Goal: Task Accomplishment & Management: Use online tool/utility

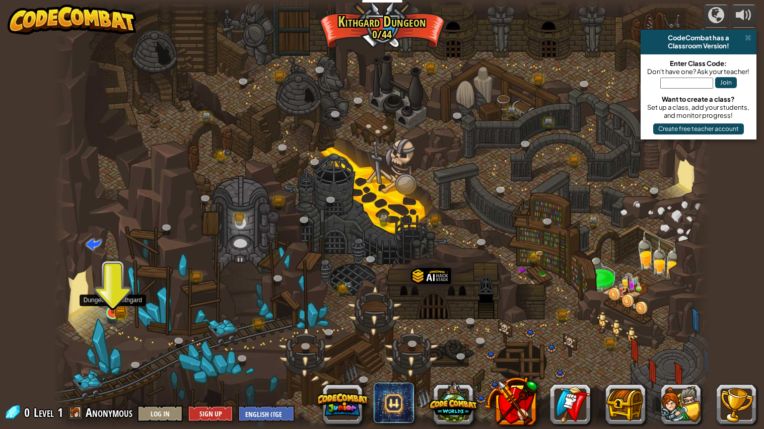
click at [108, 307] on img at bounding box center [112, 295] width 17 height 38
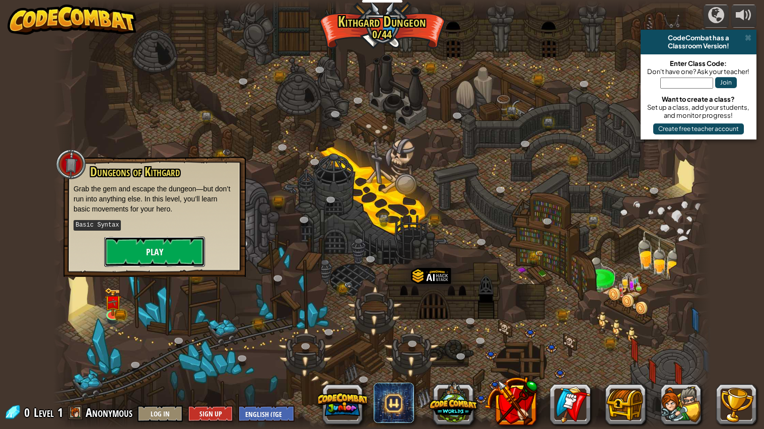
click at [164, 257] on button "Play" at bounding box center [154, 252] width 101 height 30
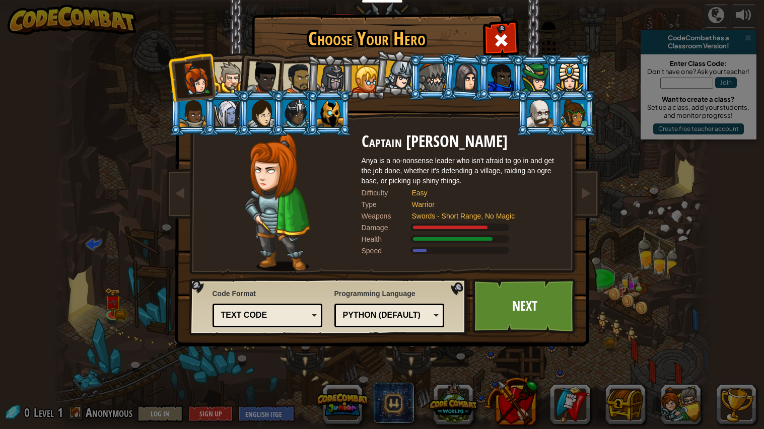
click at [268, 111] on div at bounding box center [261, 113] width 26 height 27
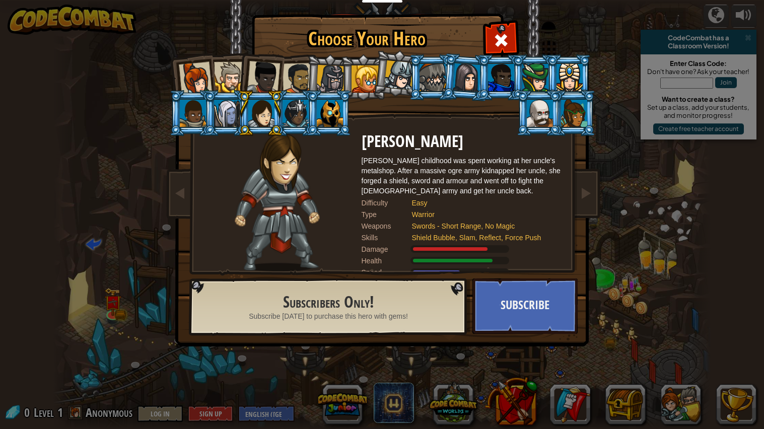
click at [303, 121] on div at bounding box center [296, 113] width 26 height 27
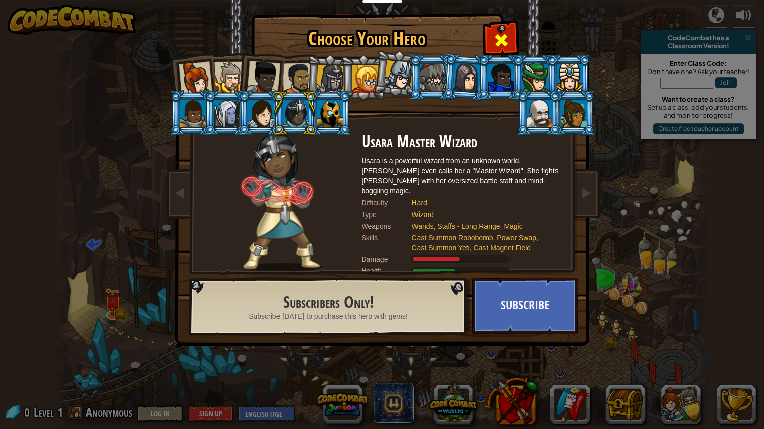
click at [502, 38] on span at bounding box center [501, 40] width 16 height 16
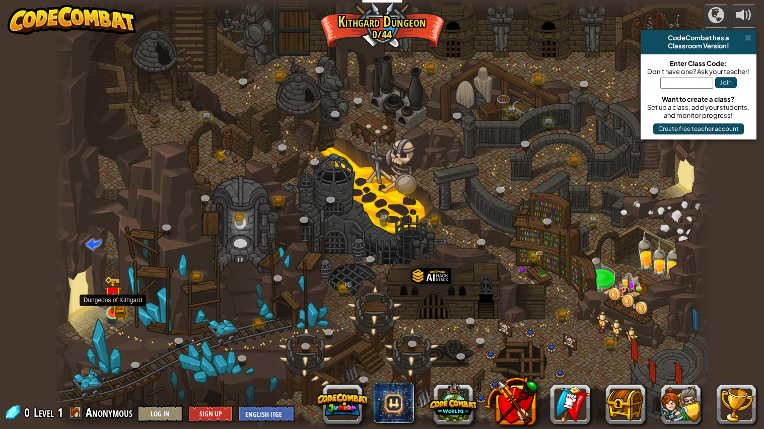
click at [108, 305] on img at bounding box center [112, 295] width 17 height 38
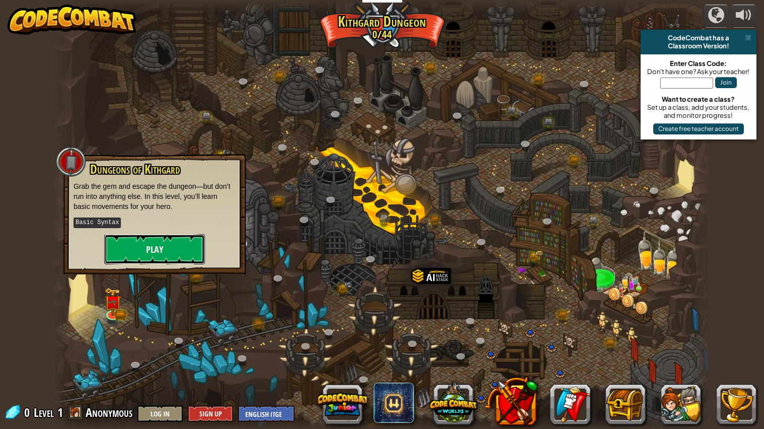
click at [154, 263] on button "Play" at bounding box center [154, 249] width 101 height 30
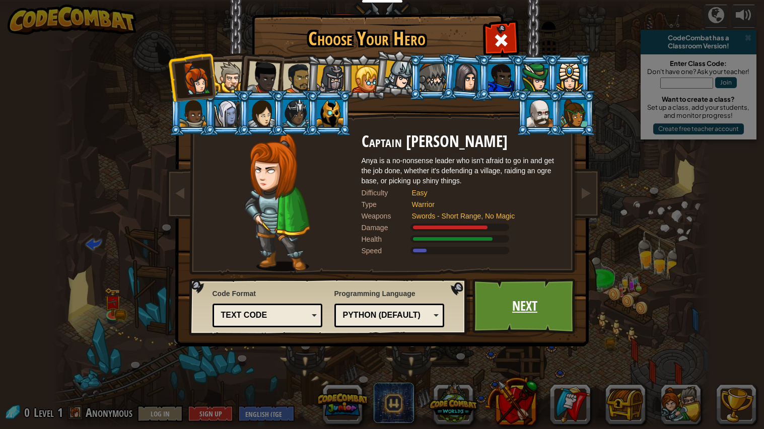
click at [529, 279] on link "Next" at bounding box center [525, 306] width 105 height 55
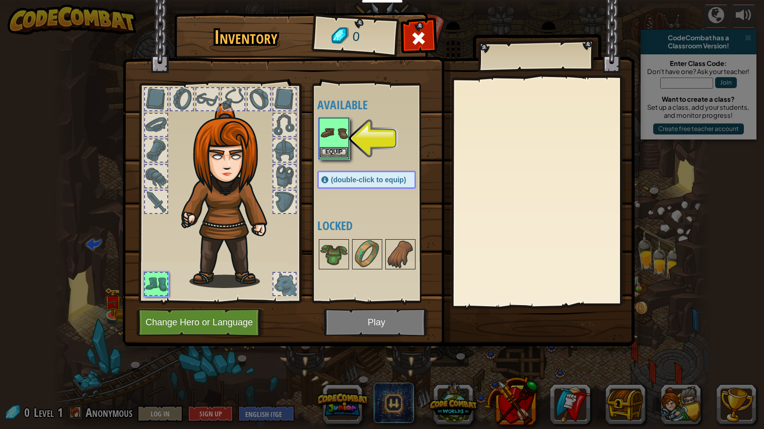
click at [329, 132] on img at bounding box center [334, 133] width 28 height 28
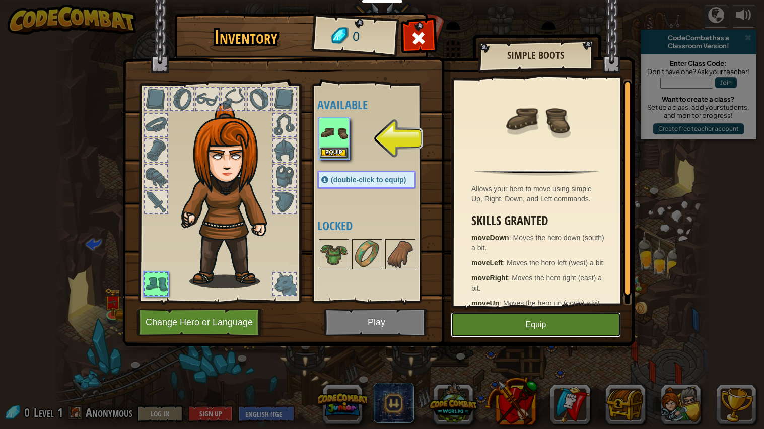
click at [576, 331] on button "Equip" at bounding box center [536, 324] width 170 height 25
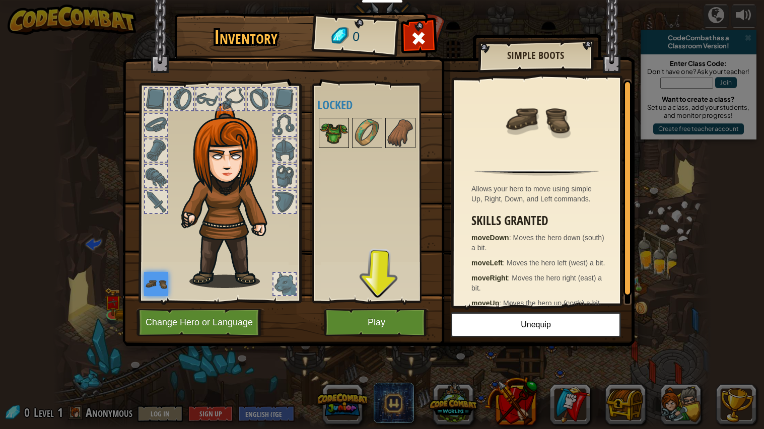
click at [331, 127] on img at bounding box center [334, 133] width 28 height 28
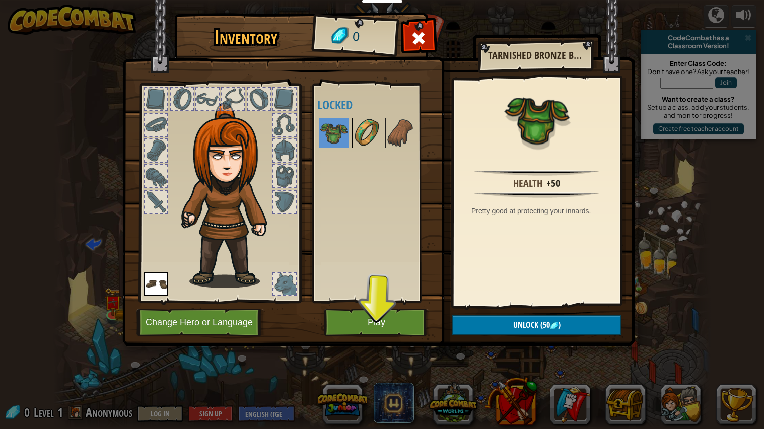
click at [371, 132] on img at bounding box center [367, 133] width 28 height 28
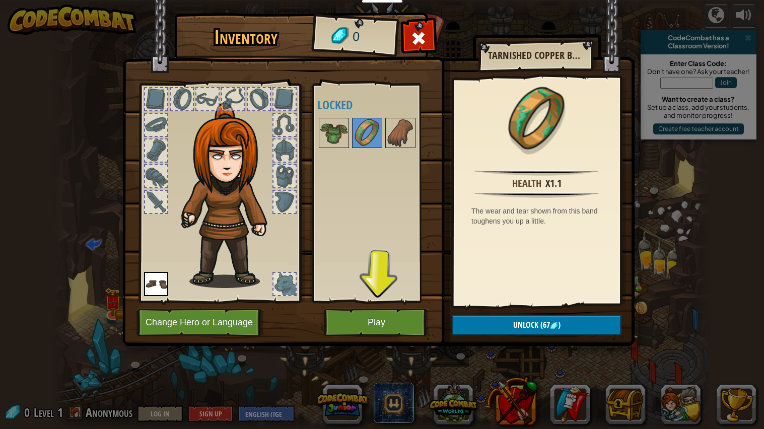
click at [424, 134] on div at bounding box center [376, 132] width 119 height 33
click at [380, 134] on img at bounding box center [367, 133] width 28 height 28
click at [390, 135] on img at bounding box center [400, 133] width 28 height 28
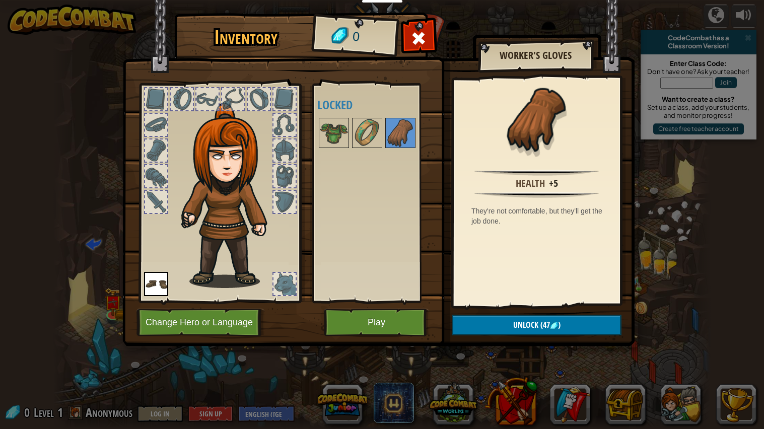
click at [281, 203] on div at bounding box center [285, 202] width 22 height 22
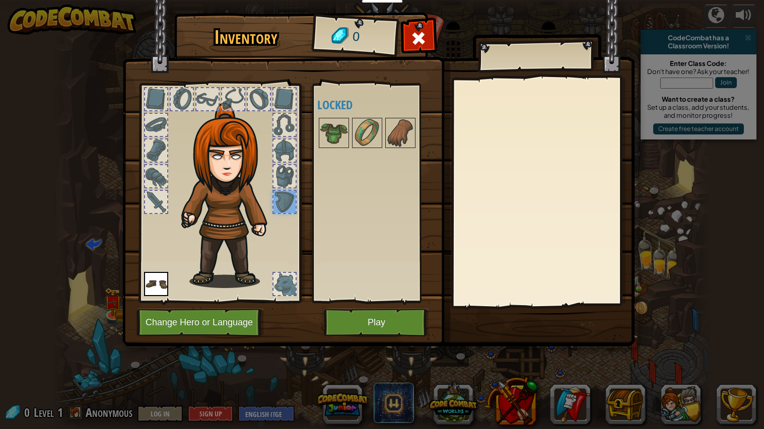
click at [284, 173] on div at bounding box center [285, 176] width 22 height 22
click at [391, 317] on button "Play" at bounding box center [376, 323] width 105 height 28
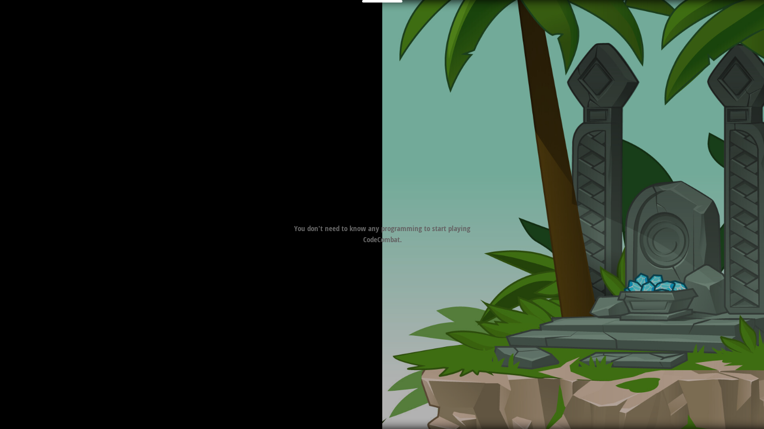
click at [391, 317] on div "Goals Avoid the spikes. Collect the gem. Start Level Error loading from server.…" at bounding box center [382, 214] width 764 height 429
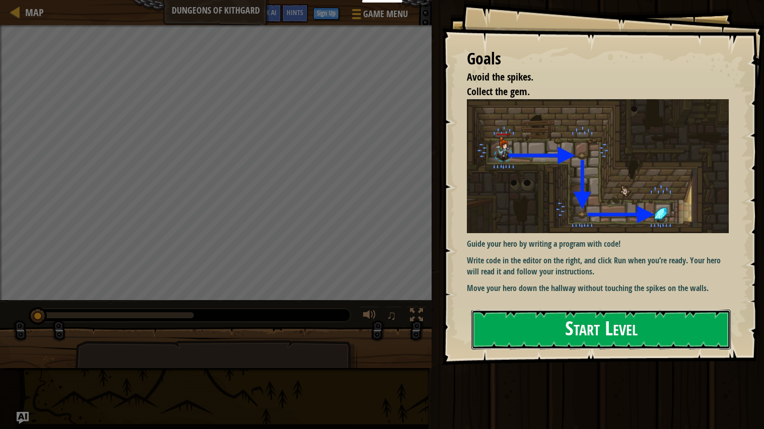
click at [561, 314] on button "Start Level" at bounding box center [601, 330] width 259 height 40
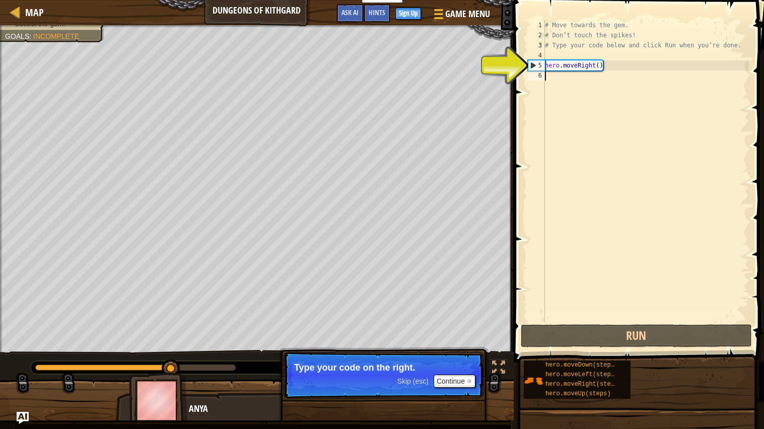
click at [567, 122] on div "# Move towards the gem. # Don’t touch the spikes! # Type your code below and cl…" at bounding box center [646, 181] width 206 height 322
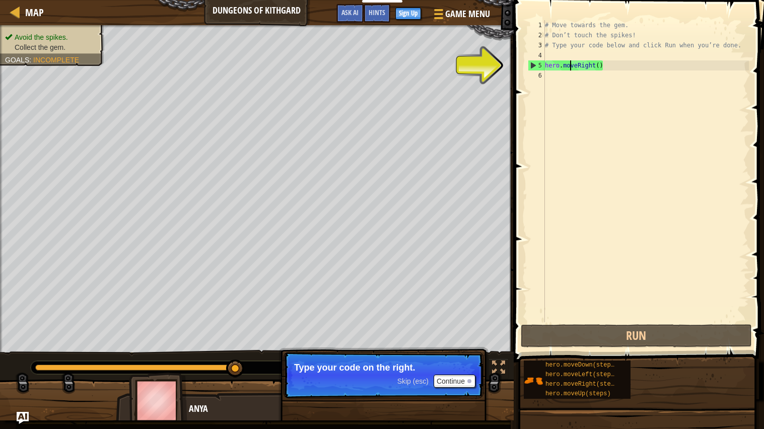
click at [572, 63] on div "# Move towards the gem. # Don’t touch the spikes! # Type your code below and cl…" at bounding box center [646, 181] width 206 height 322
type textarea "hero.moveRight()"
click at [597, 69] on div "# Move towards the gem. # Don’t touch the spikes! # Type your code below and cl…" at bounding box center [646, 181] width 206 height 322
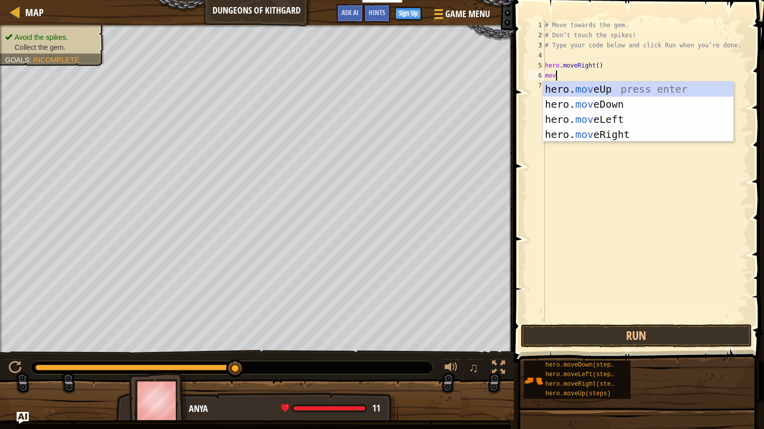
type textarea "move"
click at [640, 101] on div "hero. move Up press enter hero. move Down press enter hero. move Left press ent…" at bounding box center [638, 127] width 190 height 91
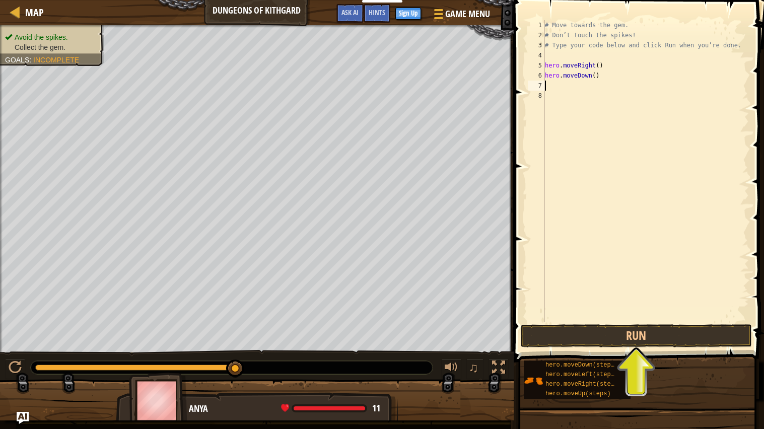
scroll to position [4, 0]
click at [648, 334] on button "Run" at bounding box center [636, 335] width 231 height 23
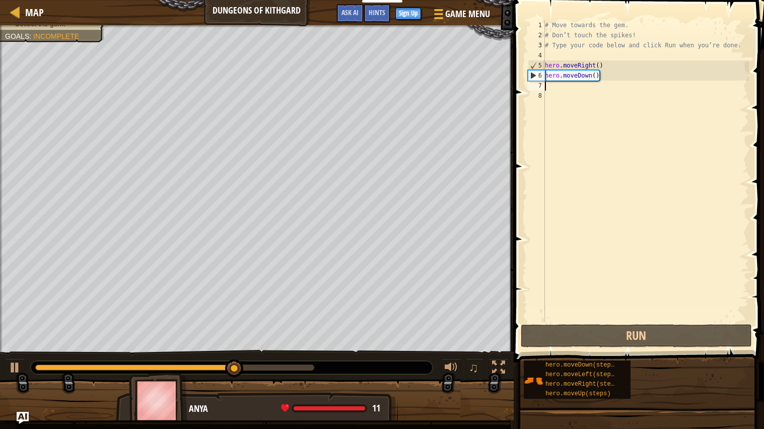
click at [581, 59] on div "# Move towards the gem. # Don’t touch the spikes! # Type your code below and cl…" at bounding box center [646, 181] width 206 height 322
click at [615, 69] on div "# Move towards the gem. # Don’t touch the spikes! # Type your code below and cl…" at bounding box center [646, 181] width 206 height 322
type textarea "hero.moveRight()"
click at [589, 55] on div "# Move towards the gem. # Don’t touch the spikes! # Type your code below and cl…" at bounding box center [646, 181] width 206 height 322
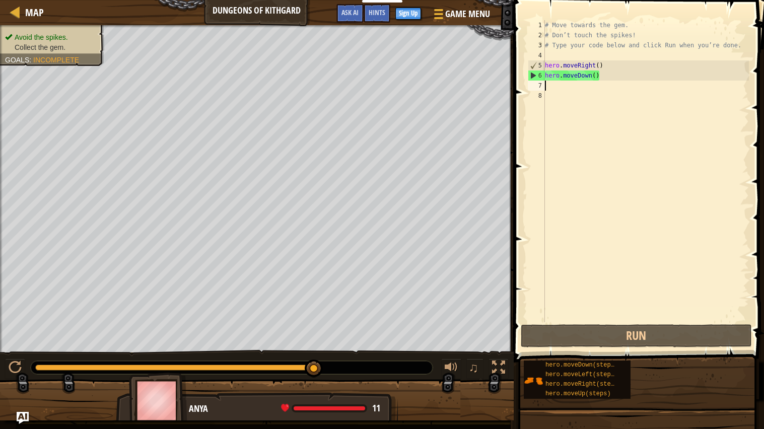
click at [556, 90] on div "# Move towards the gem. # Don’t touch the spikes! # Type your code below and cl…" at bounding box center [646, 181] width 206 height 322
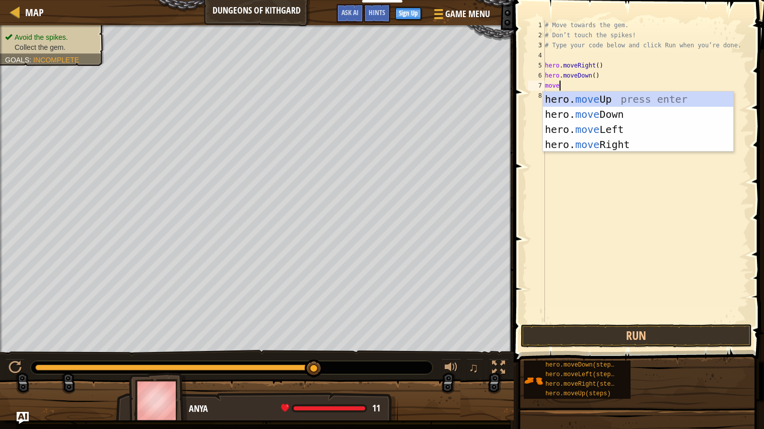
scroll to position [4, 1]
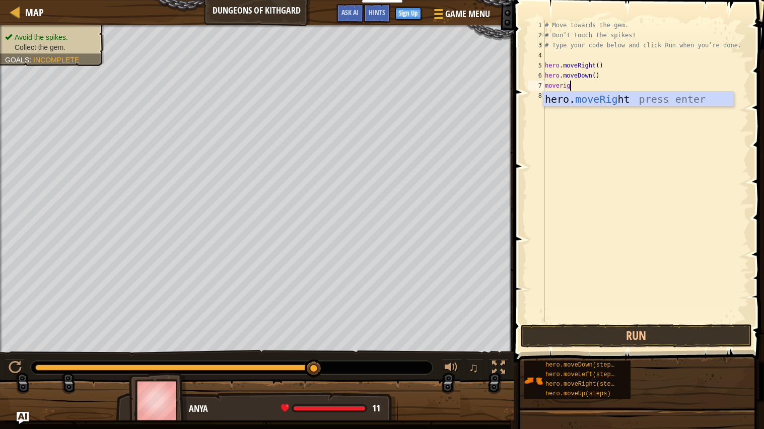
type textarea "moverigh"
click at [617, 96] on div "hero. moveRigh t press enter" at bounding box center [638, 114] width 190 height 45
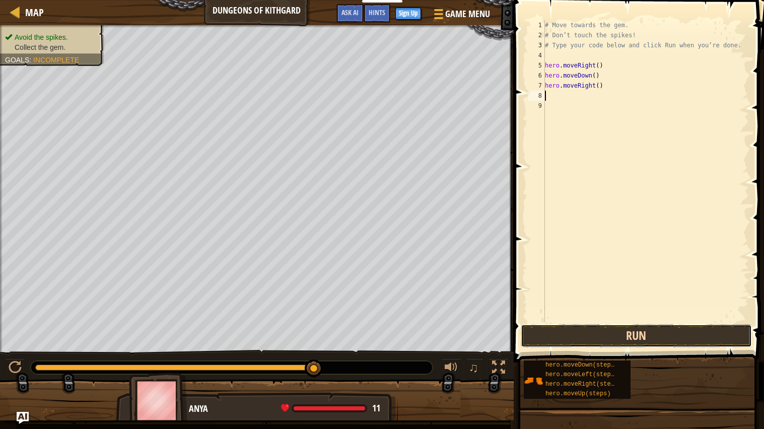
click at [621, 336] on button "Run" at bounding box center [636, 335] width 231 height 23
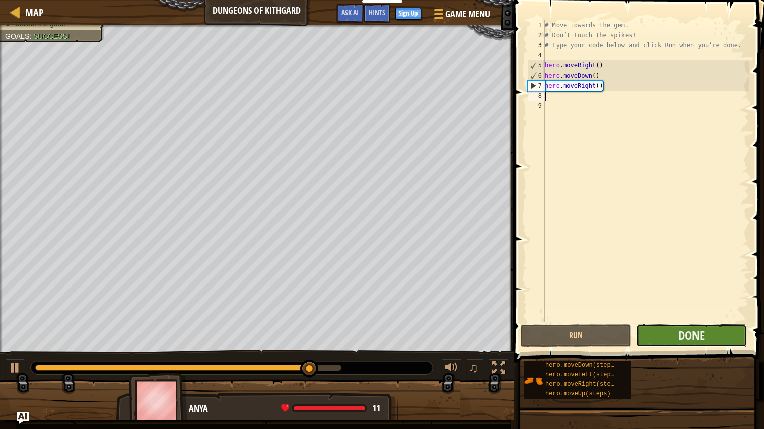
click at [672, 332] on button "Done" at bounding box center [691, 335] width 110 height 23
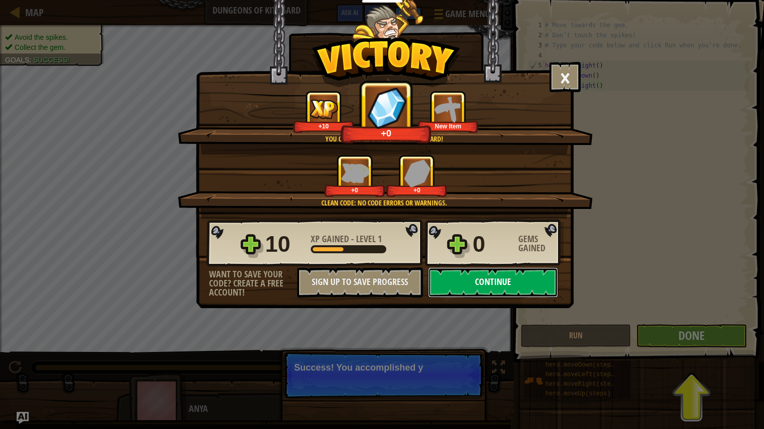
click at [487, 298] on button "Continue" at bounding box center [493, 283] width 130 height 30
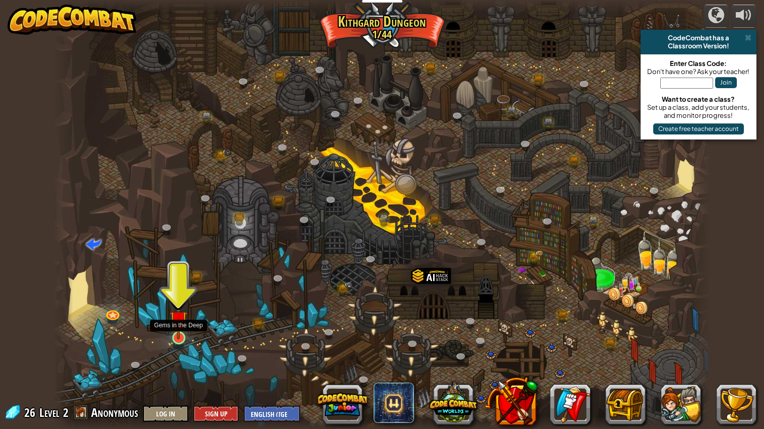
click at [178, 336] on img at bounding box center [178, 319] width 17 height 39
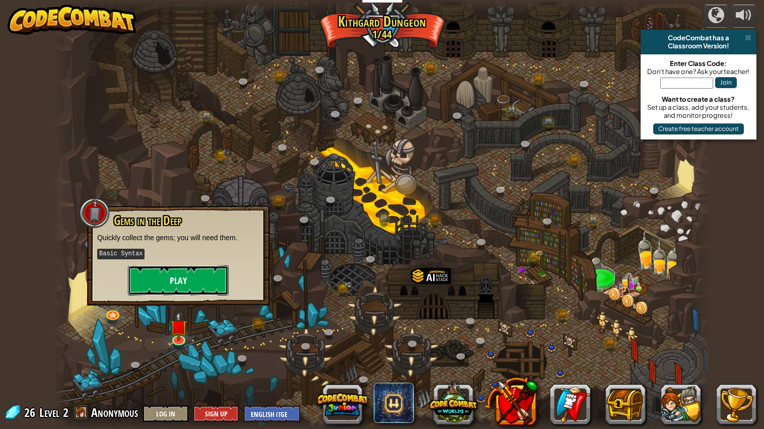
click at [176, 293] on button "Play" at bounding box center [178, 281] width 101 height 30
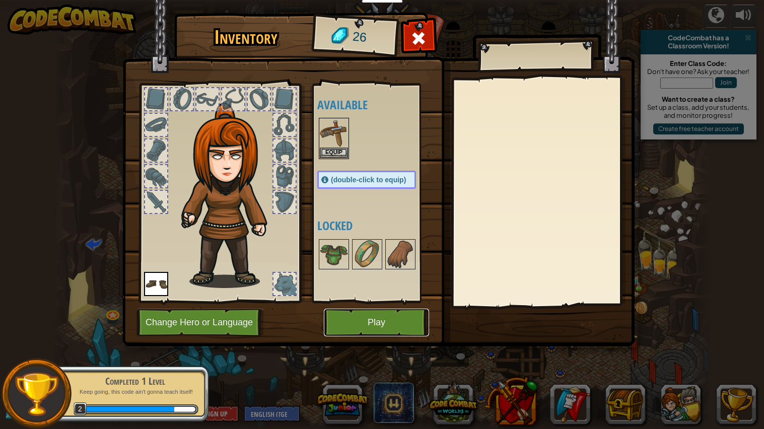
click at [369, 318] on button "Play" at bounding box center [376, 323] width 105 height 28
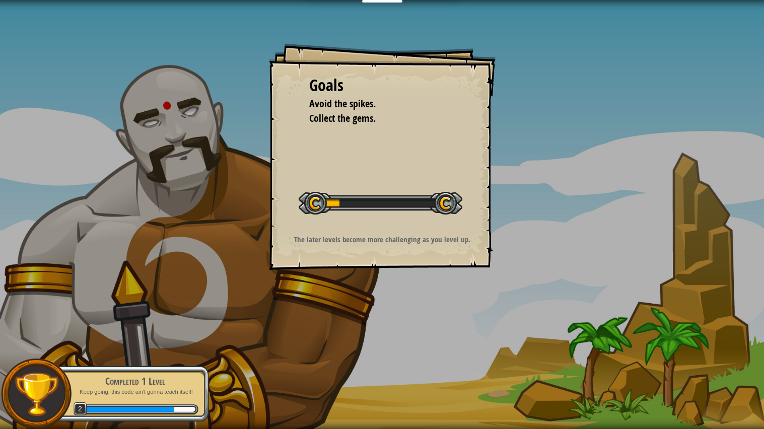
click at [549, 267] on div "Goals Avoid the spikes. Collect the gems. Start Level Error loading from server…" at bounding box center [382, 214] width 764 height 429
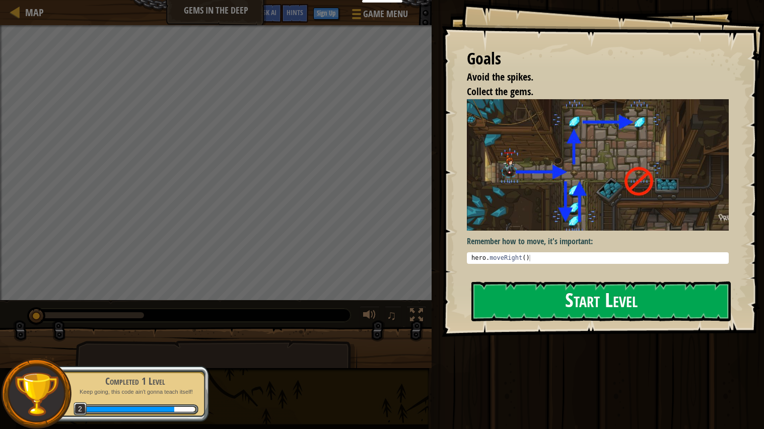
click at [590, 182] on img at bounding box center [598, 165] width 262 height 132
click at [590, 282] on button "Start Level" at bounding box center [601, 302] width 259 height 40
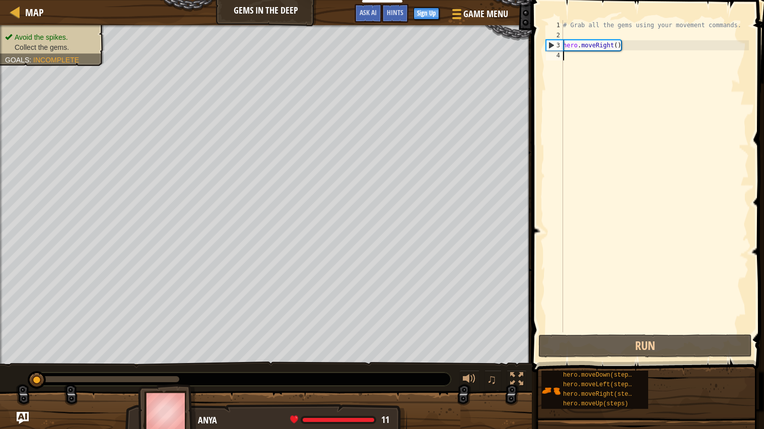
click at [580, 47] on div "# Grab all the gems using your movement commands. hero . moveRight ( )" at bounding box center [655, 186] width 188 height 333
type textarea "hero.moveRight()"
click at [597, 38] on div "# Grab all the gems using your movement commands. hero . moveRight ( )" at bounding box center [655, 186] width 188 height 333
click at [566, 57] on div "# Grab all the gems using your movement commands. hero . moveRight ( )" at bounding box center [655, 186] width 188 height 333
click at [570, 31] on div "# Grab all the gems using your movement commands. hero . moveRight ( )" at bounding box center [655, 186] width 188 height 333
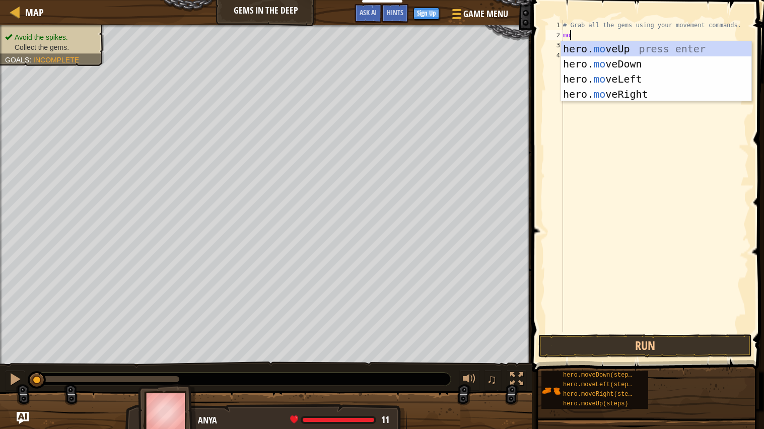
scroll to position [4, 1]
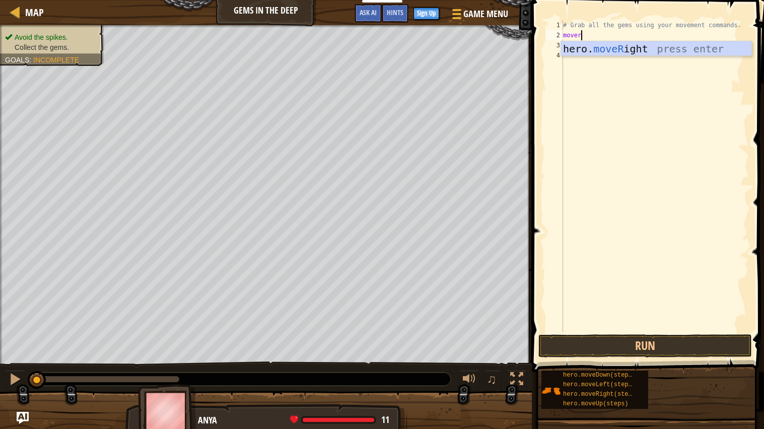
type textarea "moveri"
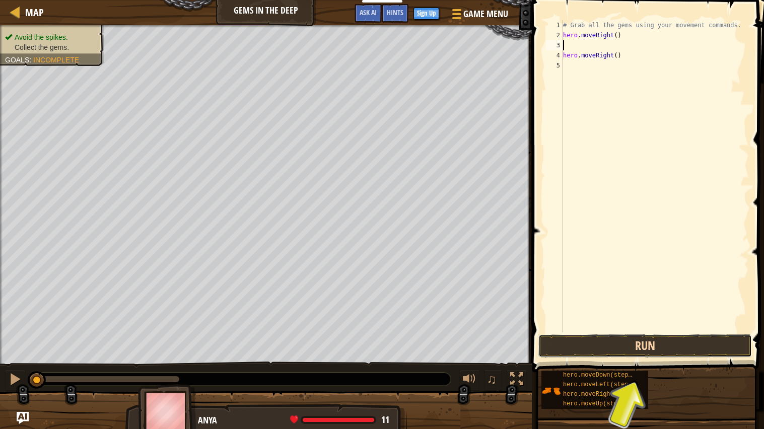
click at [642, 347] on button "Run" at bounding box center [646, 346] width 214 height 23
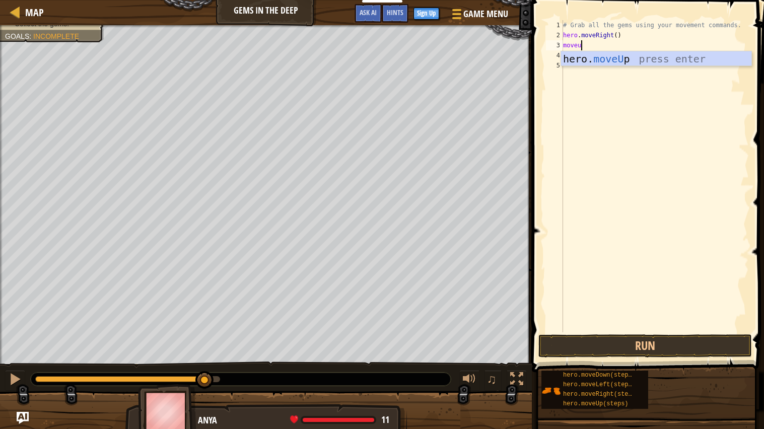
scroll to position [4, 1]
type textarea "moveup"
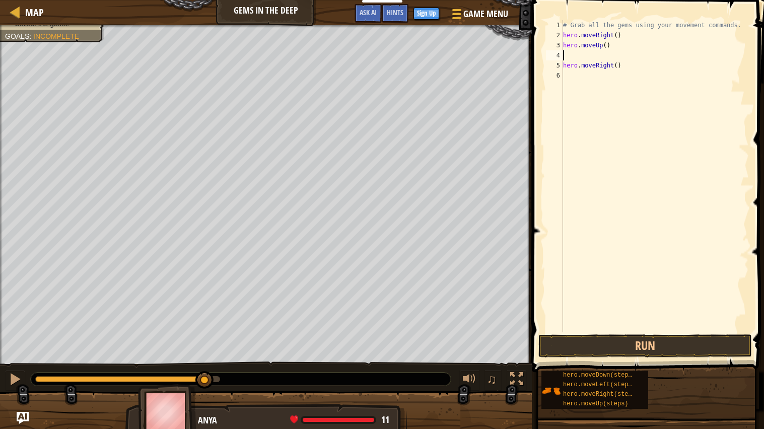
scroll to position [4, 0]
click at [607, 46] on div "# Grab all the gems using your movement commands. hero . moveRight ( ) hero . m…" at bounding box center [655, 186] width 188 height 333
click at [596, 45] on div "# Grab all the gems using your movement commands. hero . moveRight ( ) hero . m…" at bounding box center [655, 186] width 188 height 333
click at [614, 45] on div "# Grab all the gems using your movement commands. hero . moveRight ( ) hero . m…" at bounding box center [655, 186] width 188 height 333
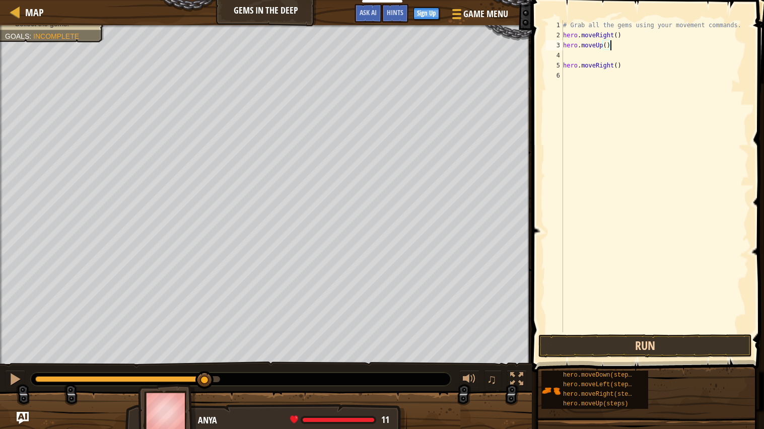
type textarea "hero.moveUp()"
click at [623, 352] on button "Run" at bounding box center [646, 346] width 214 height 23
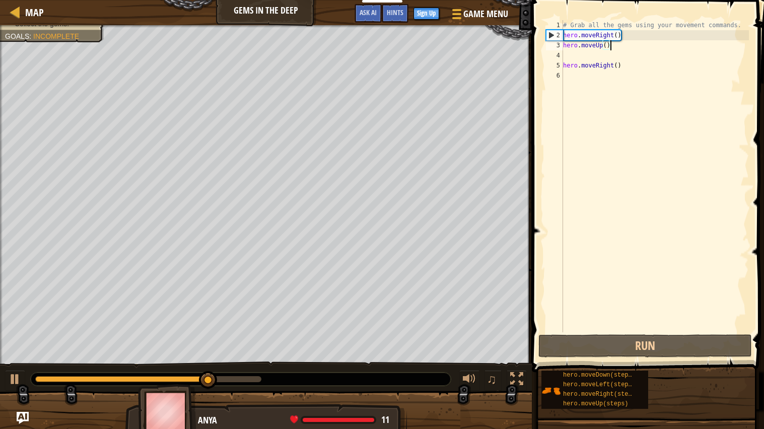
click at [573, 53] on div "# Grab all the gems using your movement commands. hero . moveRight ( ) hero . m…" at bounding box center [655, 186] width 188 height 333
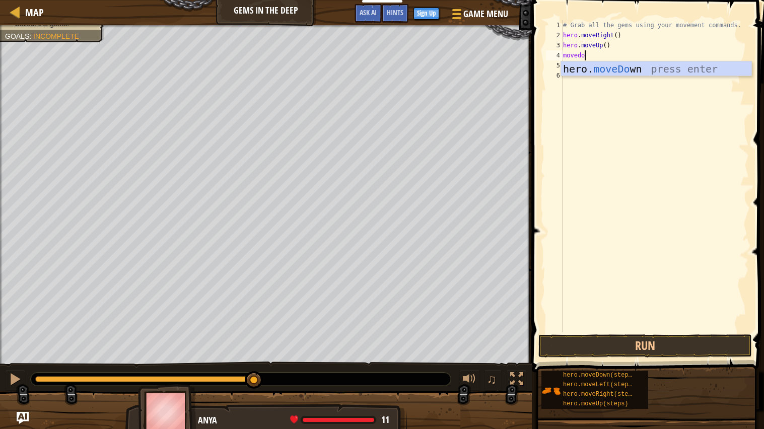
scroll to position [4, 2]
type textarea "movedown"
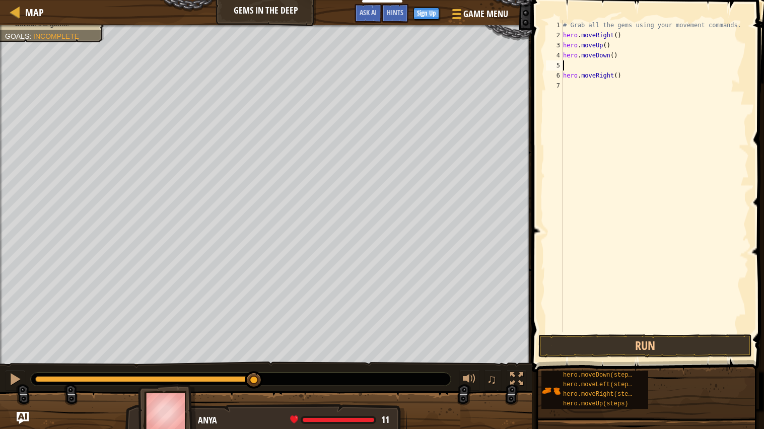
click at [695, 333] on span at bounding box center [649, 172] width 240 height 402
click at [695, 335] on button "Run" at bounding box center [646, 346] width 214 height 23
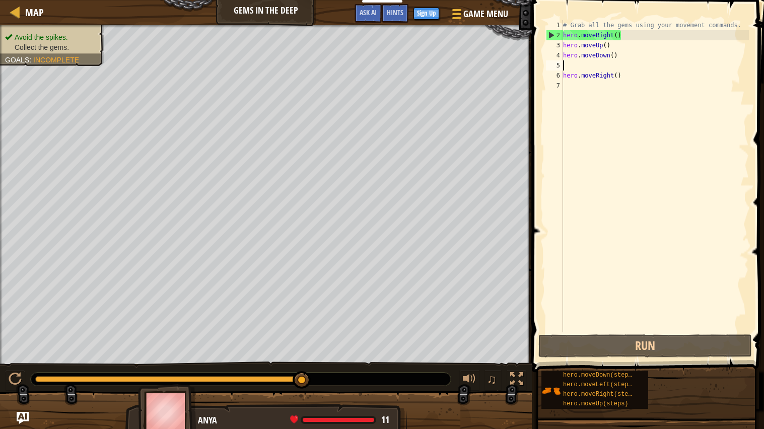
click at [591, 61] on div "# Grab all the gems using your movement commands. hero . moveRight ( ) hero . m…" at bounding box center [655, 186] width 188 height 333
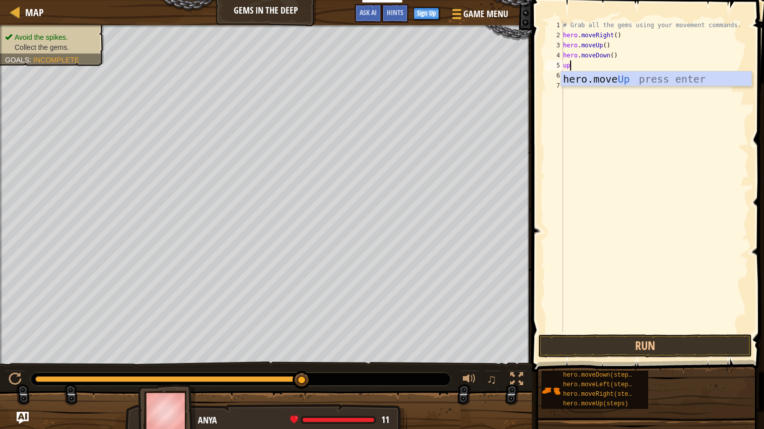
type textarea "u"
type textarea "moveup"
click at [570, 86] on div "# Grab all the gems using your movement commands. hero . moveRight ( ) hero . m…" at bounding box center [655, 186] width 188 height 333
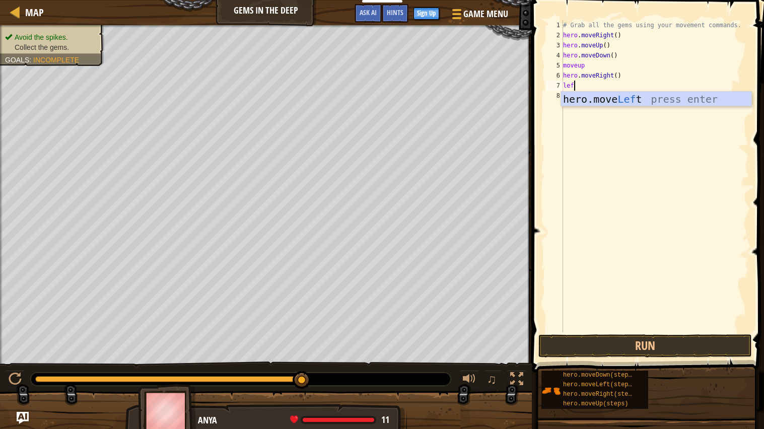
scroll to position [4, 0]
type textarea "l"
type textarea "moveleft"
click at [584, 98] on div "hero. moveLeft press enter" at bounding box center [656, 114] width 190 height 45
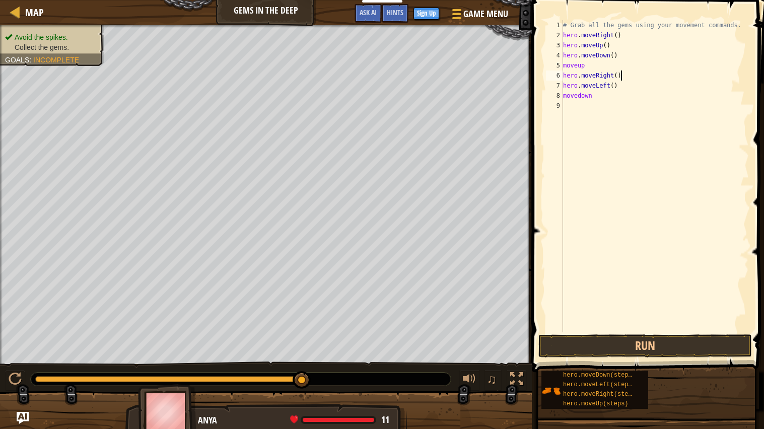
click at [625, 72] on div "# Grab all the gems using your movement commands. hero . moveRight ( ) hero . m…" at bounding box center [655, 186] width 188 height 333
click at [594, 63] on div "# Grab all the gems using your movement commands. hero . moveRight ( ) hero . m…" at bounding box center [655, 186] width 188 height 333
type textarea "moveup"
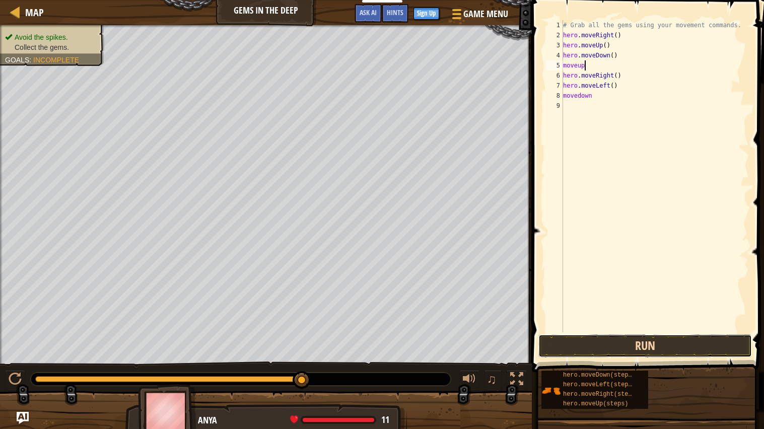
click at [596, 346] on button "Run" at bounding box center [646, 346] width 214 height 23
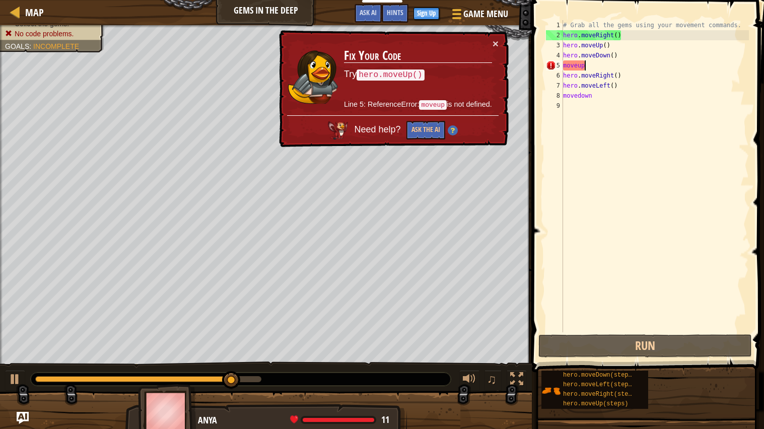
click at [657, 119] on div "# Grab all the gems using your movement commands. hero . moveRight ( ) hero . m…" at bounding box center [655, 186] width 188 height 333
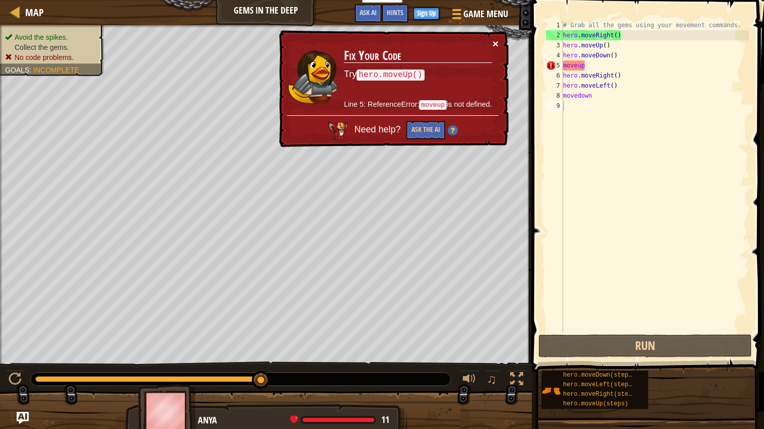
click at [493, 42] on button "×" at bounding box center [496, 43] width 6 height 11
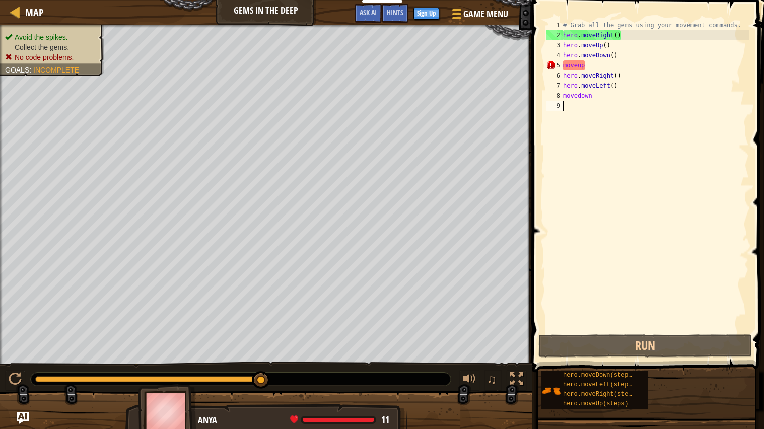
click at [626, 69] on div "# Grab all the gems using your movement commands. hero . moveRight ( ) hero . m…" at bounding box center [655, 186] width 188 height 333
click at [628, 76] on div "# Grab all the gems using your movement commands. hero . moveRight ( ) hero . m…" at bounding box center [655, 186] width 188 height 333
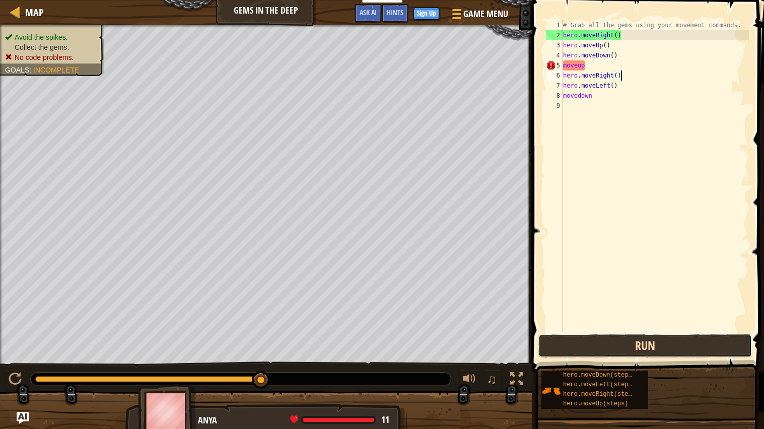
click at [683, 351] on button "Run" at bounding box center [646, 346] width 214 height 23
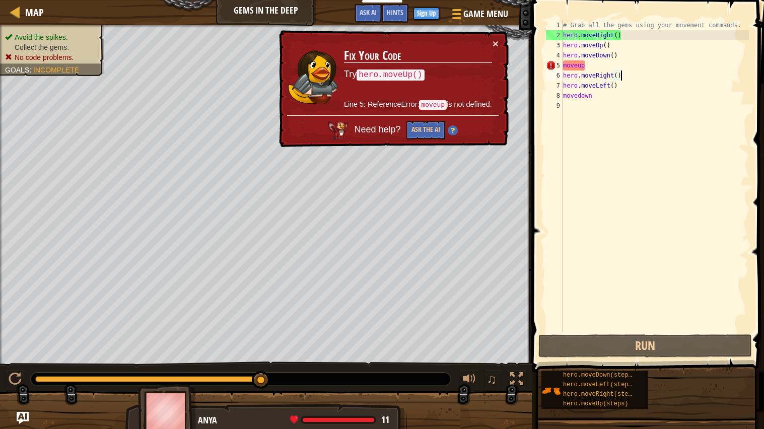
click at [598, 90] on div "# Grab all the gems using your movement commands. hero . moveRight ( ) hero . m…" at bounding box center [655, 186] width 188 height 333
click at [592, 98] on div "# Grab all the gems using your movement commands. hero . moveRight ( ) hero . m…" at bounding box center [655, 186] width 188 height 333
click at [577, 99] on div "# Grab all the gems using your movement commands. hero . moveRight ( ) hero . m…" at bounding box center [655, 186] width 188 height 333
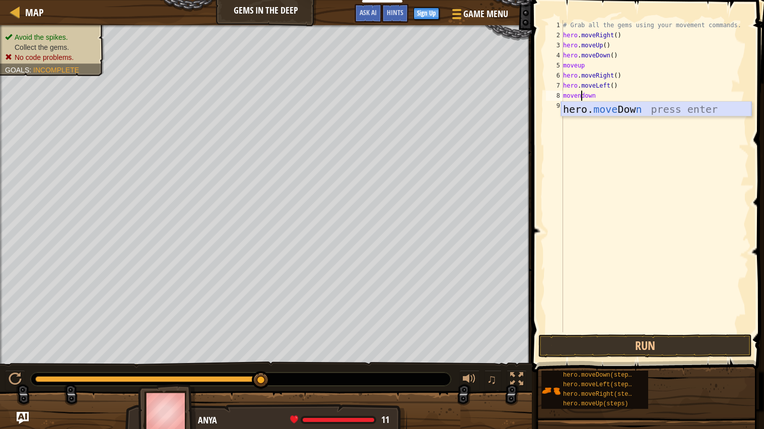
click at [663, 115] on div "hero. move Dow n press enter" at bounding box center [656, 124] width 190 height 45
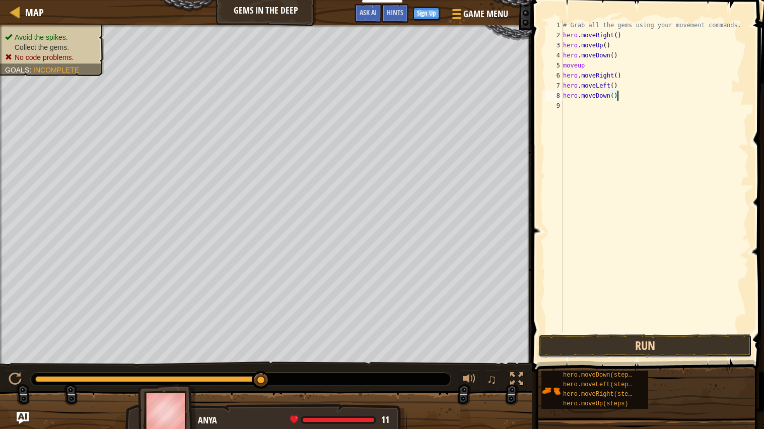
click at [706, 339] on button "Run" at bounding box center [646, 346] width 214 height 23
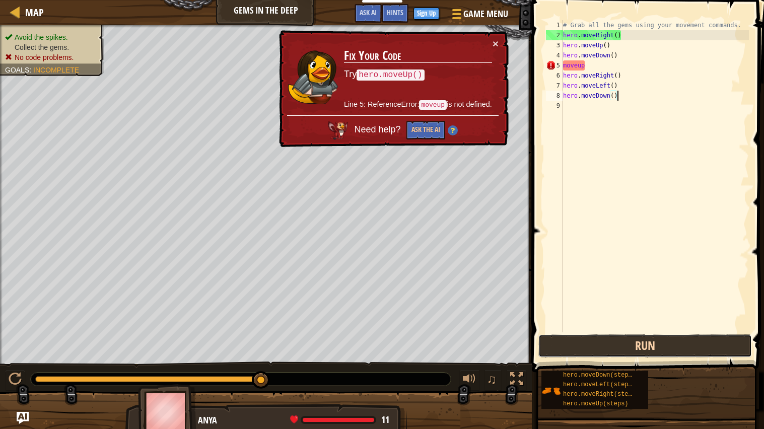
click at [634, 348] on button "Run" at bounding box center [646, 346] width 214 height 23
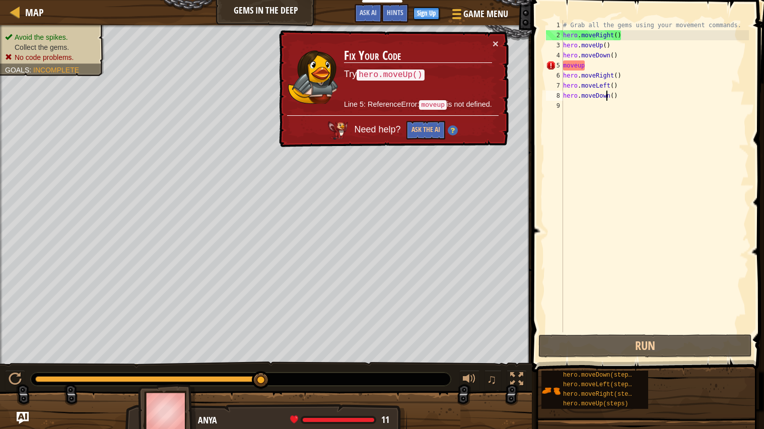
click at [607, 94] on div "# Grab all the gems using your movement commands. hero . moveRight ( ) hero . m…" at bounding box center [655, 186] width 188 height 333
click at [494, 45] on button "×" at bounding box center [496, 43] width 6 height 11
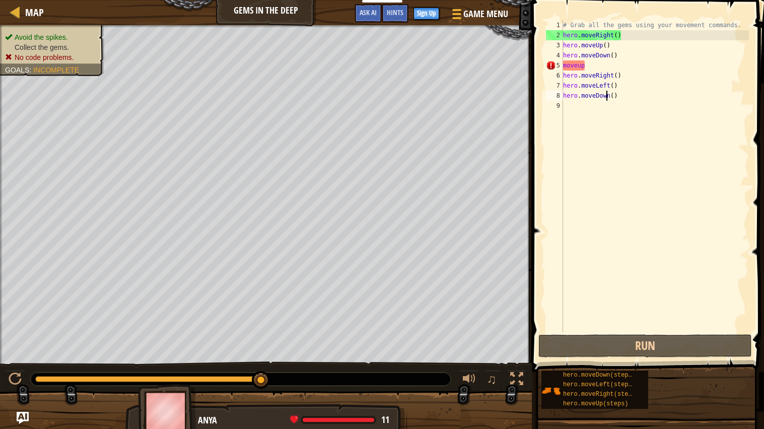
click at [578, 66] on div "# Grab all the gems using your movement commands. hero . moveRight ( ) hero . m…" at bounding box center [655, 186] width 188 height 333
click at [621, 67] on div "# Grab all the gems using your movement commands. hero . moveRight ( ) hero . m…" at bounding box center [655, 186] width 188 height 333
click at [623, 89] on div "# Grab all the gems using your movement commands. hero . moveRight ( ) hero . m…" at bounding box center [655, 186] width 188 height 333
type textarea "hero.moveLeft()"
click at [628, 103] on div "# Grab all the gems using your movement commands. hero . moveRight ( ) hero . m…" at bounding box center [655, 186] width 188 height 333
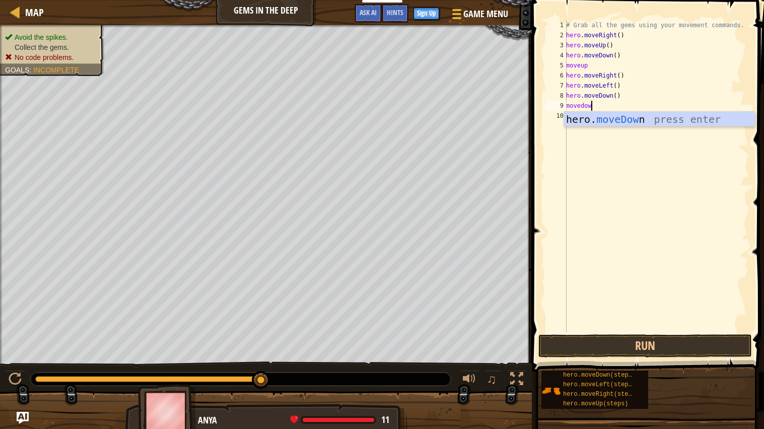
type textarea "movedown"
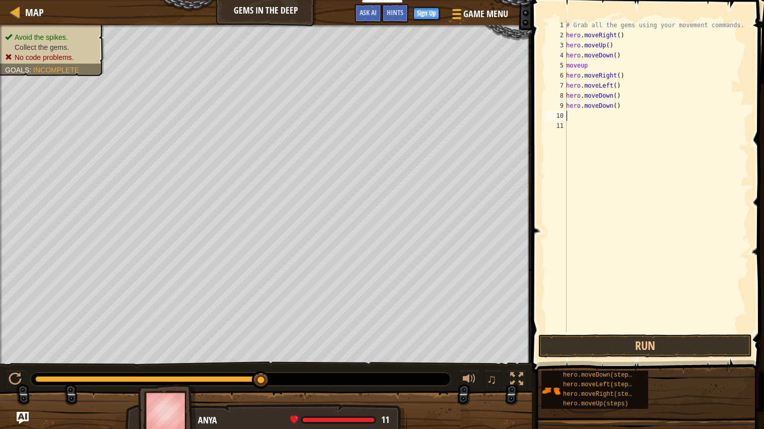
scroll to position [4, 0]
click at [631, 101] on div "# Grab all the gems using your movement commands. hero . moveRight ( ) hero . m…" at bounding box center [656, 186] width 185 height 333
type textarea "hero.moveDown()"
click at [641, 336] on button "Run" at bounding box center [646, 346] width 214 height 23
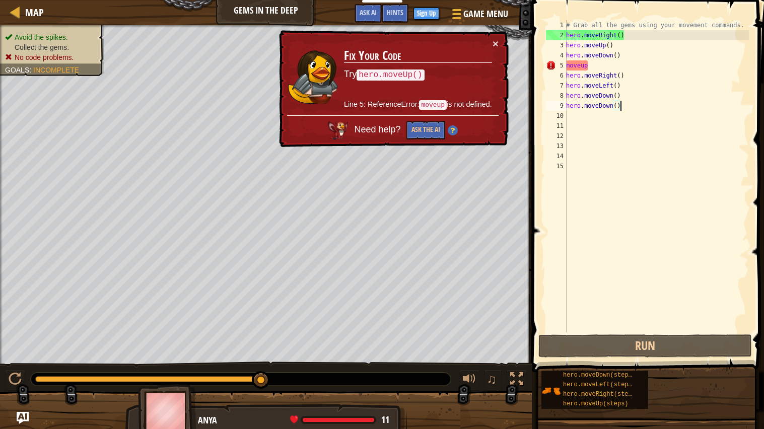
click at [566, 112] on div "10" at bounding box center [556, 116] width 21 height 10
click at [575, 119] on div "# Grab all the gems using your movement commands. hero . moveRight ( ) hero . m…" at bounding box center [656, 186] width 185 height 333
click at [624, 56] on div "# Grab all the gems using your movement commands. hero . moveRight ( ) hero . m…" at bounding box center [656, 186] width 185 height 333
click at [416, 125] on button "Ask the AI" at bounding box center [426, 130] width 39 height 19
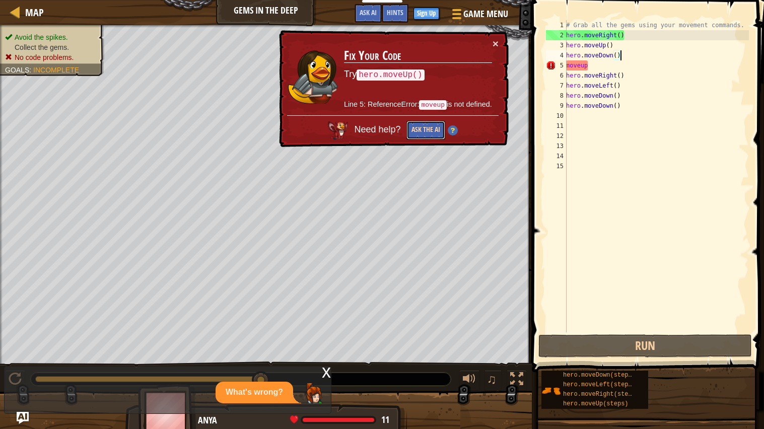
click at [416, 139] on button "Ask the AI" at bounding box center [426, 130] width 39 height 19
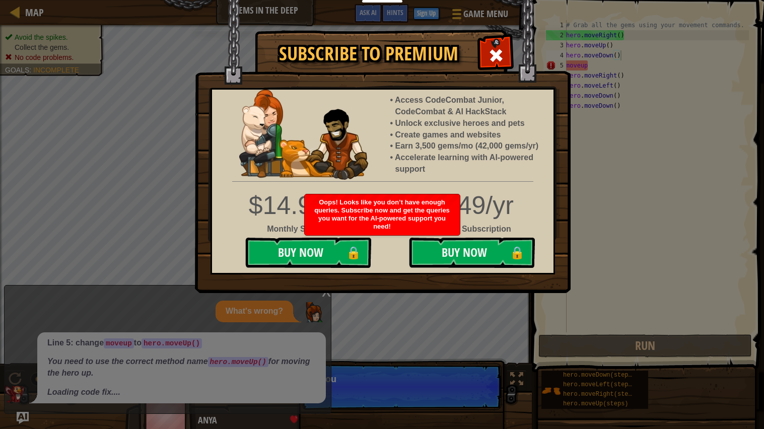
click at [411, 139] on li "Create games and websites" at bounding box center [470, 135] width 148 height 12
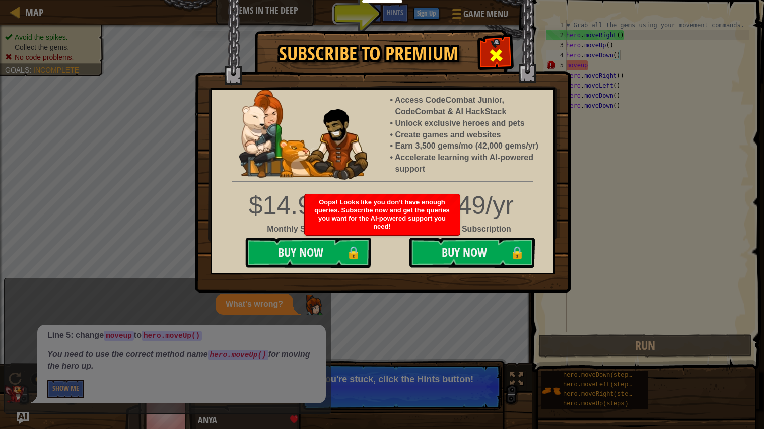
click at [507, 57] on div at bounding box center [496, 54] width 32 height 32
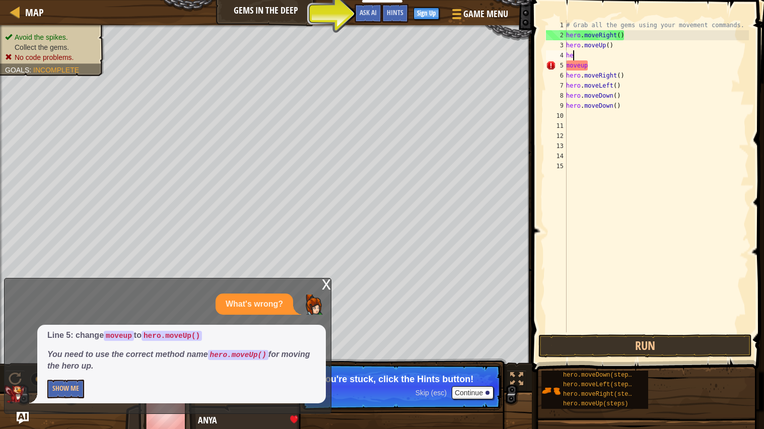
type textarea "h"
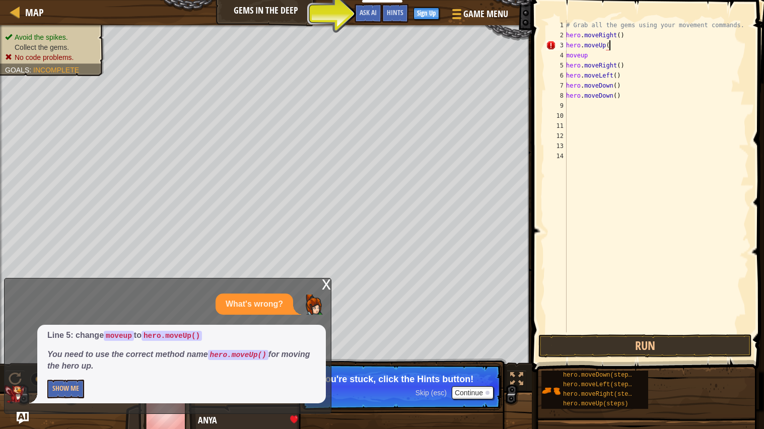
click at [649, 53] on div "# Grab all the gems using your movement commands. hero . moveRight ( ) hero . m…" at bounding box center [656, 186] width 185 height 333
click at [616, 41] on div "# Grab all the gems using your movement commands. hero . moveRight ( ) hero . m…" at bounding box center [656, 186] width 185 height 333
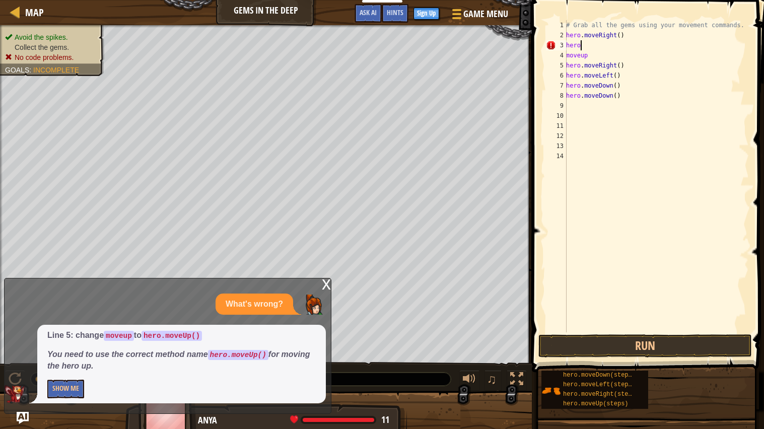
type textarea "h"
click at [660, 34] on div "# Grab all the gems using your movement commands. hero . moveRight ( ) moveup h…" at bounding box center [656, 186] width 185 height 333
type textarea "h"
click at [628, 62] on div "# Grab all the gems using your movement commands. moveup hero . moveRight ( ) h…" at bounding box center [656, 186] width 185 height 333
click at [634, 94] on div "# Grab all the gems using your movement commands. moveup hero . moveRight ( ) h…" at bounding box center [656, 186] width 185 height 333
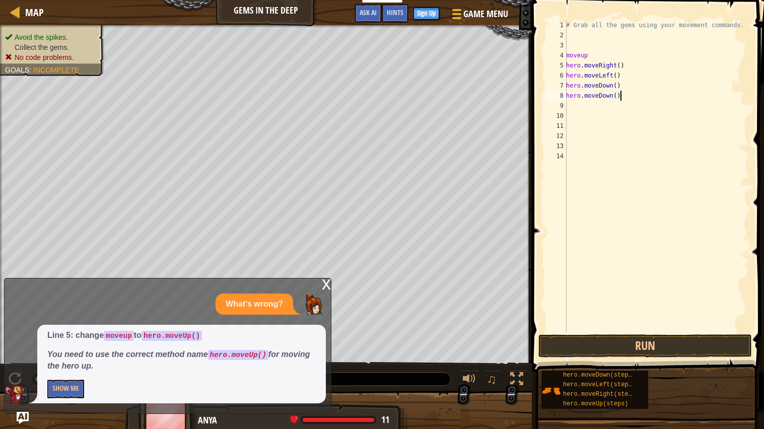
click at [624, 78] on div "# Grab all the gems using your movement commands. moveup hero . moveRight ( ) h…" at bounding box center [656, 186] width 185 height 333
type textarea "h"
click at [623, 94] on div "# Grab all the gems using your movement commands. moveup hero . moveRight ( ) h…" at bounding box center [656, 186] width 185 height 333
type textarea "h"
click at [620, 86] on div "# Grab all the gems using your movement commands. moveup hero . moveRight ( ) h…" at bounding box center [656, 186] width 185 height 333
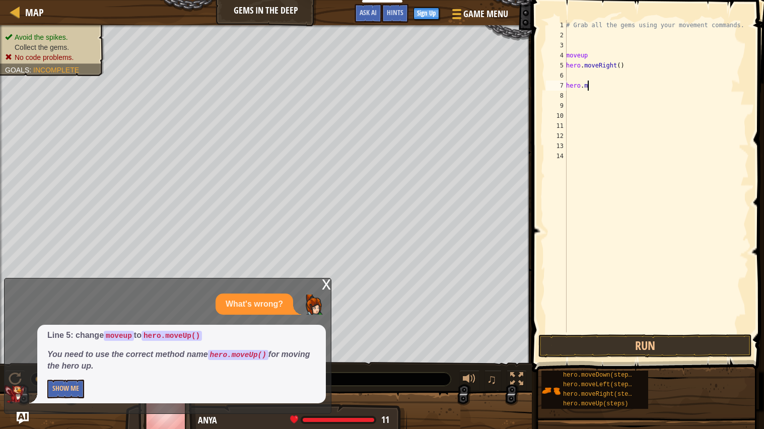
type textarea "h"
click at [630, 65] on div "# Grab all the gems using your movement commands. moveup hero . moveRight ( )" at bounding box center [656, 186] width 185 height 333
type textarea "h"
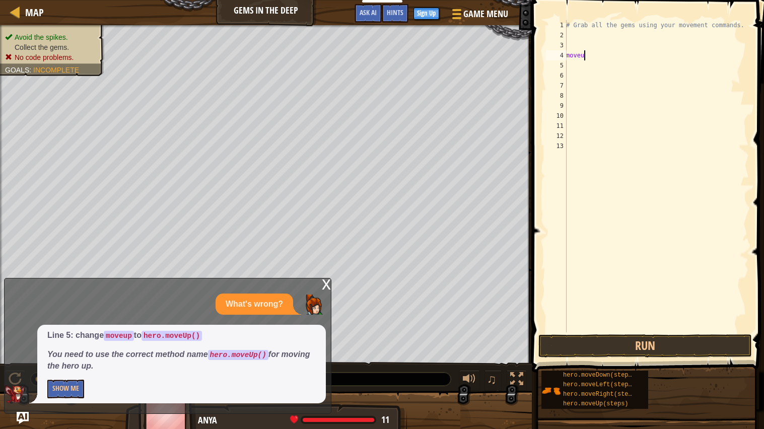
type textarea "m"
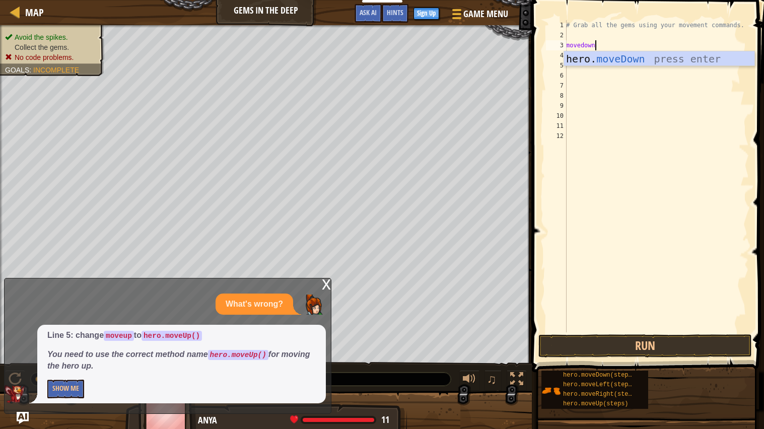
scroll to position [4, 2]
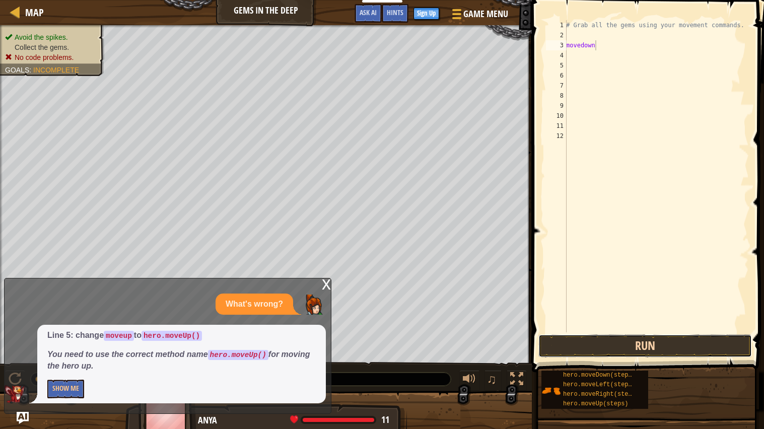
click at [664, 341] on button "Run" at bounding box center [646, 346] width 214 height 23
type textarea "m"
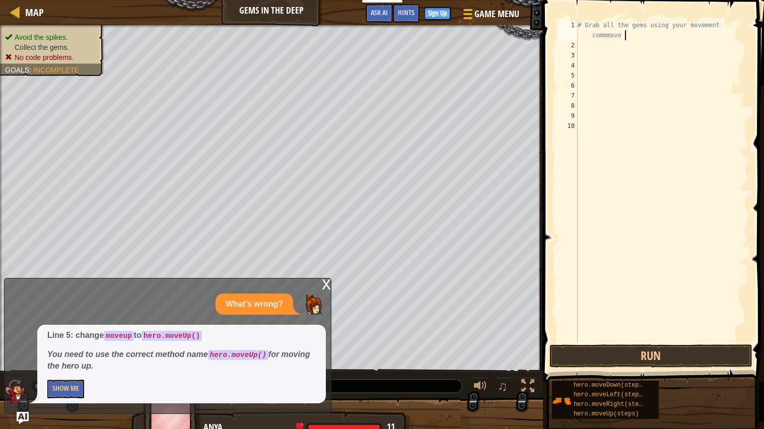
scroll to position [4, 14]
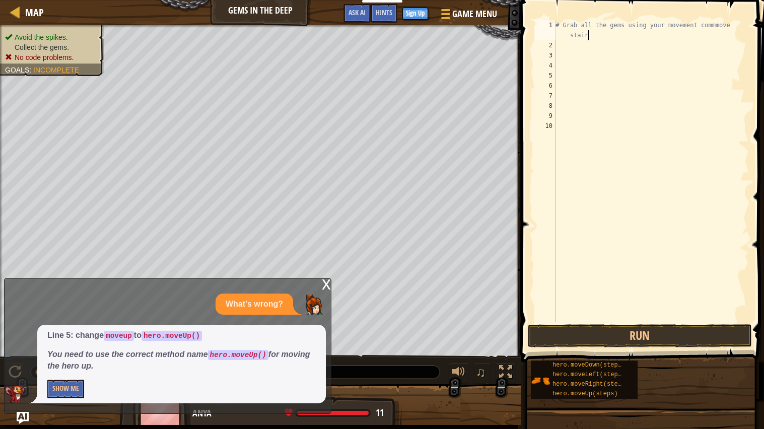
type textarea "# Grab all the gems using your movement commmove stairt"
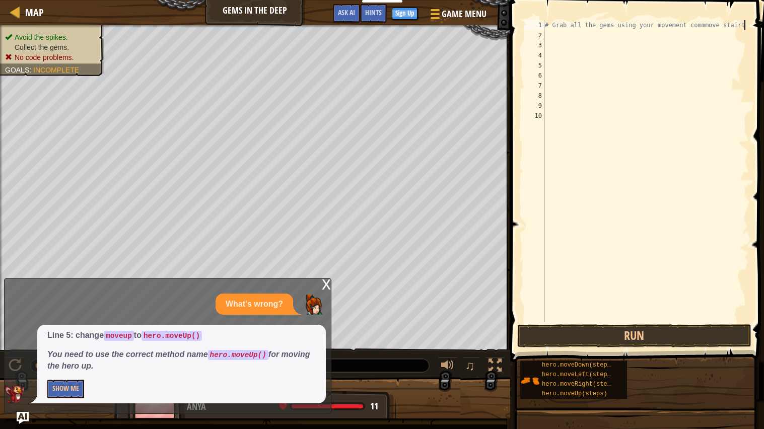
scroll to position [4, 0]
click at [559, 36] on div "# Grab all the gems using your movement commmove stairt" at bounding box center [646, 181] width 206 height 322
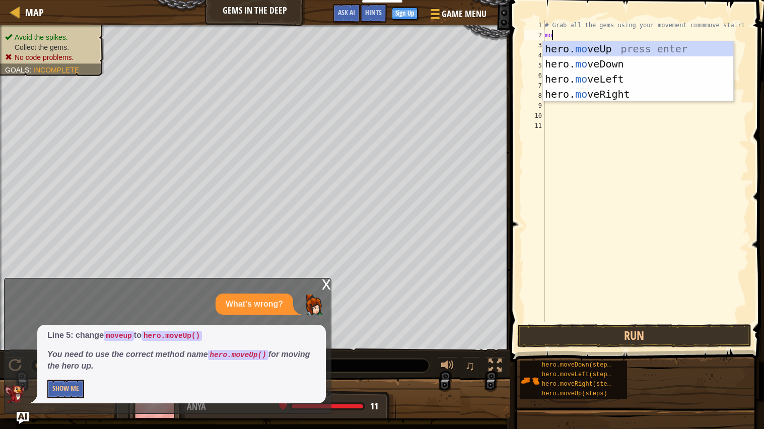
type textarea "move"
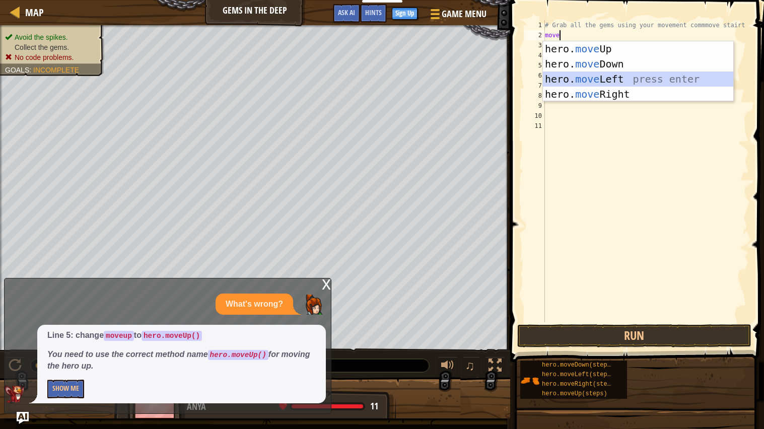
click at [634, 82] on div "hero. move Up press enter hero. move Down press enter hero. move Left press ent…" at bounding box center [638, 86] width 190 height 91
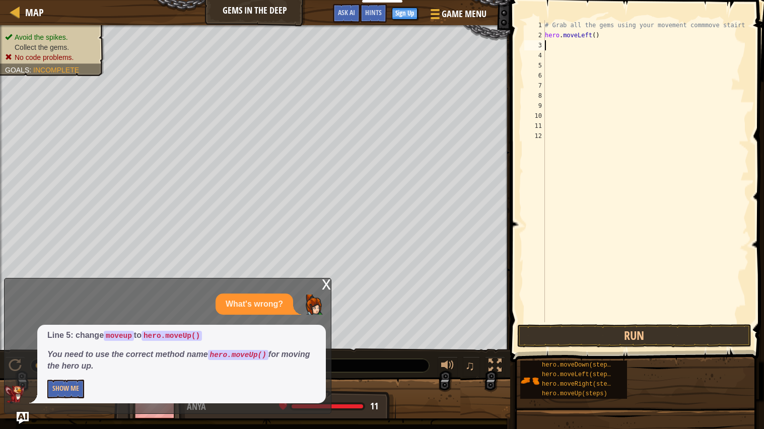
scroll to position [4, 0]
click at [615, 44] on div "# Grab all the gems using your movement commmove stairt hero . moveLeft ( )" at bounding box center [646, 181] width 206 height 322
click at [603, 34] on div "# Grab all the gems using your movement commmove stairt hero . moveLeft ( )" at bounding box center [646, 181] width 206 height 322
type textarea "h"
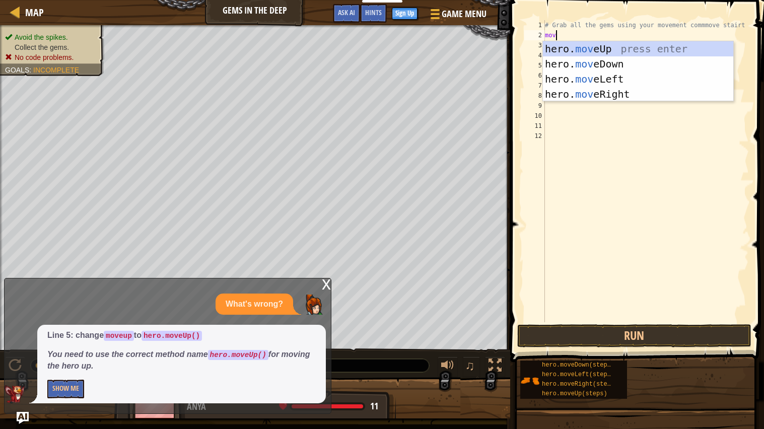
type textarea "move"
click at [637, 99] on div "hero. move Up press enter hero. move Down press enter hero. move Left press ent…" at bounding box center [638, 86] width 190 height 91
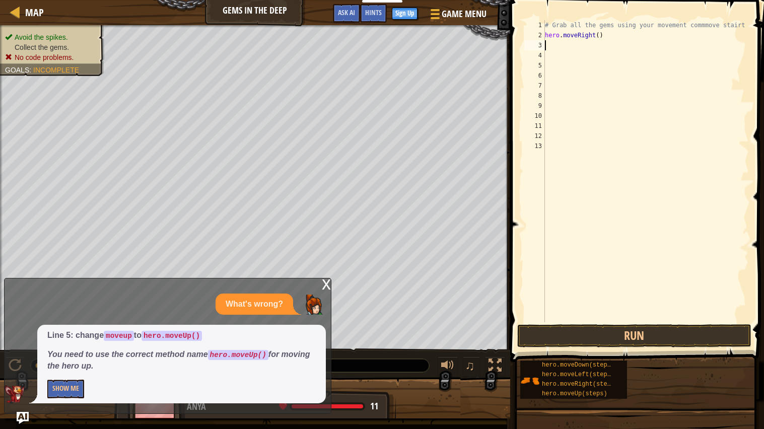
scroll to position [4, 0]
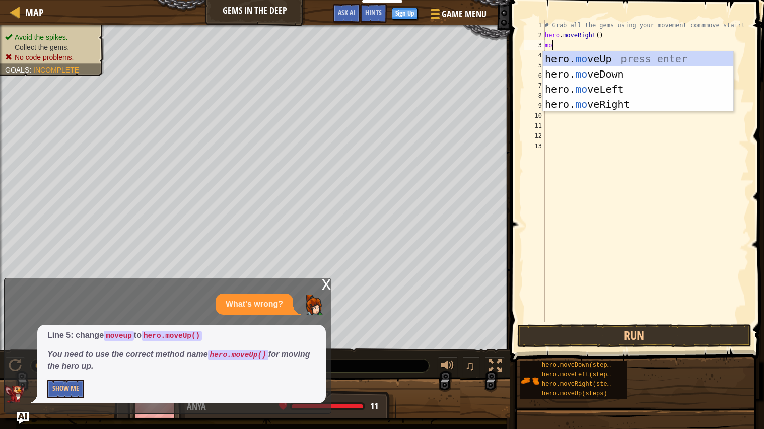
type textarea "move"
click at [600, 69] on div "hero. move Up press enter hero. move Down press enter hero. move Left press ent…" at bounding box center [638, 96] width 190 height 91
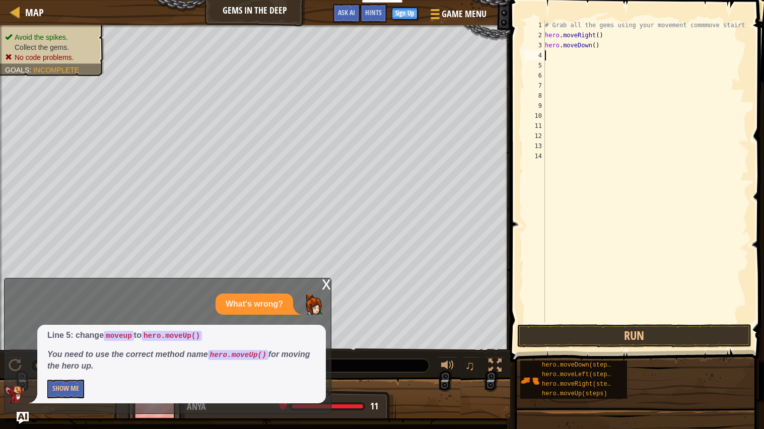
scroll to position [4, 0]
click at [322, 285] on div "x" at bounding box center [326, 284] width 9 height 10
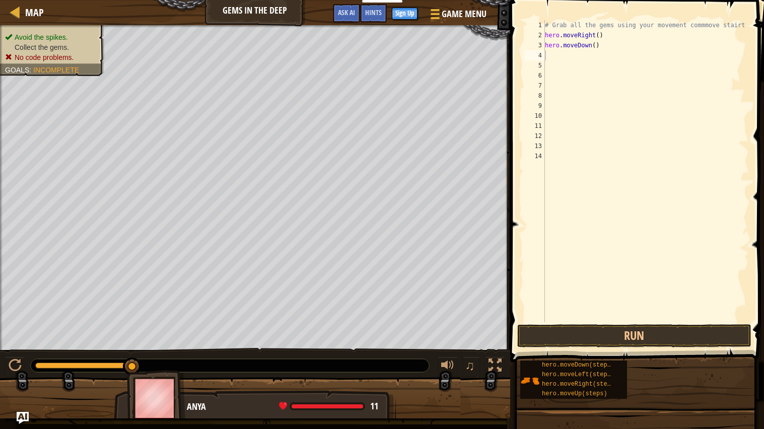
click at [554, 62] on div "# Grab all the gems using your movement commmove stairt hero . moveRight ( ) he…" at bounding box center [646, 181] width 206 height 322
click at [552, 58] on div "# Grab all the gems using your movement commmove stairt hero . moveRight ( ) he…" at bounding box center [646, 181] width 206 height 322
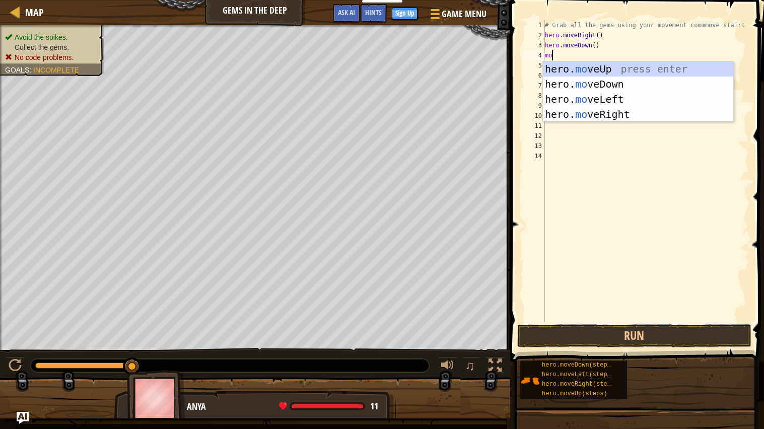
type textarea "move"
click at [568, 65] on div "hero. move Up press enter hero. move Down press enter hero. move Left press ent…" at bounding box center [638, 106] width 190 height 91
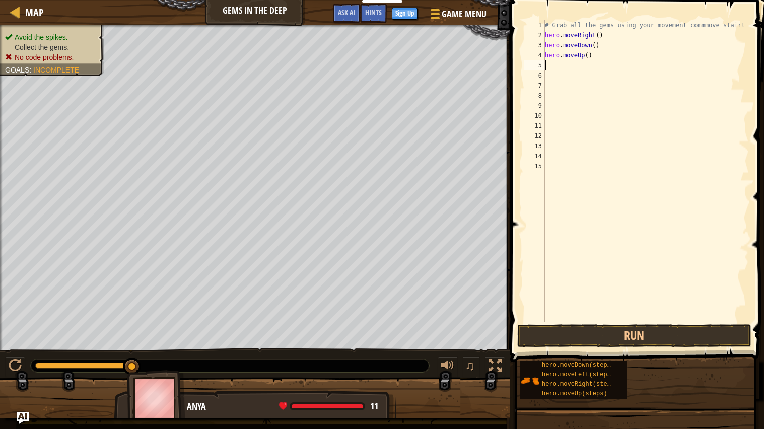
scroll to position [4, 0]
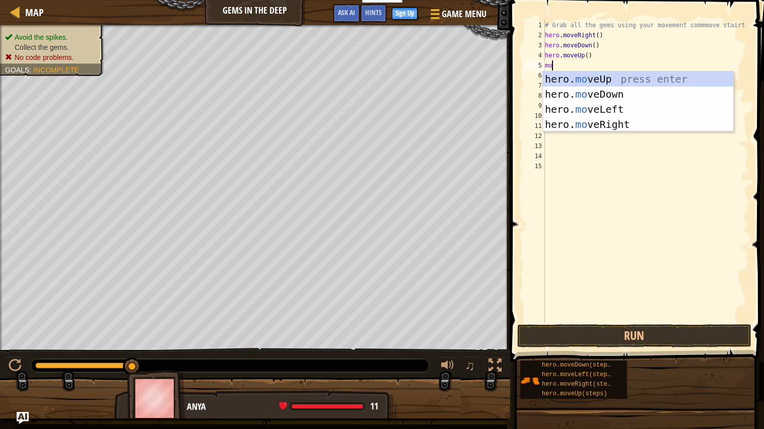
type textarea "move"
click at [581, 77] on div "hero. move Up press enter hero. move Down press enter hero. move Left press ent…" at bounding box center [638, 117] width 190 height 91
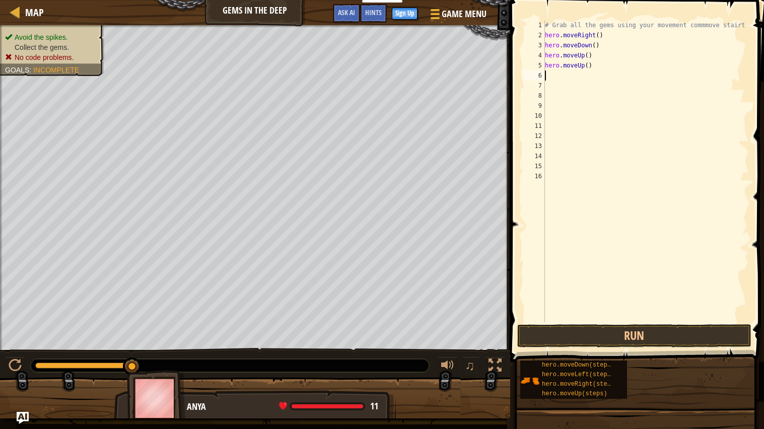
scroll to position [4, 0]
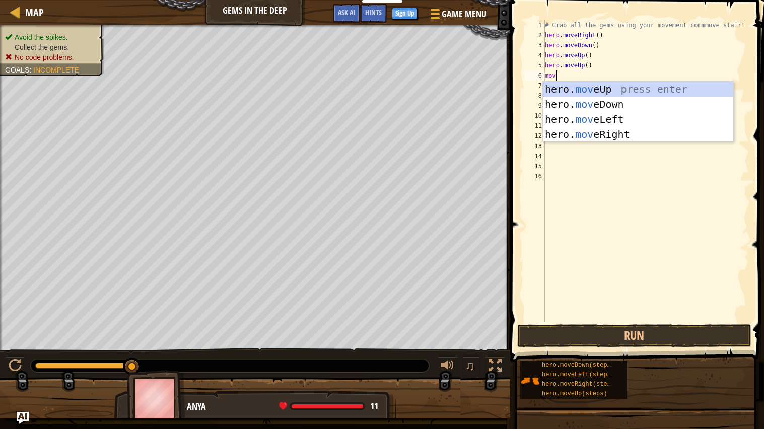
type textarea "move"
click at [611, 136] on div "hero. move Up press enter hero. move Down press enter hero. move Left press ent…" at bounding box center [638, 127] width 190 height 91
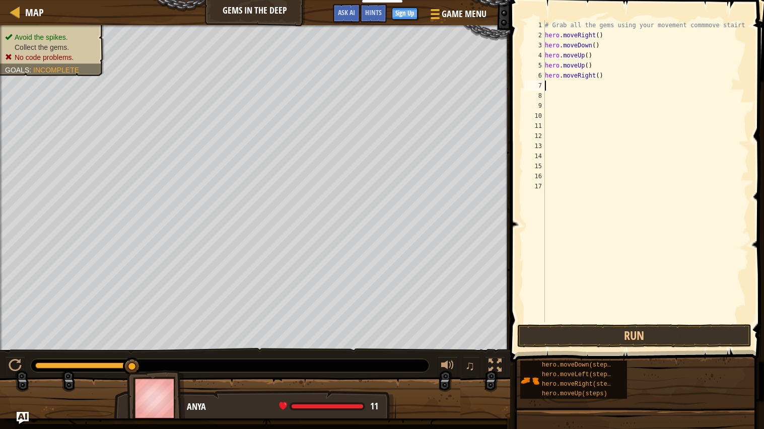
scroll to position [4, 0]
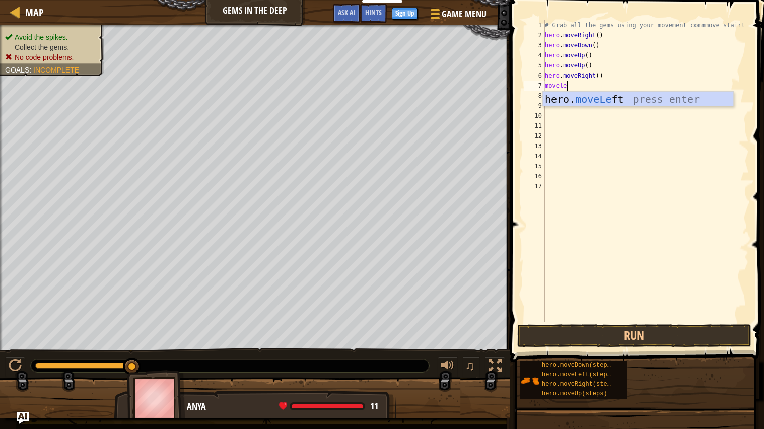
type textarea "movele"
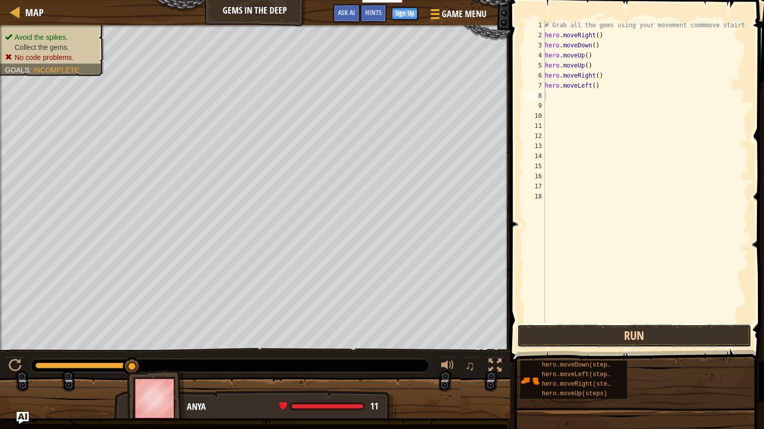
click at [637, 333] on button "Run" at bounding box center [634, 335] width 235 height 23
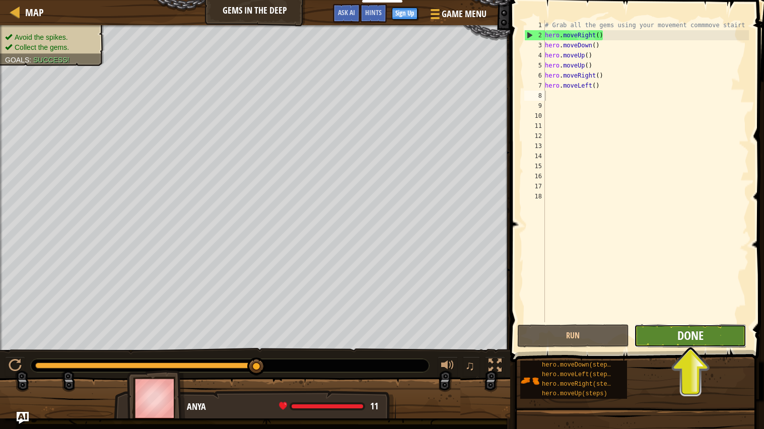
click at [681, 335] on span "Done" at bounding box center [691, 336] width 26 height 16
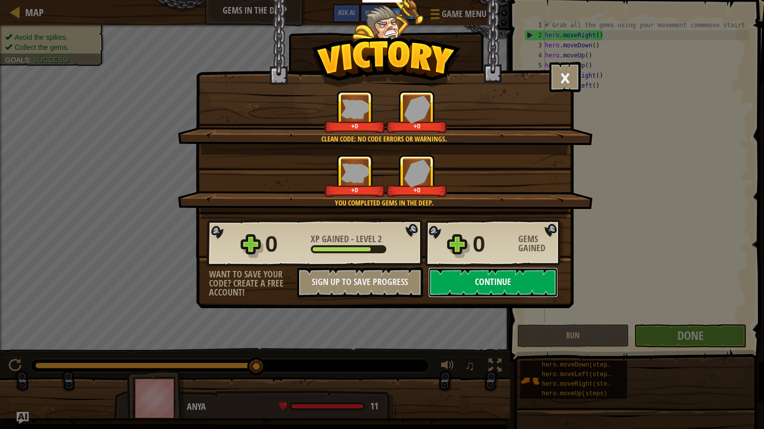
click at [532, 298] on button "Continue" at bounding box center [493, 283] width 130 height 30
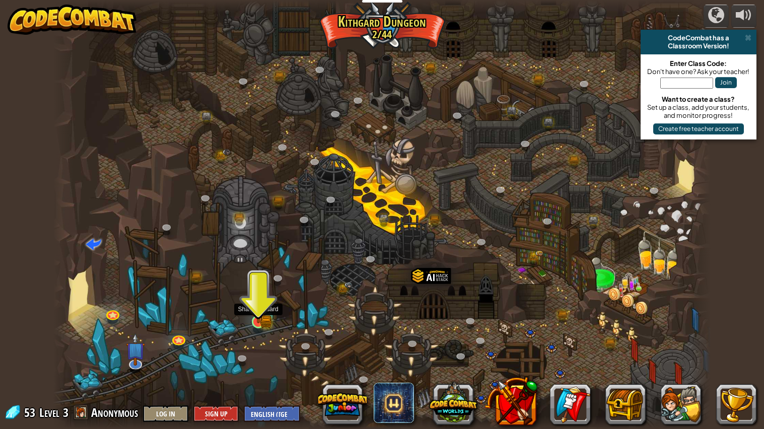
click at [260, 309] on img at bounding box center [258, 305] width 10 height 10
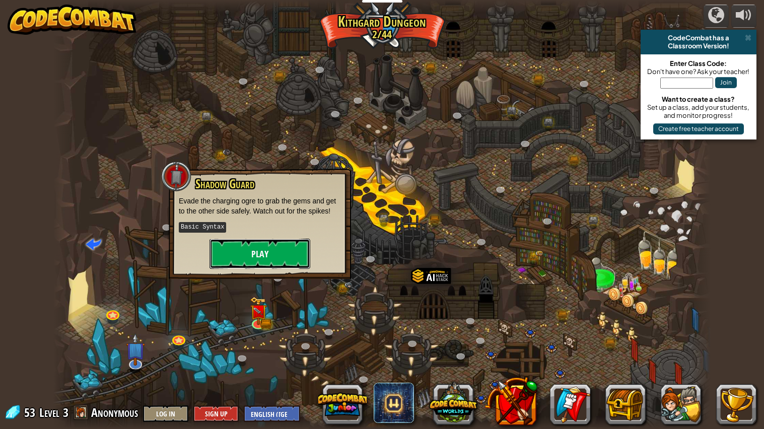
click at [285, 254] on button "Play" at bounding box center [260, 254] width 101 height 30
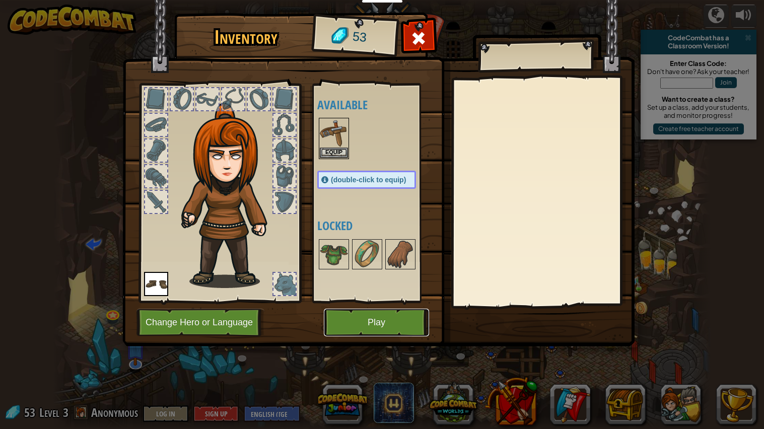
click at [351, 322] on button "Play" at bounding box center [376, 323] width 105 height 28
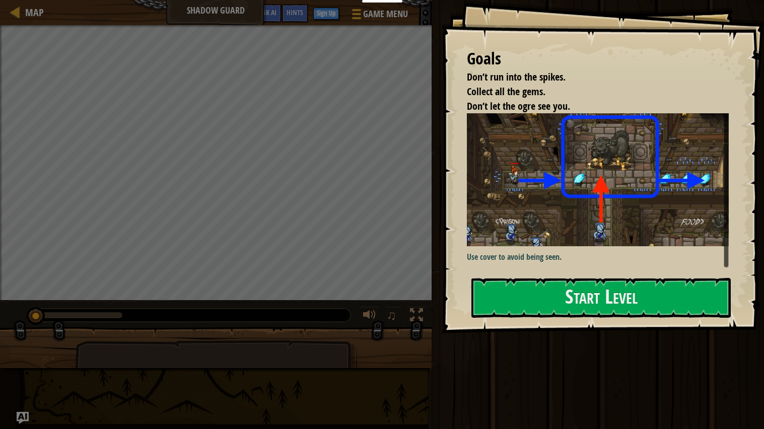
click at [608, 174] on img at bounding box center [598, 179] width 262 height 133
click at [587, 278] on button "Start Level" at bounding box center [601, 298] width 259 height 40
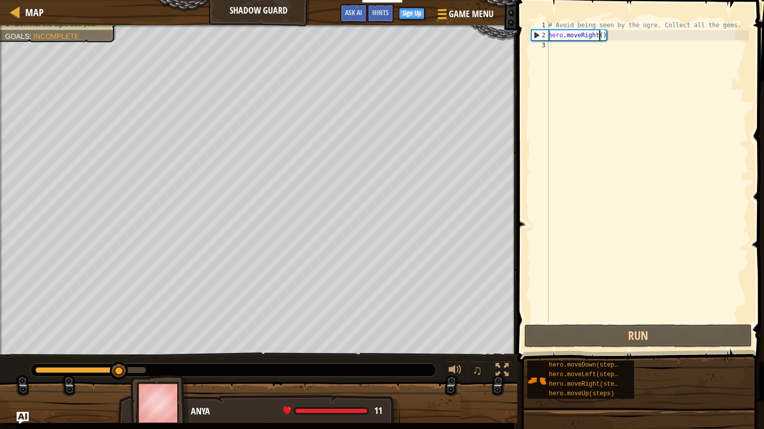
click at [598, 36] on div "# Avoid being seen by the ogre. Collect all the gems. hero . moveRight ( )" at bounding box center [648, 181] width 203 height 322
type textarea "hero.moveRight()"
click at [595, 38] on div "# Avoid being seen by the ogre. Collect all the gems. hero . moveRight ( )" at bounding box center [648, 181] width 203 height 322
click at [643, 37] on div "# Avoid being seen by the ogre. Collect all the gems. hero . moveRight ( )" at bounding box center [648, 181] width 203 height 322
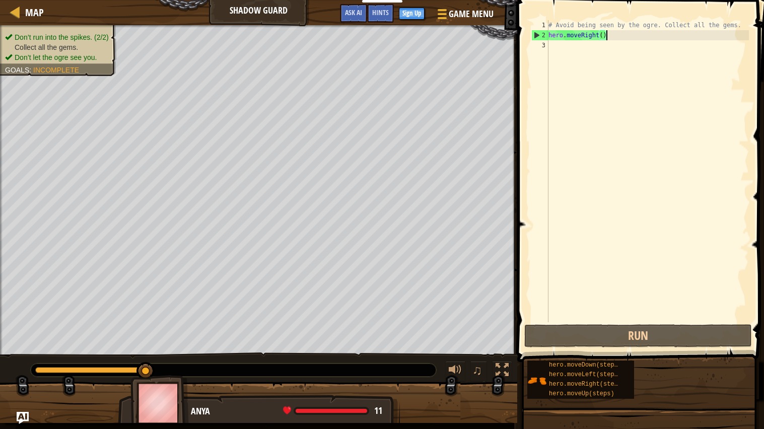
click at [624, 43] on div "# Avoid being seen by the ogre. Collect all the gems. hero . moveRight ( )" at bounding box center [648, 181] width 203 height 322
click at [612, 39] on div "# Avoid being seen by the ogre. Collect all the gems. hero . moveRight ( )" at bounding box center [648, 181] width 203 height 322
type textarea "hero.moveRight()"
click at [552, 44] on div "# Avoid being seen by the ogre. Collect all the gems. hero . moveRight ( )" at bounding box center [648, 181] width 203 height 322
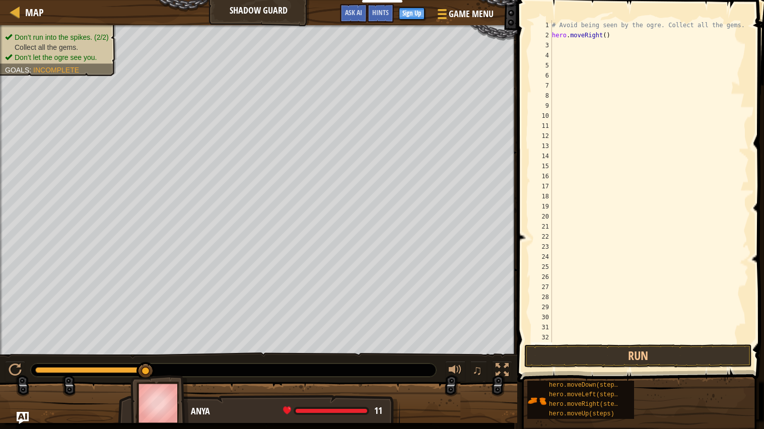
click at [556, 42] on div "# Avoid being seen by the ogre. Collect all the gems. hero . moveRight ( )" at bounding box center [649, 191] width 199 height 343
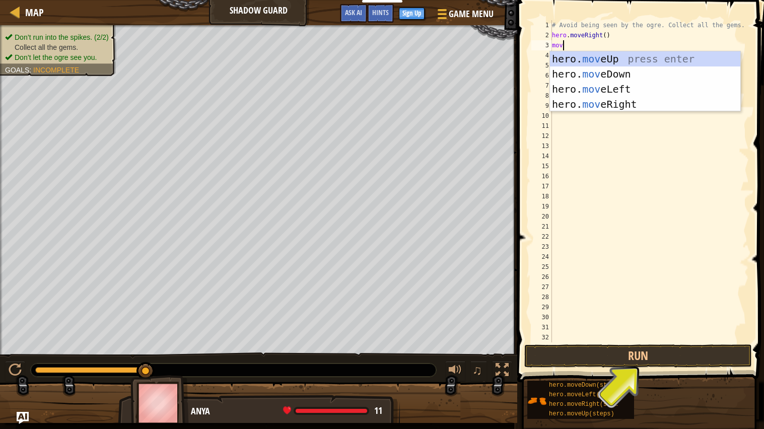
type textarea "move"
click at [634, 57] on div "hero. move Up press enter hero. move Down press enter hero. move Left press ent…" at bounding box center [645, 96] width 190 height 91
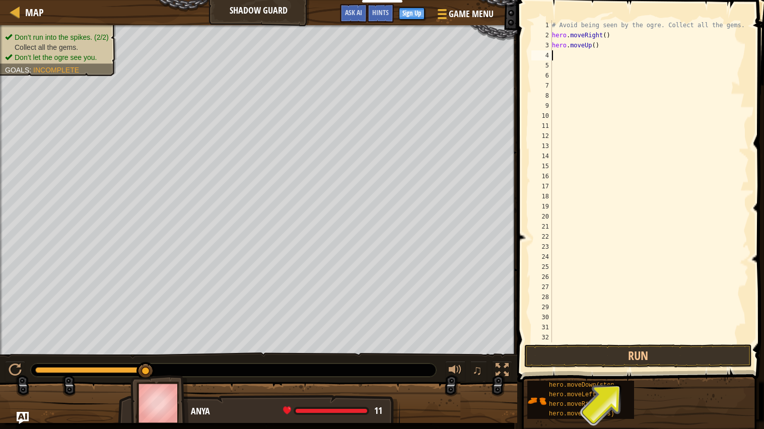
scroll to position [4, 0]
click at [557, 53] on div "# Avoid being seen by the ogre. Collect all the gems. hero . moveRight ( ) hero…" at bounding box center [649, 191] width 199 height 343
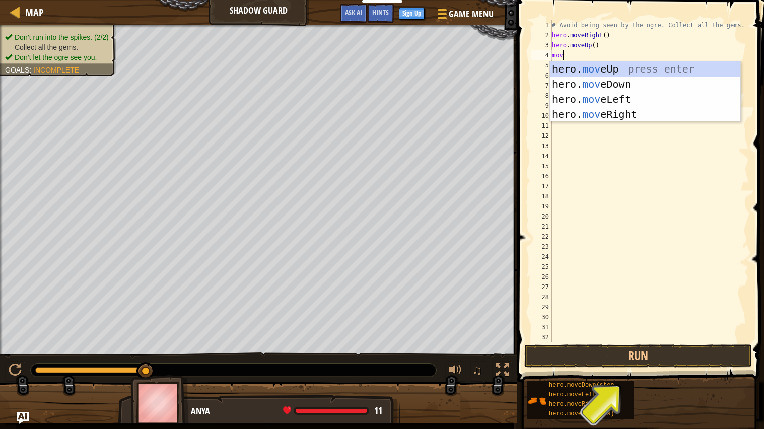
type textarea "move"
click at [613, 84] on div "hero. move Up press enter hero. move Down press enter hero. move Left press ent…" at bounding box center [645, 106] width 190 height 91
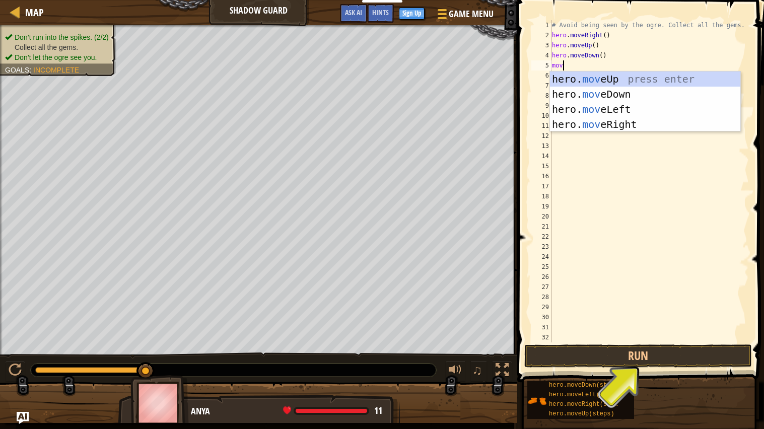
click at [623, 46] on div "# Avoid being seen by the ogre. Collect all the gems. hero . moveRight ( ) hero…" at bounding box center [649, 191] width 199 height 343
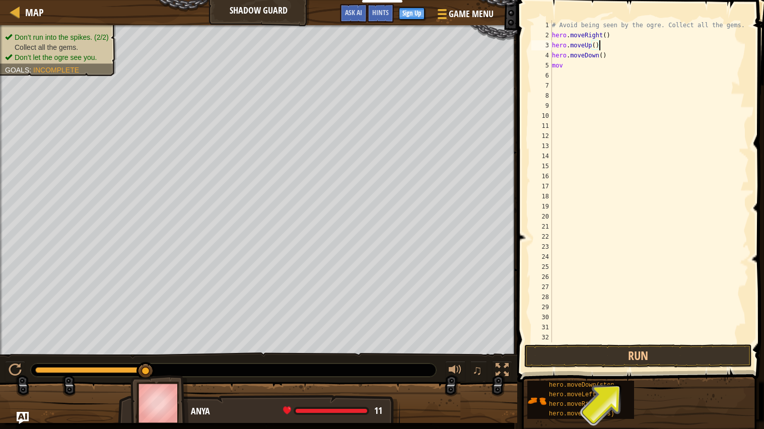
click at [621, 48] on div "# Avoid being seen by the ogre. Collect all the gems. hero . moveRight ( ) hero…" at bounding box center [649, 191] width 199 height 343
click at [614, 57] on div "# Avoid being seen by the ogre. Collect all the gems. hero . moveRight ( ) hero…" at bounding box center [649, 191] width 199 height 343
type textarea "h"
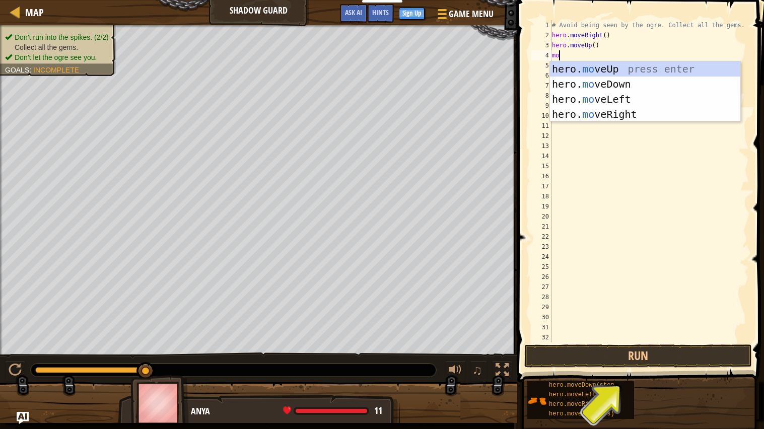
type textarea "mov"
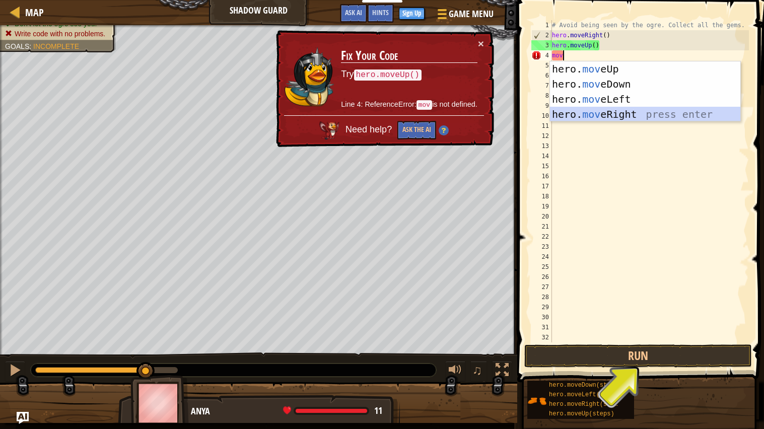
click at [579, 118] on div "hero. mov eUp press enter hero. mov eDown press enter hero. mov eLeft press ent…" at bounding box center [645, 106] width 190 height 91
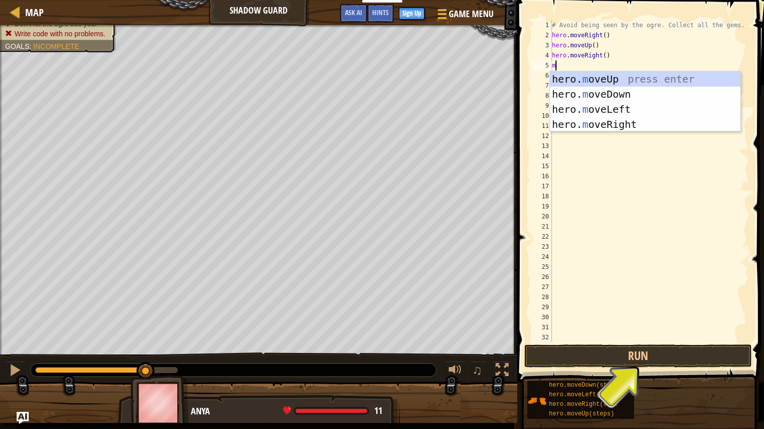
type textarea "mo"
click at [655, 92] on div "hero. mo veUp press enter hero. mo veDown press enter hero. mo veLeft press ent…" at bounding box center [645, 117] width 190 height 91
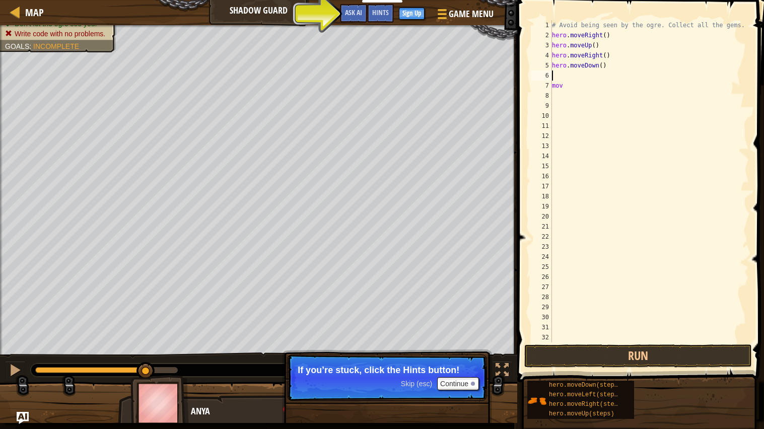
click at [564, 78] on div "# Avoid being seen by the ogre. Collect all the gems. hero . moveRight ( ) hero…" at bounding box center [649, 191] width 199 height 343
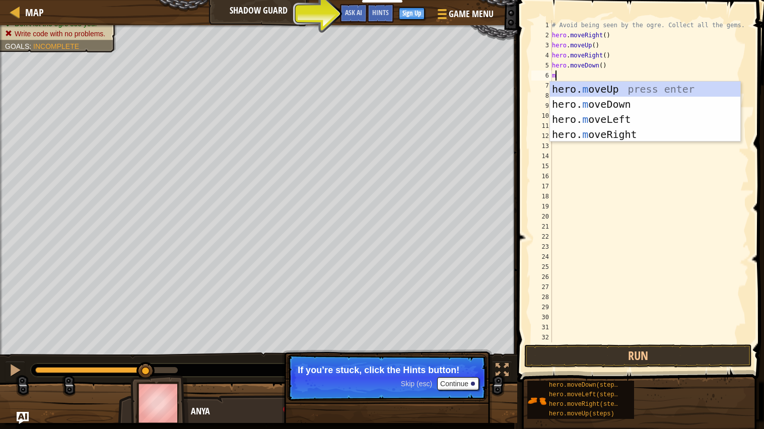
type textarea "mo"
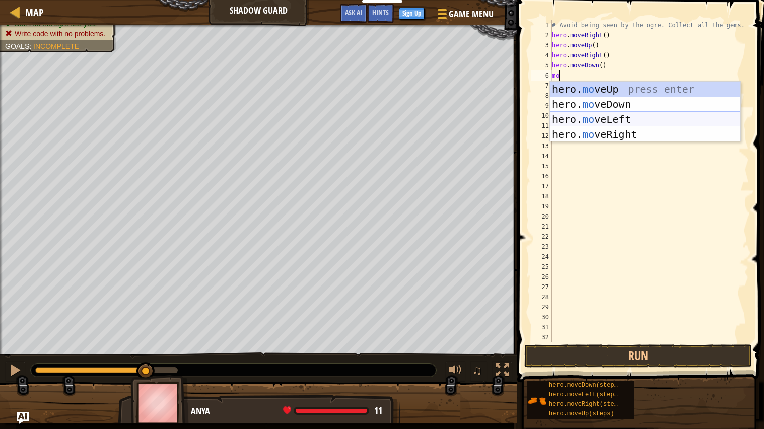
click at [626, 124] on div "hero. mo veUp press enter hero. mo veDown press enter hero. mo veLeft press ent…" at bounding box center [645, 127] width 190 height 91
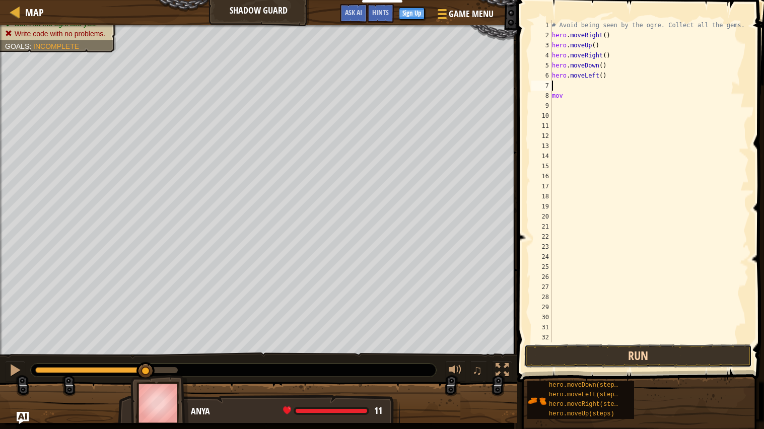
click at [638, 364] on button "Run" at bounding box center [639, 356] width 228 height 23
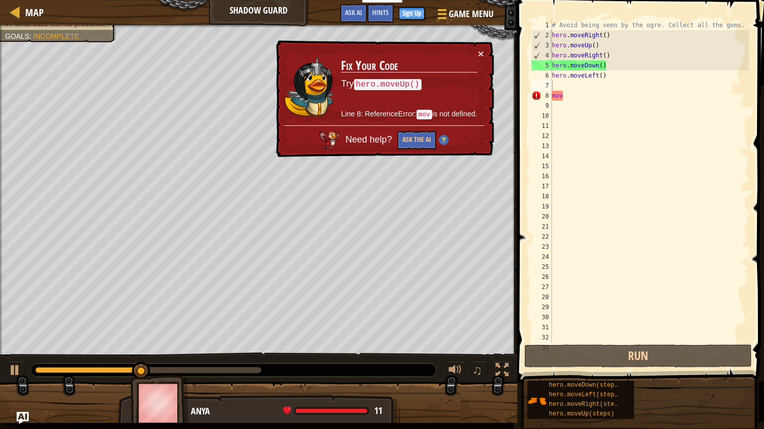
click at [484, 48] on div "× Fix Your Code Try hero.moveUp() Line 8: ReferenceError: mov is not defined. N…" at bounding box center [384, 98] width 220 height 117
click at [480, 48] on button "×" at bounding box center [481, 53] width 6 height 11
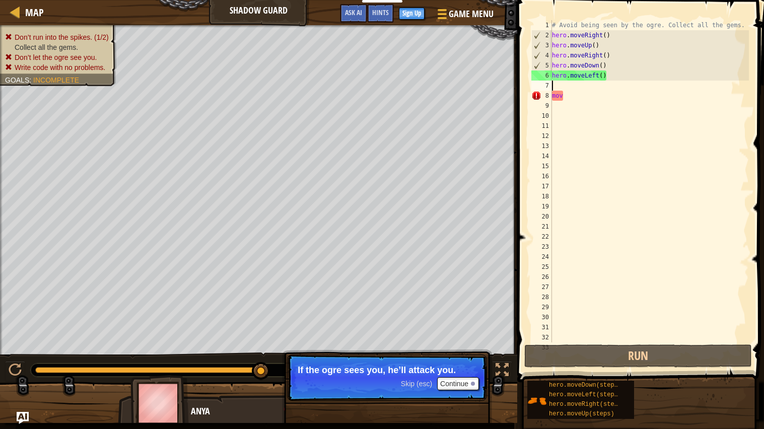
click at [608, 41] on div "# Avoid being seen by the ogre. Collect all the gems. hero . moveRight ( ) hero…" at bounding box center [649, 191] width 199 height 343
click at [614, 43] on div "# Avoid being seen by the ogre. Collect all the gems. hero . moveRight ( ) hero…" at bounding box center [649, 191] width 199 height 343
click at [617, 43] on div "# Avoid being seen by the ogre. Collect all the gems. hero . moveRight ( ) hero…" at bounding box center [649, 191] width 199 height 343
click at [613, 32] on div "# Avoid being seen by the ogre. Collect all the gems. hero . moveRight ( ) hero…" at bounding box center [649, 191] width 199 height 343
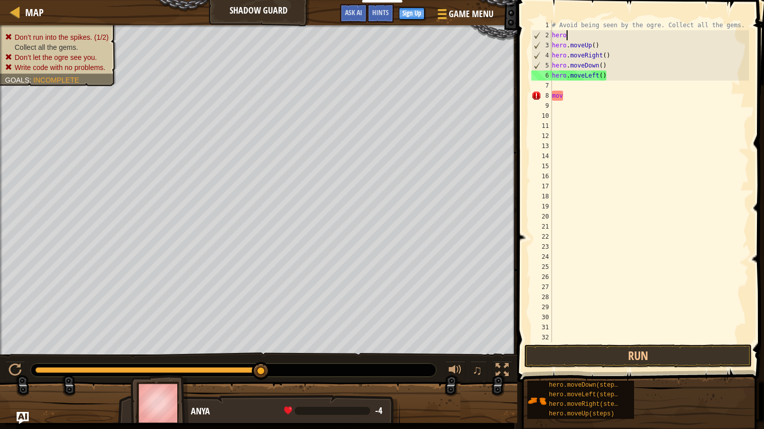
type textarea "h"
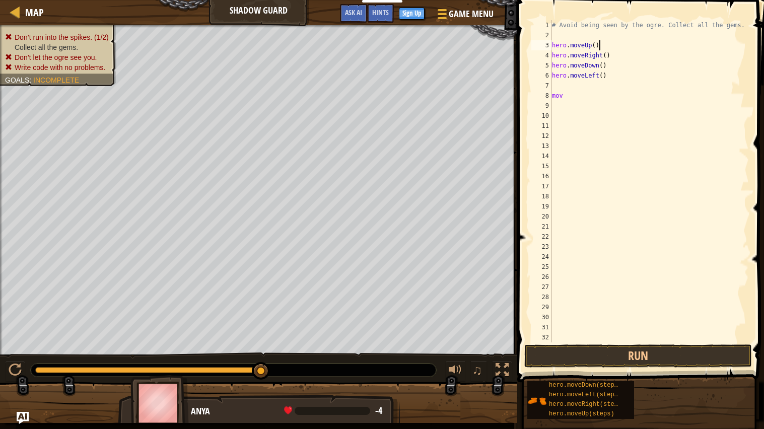
click at [602, 48] on div "# Avoid being seen by the ogre. Collect all the gems. hero . moveUp ( ) hero . …" at bounding box center [649, 191] width 199 height 343
type textarea "h"
click at [629, 57] on div "# Avoid being seen by the ogre. Collect all the gems. hero . moveRight ( ) hero…" at bounding box center [649, 191] width 199 height 343
type textarea "h"
click at [615, 73] on div "# Avoid being seen by the ogre. Collect all the gems. hero . moveDown ( ) hero …" at bounding box center [649, 191] width 199 height 343
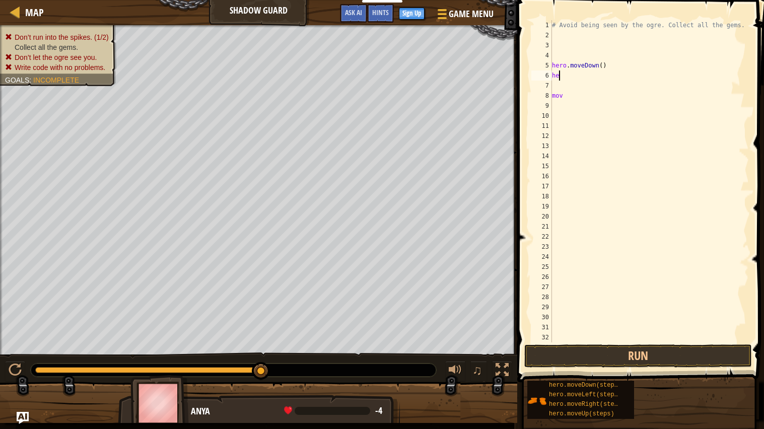
type textarea "h"
click at [612, 67] on div "# Avoid being seen by the ogre. Collect all the gems. hero . moveDown ( ) mov" at bounding box center [649, 191] width 199 height 343
type textarea "h"
click at [564, 77] on div "# Avoid being seen by the ogre. Collect all the gems. mov" at bounding box center [649, 191] width 199 height 343
type textarea "m"
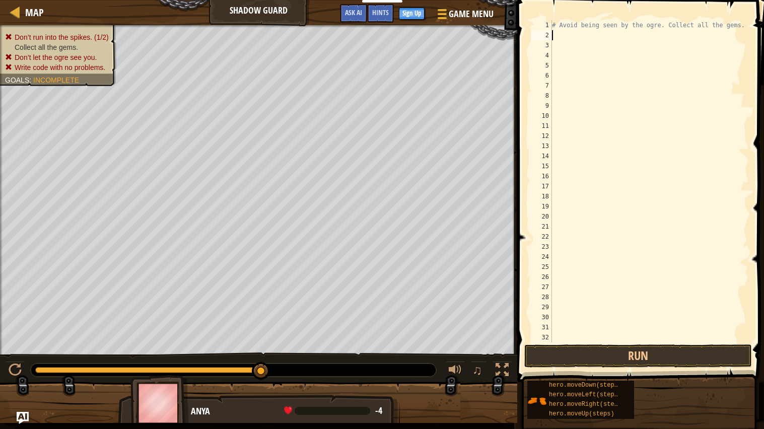
click at [564, 30] on div "# Avoid being seen by the ogre. Collect all the gems." at bounding box center [649, 191] width 199 height 343
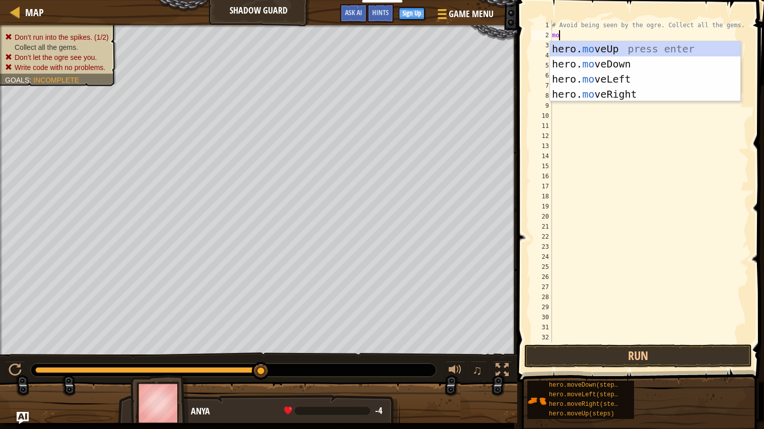
type textarea "move"
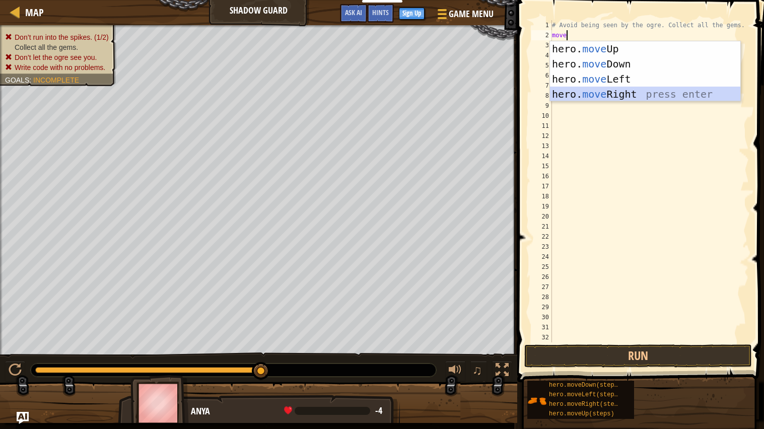
click at [620, 94] on div "hero. move Up press enter hero. move Down press enter hero. move Left press ent…" at bounding box center [645, 86] width 190 height 91
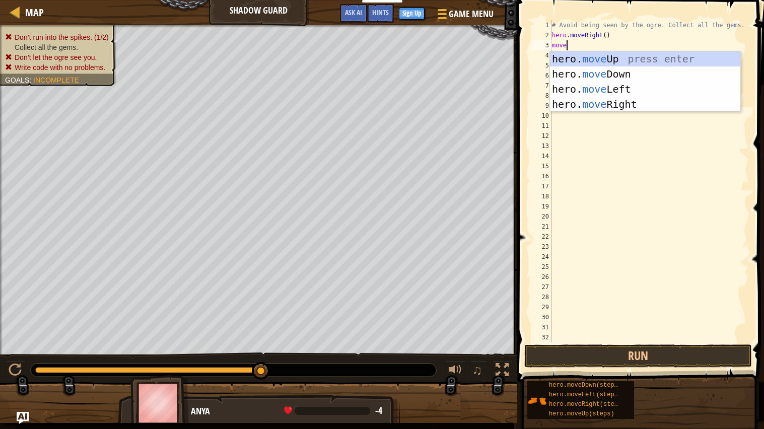
scroll to position [4, 1]
type textarea "moveup"
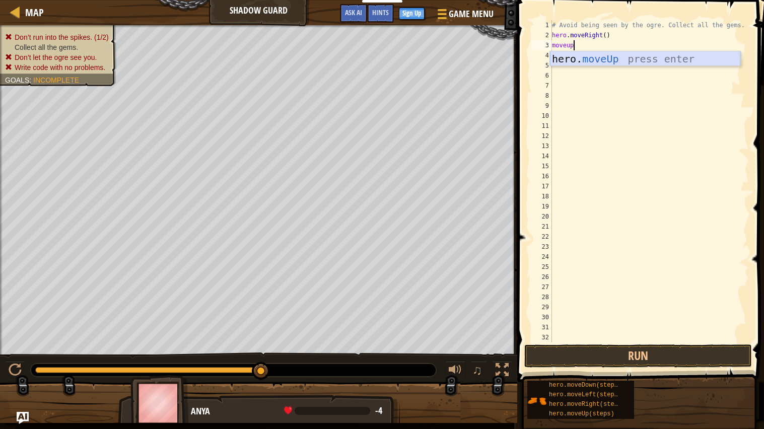
click at [647, 57] on div "hero. moveUp press enter" at bounding box center [645, 73] width 190 height 45
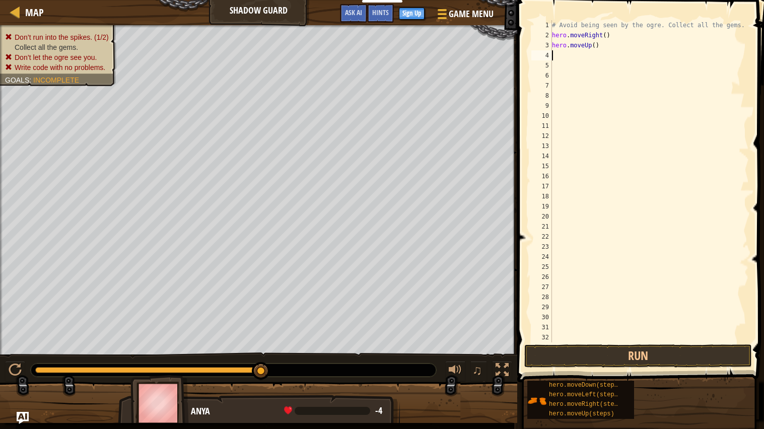
scroll to position [4, 0]
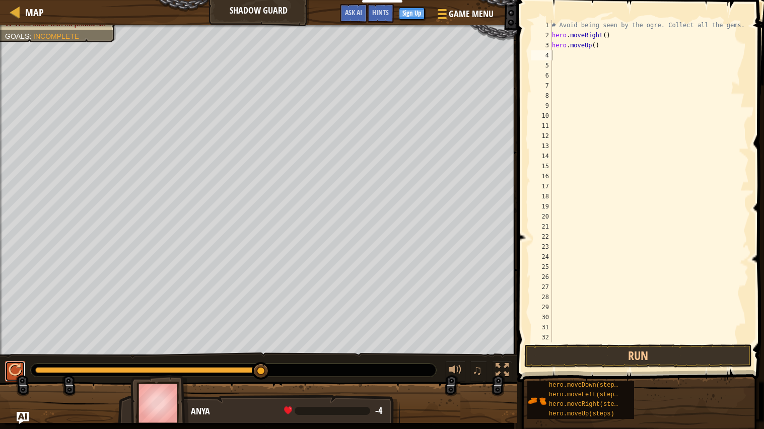
click at [6, 368] on button at bounding box center [15, 371] width 20 height 21
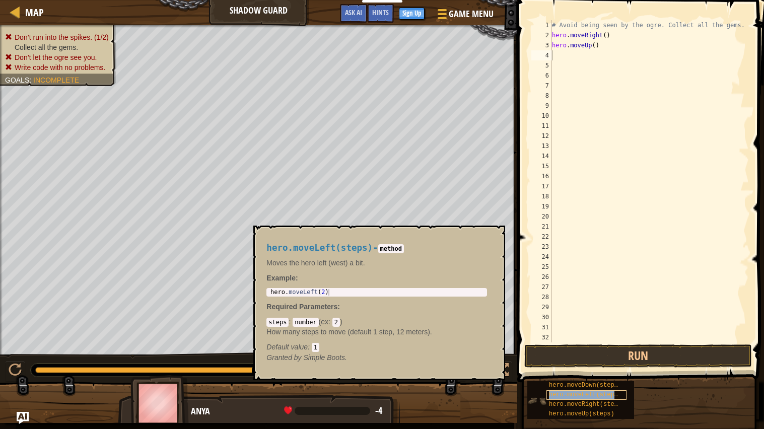
click at [569, 394] on span "hero.moveLeft(steps)" at bounding box center [585, 395] width 73 height 7
click at [580, 391] on div "hero.moveLeft(steps)" at bounding box center [587, 396] width 80 height 10
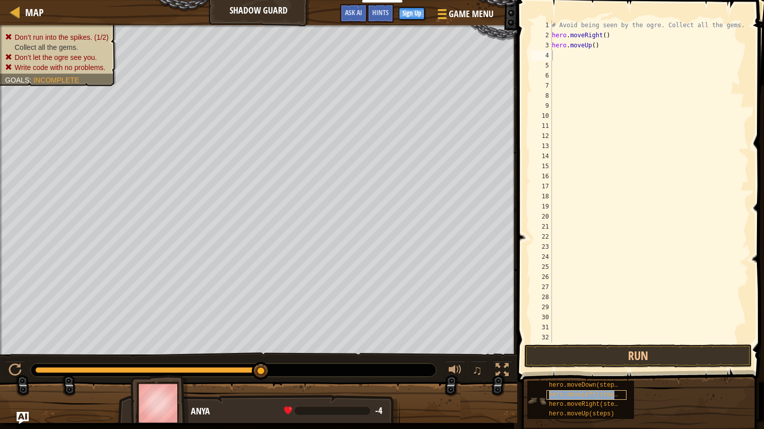
click at [580, 391] on div "hero.moveLeft(steps)" at bounding box center [587, 396] width 80 height 10
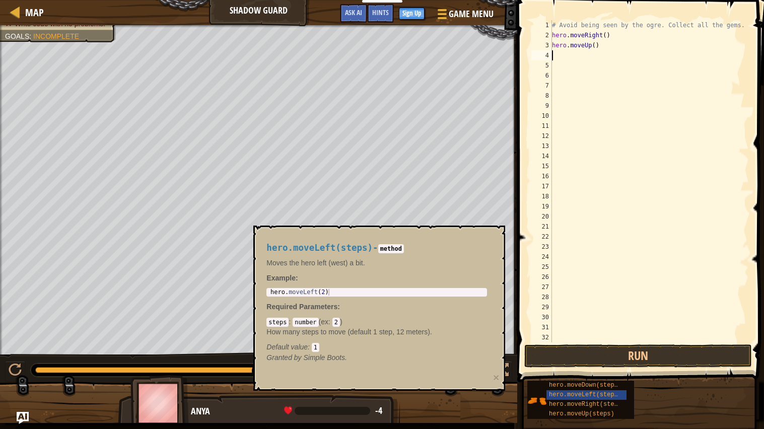
click at [609, 206] on div "# Avoid being seen by the ogre. Collect all the gems. hero . moveRight ( ) hero…" at bounding box center [649, 191] width 199 height 343
click at [29, 11] on span "Map" at bounding box center [34, 13] width 19 height 14
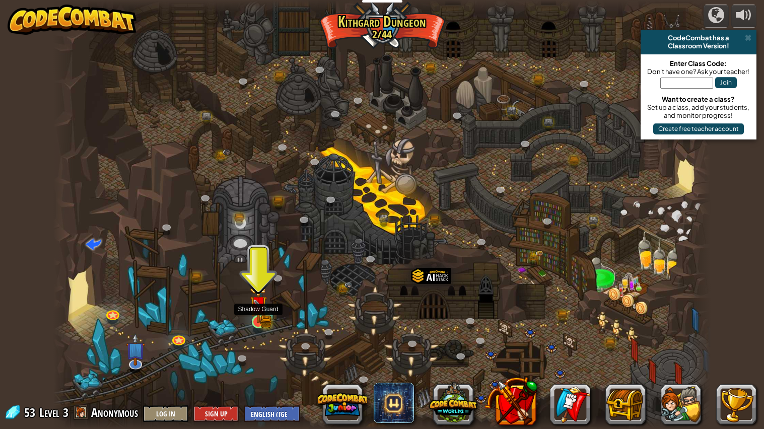
click at [257, 316] on img at bounding box center [258, 305] width 17 height 38
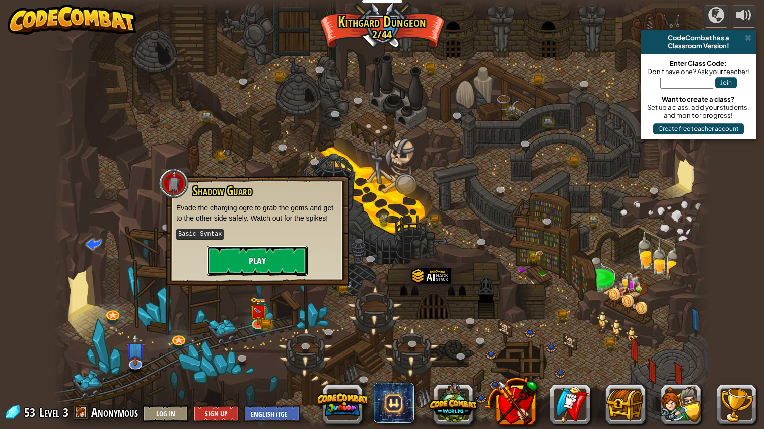
click at [263, 257] on button "Play" at bounding box center [257, 261] width 101 height 30
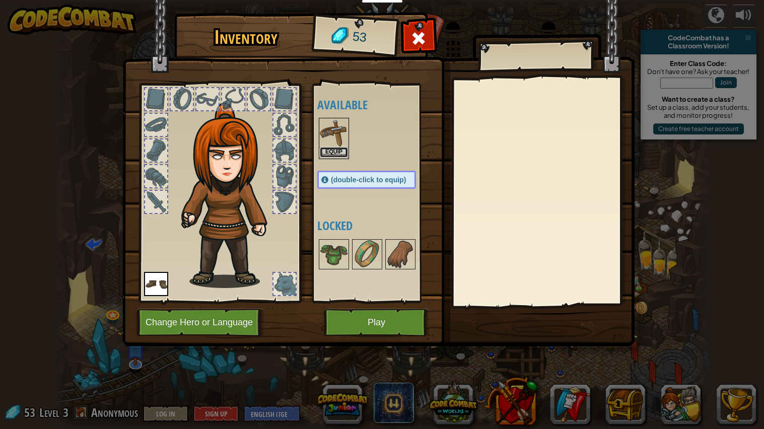
click at [334, 150] on button "Equip" at bounding box center [334, 152] width 28 height 11
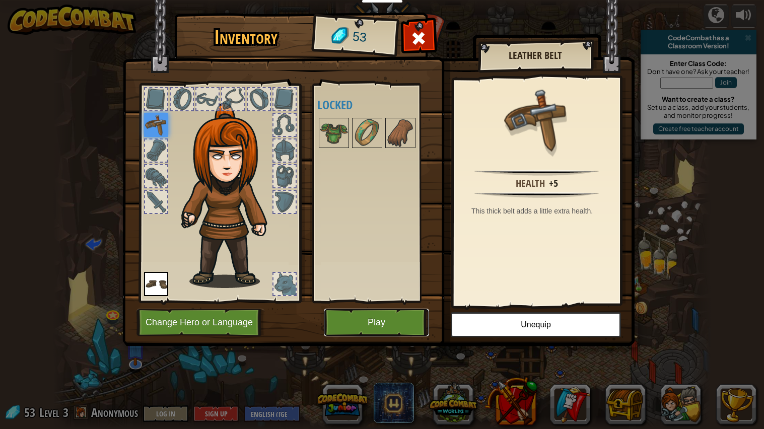
click at [378, 313] on button "Play" at bounding box center [376, 323] width 105 height 28
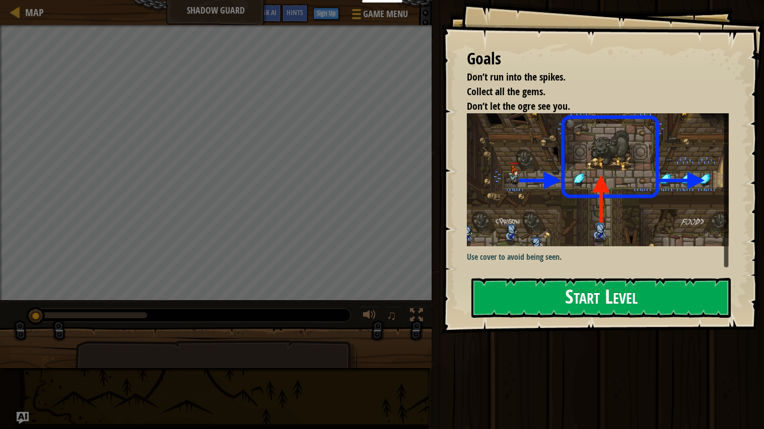
click at [541, 303] on button "Start Level" at bounding box center [601, 298] width 259 height 40
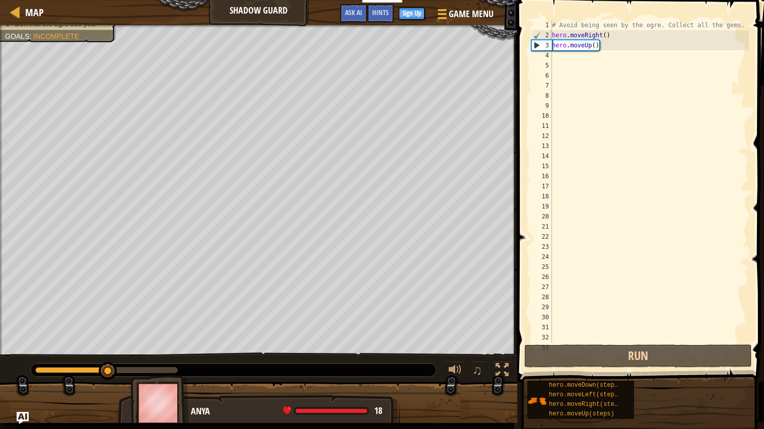
click at [613, 52] on div "# Avoid being seen by the ogre. Collect all the gems. hero . moveRight ( ) hero…" at bounding box center [649, 191] width 199 height 343
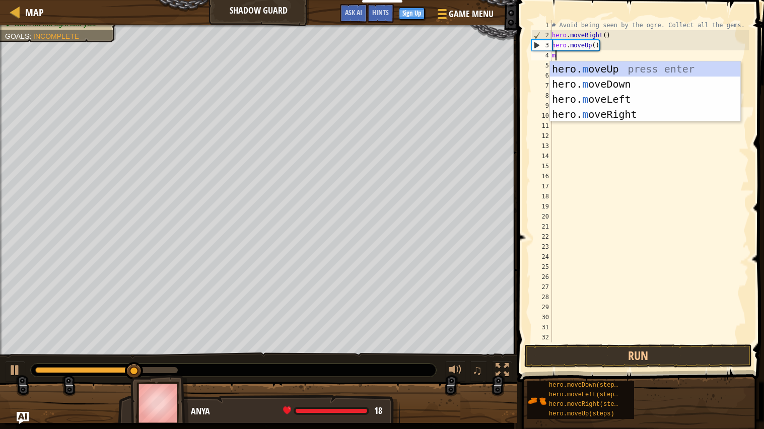
scroll to position [4, 0]
type textarea "move"
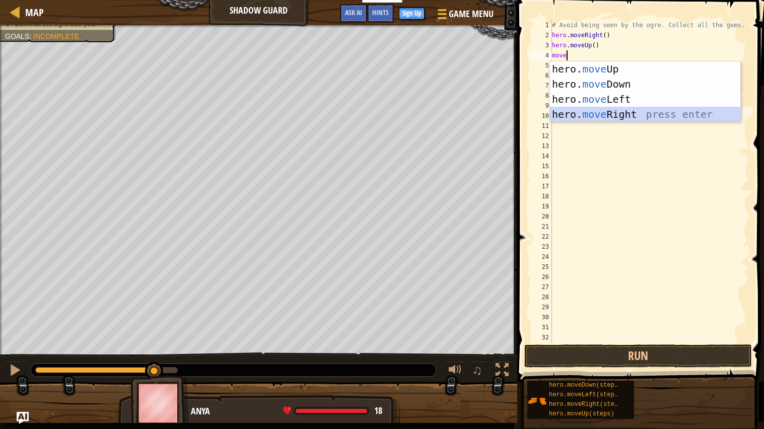
click at [637, 116] on div "hero. move Up press enter hero. move Down press enter hero. move Left press ent…" at bounding box center [645, 106] width 190 height 91
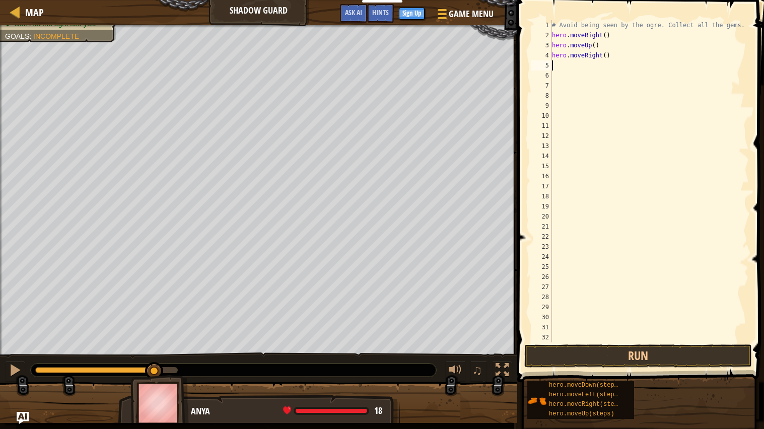
scroll to position [4, 0]
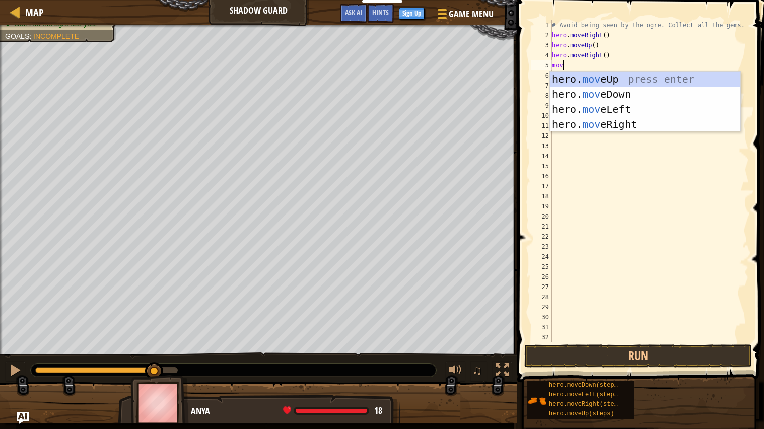
type textarea "move"
drag, startPoint x: 665, startPoint y: 83, endPoint x: 665, endPoint y: 99, distance: 15.6
click at [665, 99] on div "hero. move Up press enter hero. move Down press enter hero. move Left press ent…" at bounding box center [645, 117] width 190 height 91
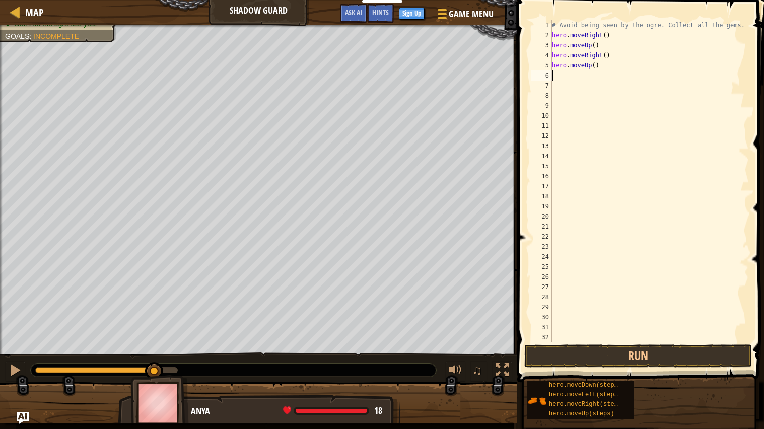
scroll to position [4, 0]
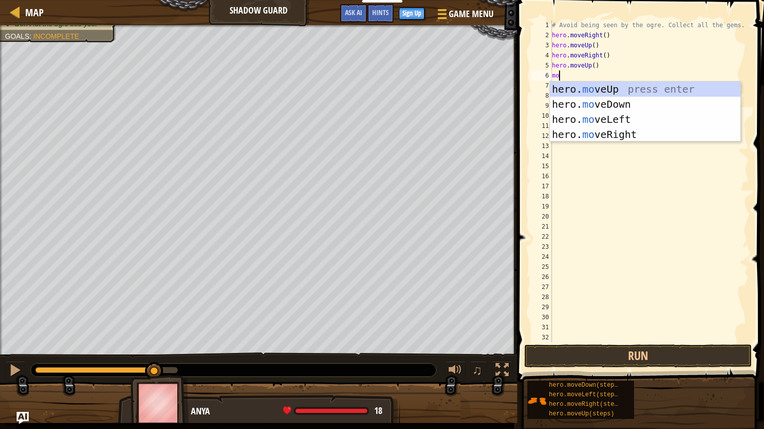
type textarea "move"
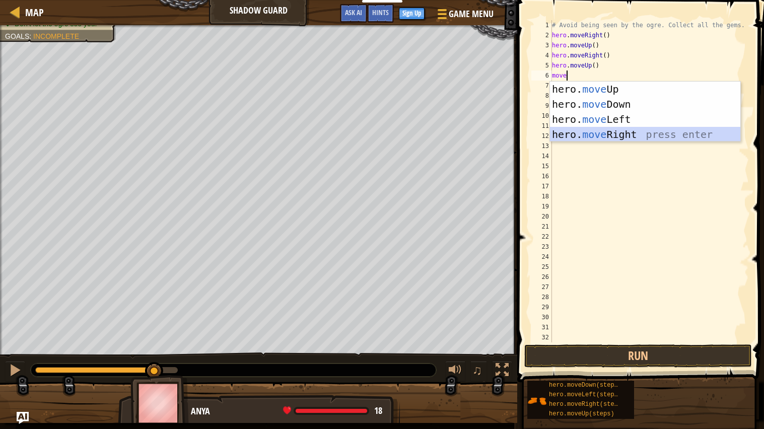
click at [662, 139] on div "hero. move Up press enter hero. move Down press enter hero. move Left press ent…" at bounding box center [645, 127] width 190 height 91
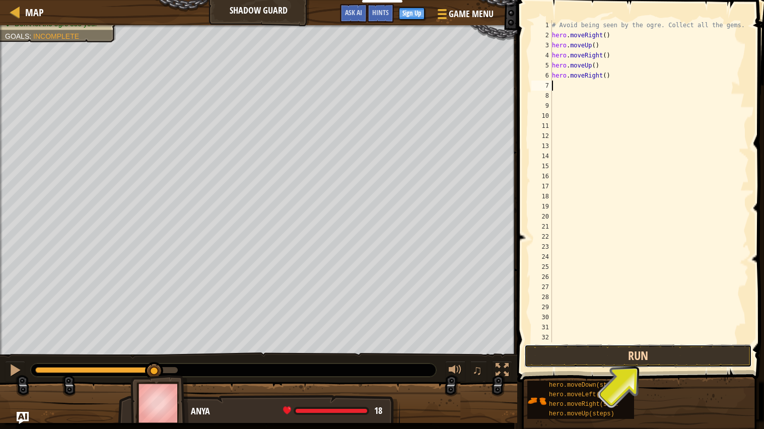
click at [641, 353] on button "Run" at bounding box center [639, 356] width 228 height 23
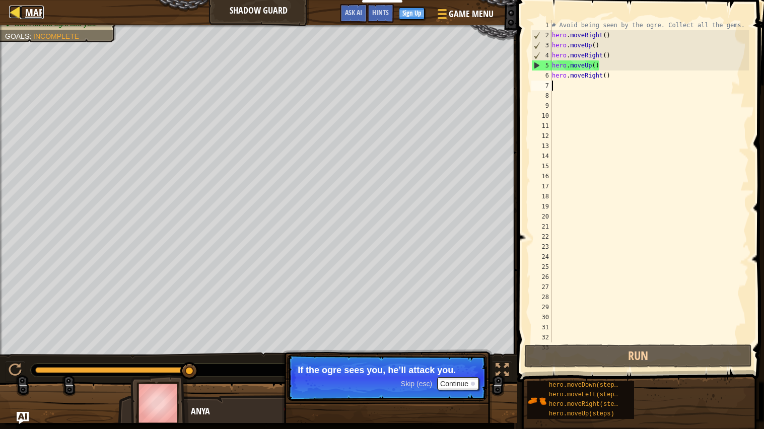
click at [30, 8] on span "Map" at bounding box center [34, 13] width 19 height 14
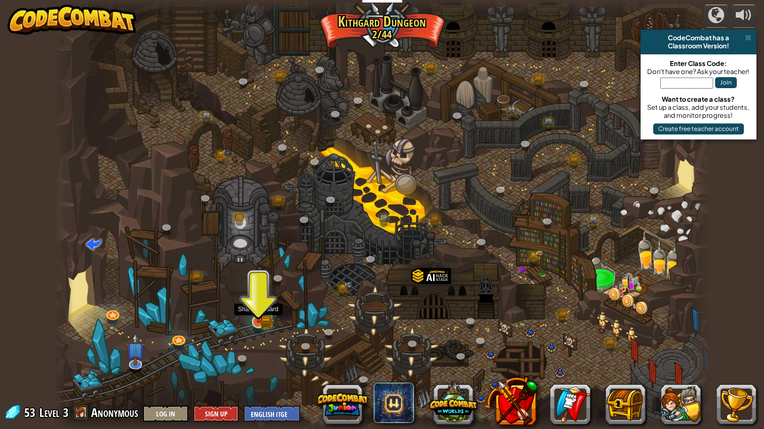
click at [255, 316] on img at bounding box center [258, 305] width 17 height 38
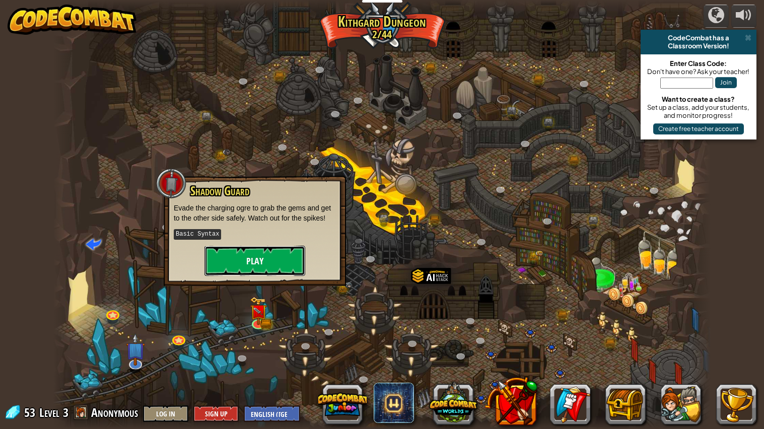
click at [271, 251] on button "Play" at bounding box center [255, 261] width 101 height 30
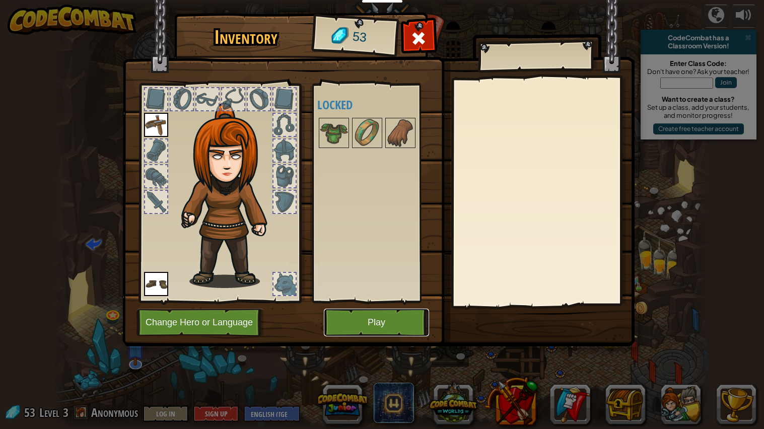
click at [363, 331] on button "Play" at bounding box center [376, 323] width 105 height 28
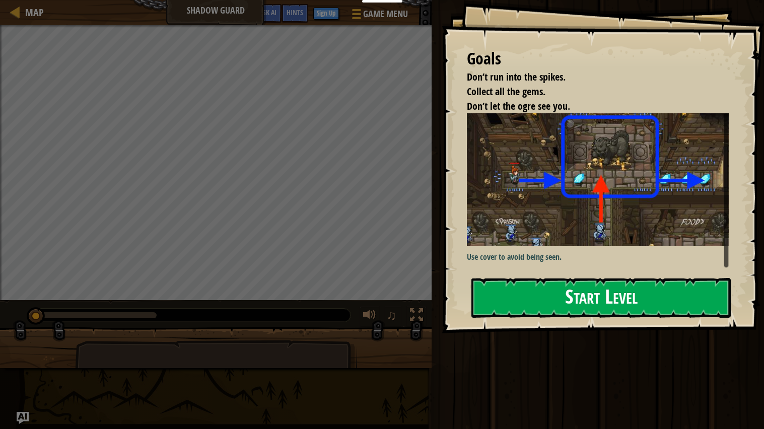
click at [525, 278] on button "Start Level" at bounding box center [601, 298] width 259 height 40
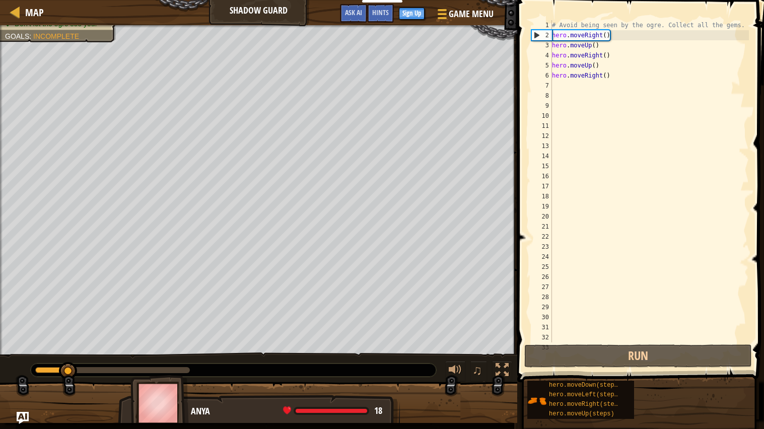
click at [628, 73] on div "# Avoid being seen by the ogre. Collect all the gems. hero . moveRight ( ) hero…" at bounding box center [649, 191] width 199 height 343
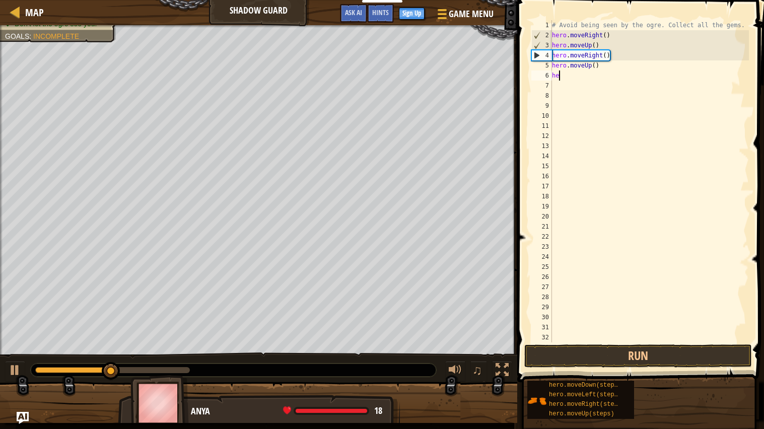
type textarea "h"
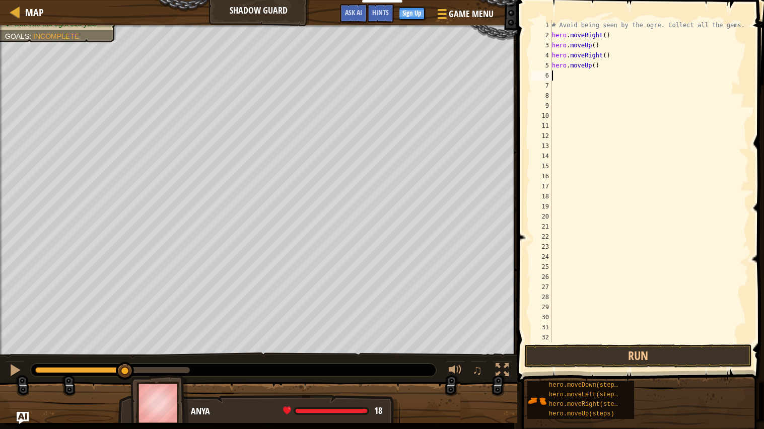
click at [635, 70] on div "# Avoid being seen by the ogre. Collect all the gems. hero . moveRight ( ) hero…" at bounding box center [649, 191] width 199 height 343
type textarea "h"
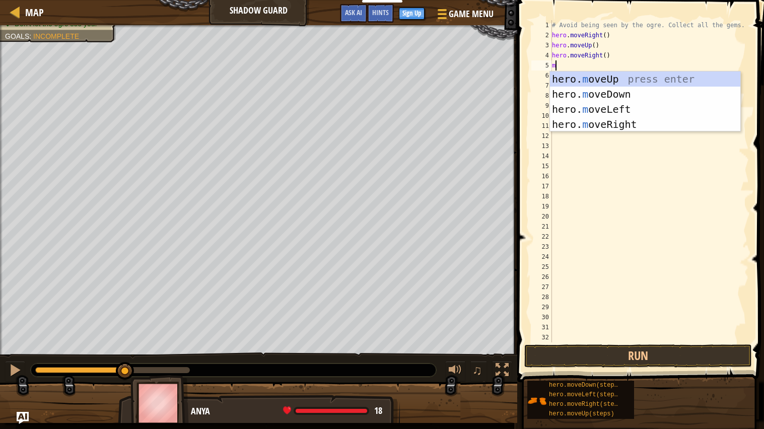
scroll to position [4, 0]
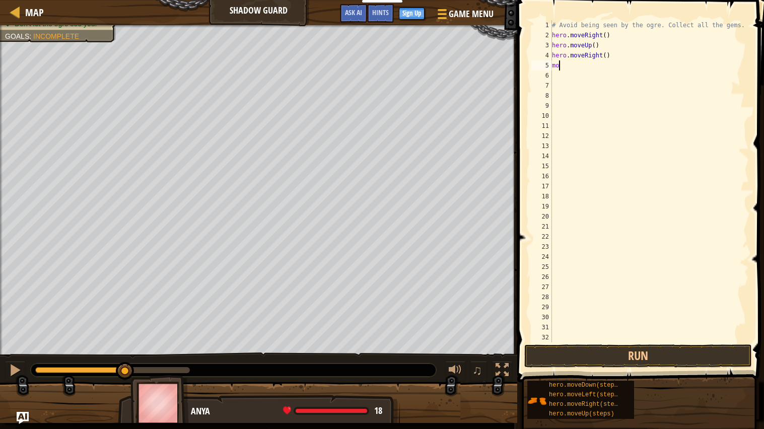
type textarea "move"
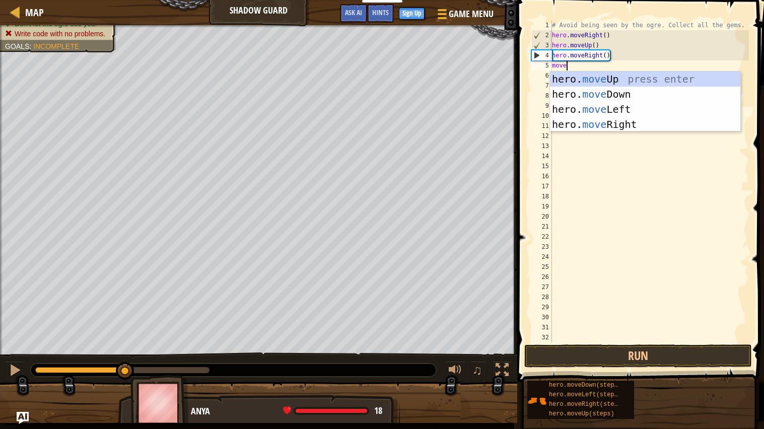
scroll to position [4, 1]
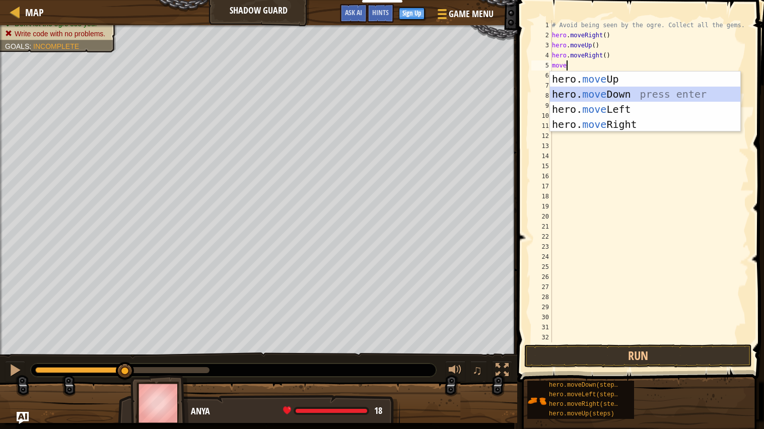
click at [644, 93] on div "hero. move Up press enter hero. move Down press enter hero. move Left press ent…" at bounding box center [645, 117] width 190 height 91
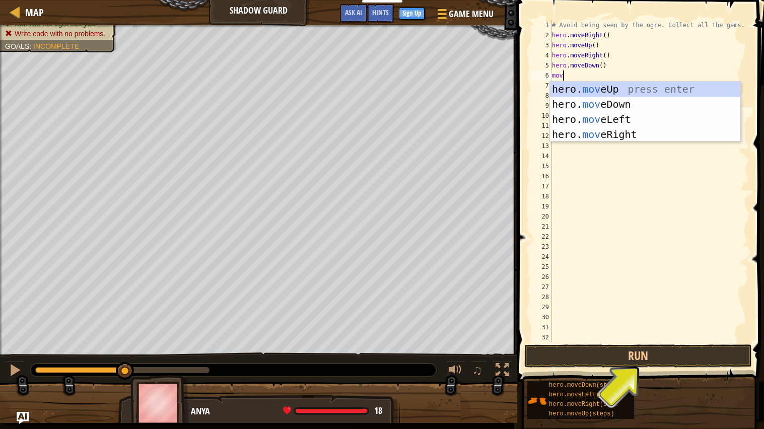
type textarea "move"
click at [653, 136] on div "hero. move Up press enter hero. move Down press enter hero. move Left press ent…" at bounding box center [645, 127] width 190 height 91
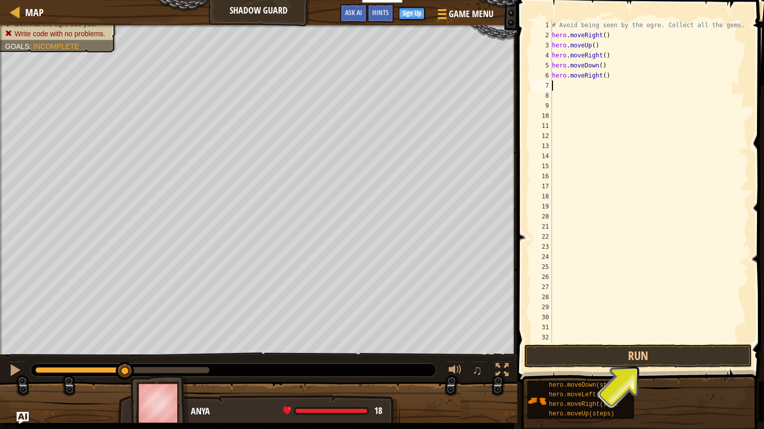
scroll to position [4, 0]
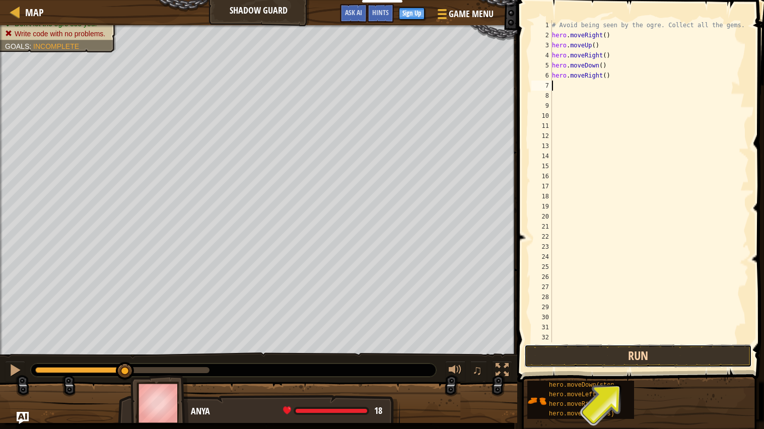
click at [663, 353] on button "Run" at bounding box center [639, 356] width 228 height 23
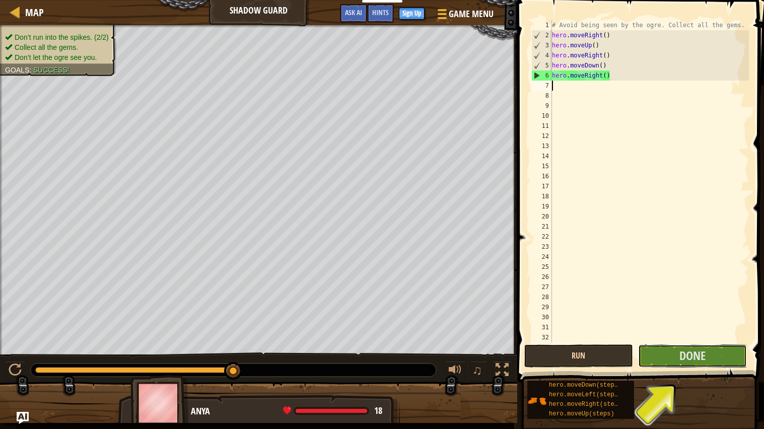
click at [663, 353] on button "Done" at bounding box center [692, 356] width 109 height 23
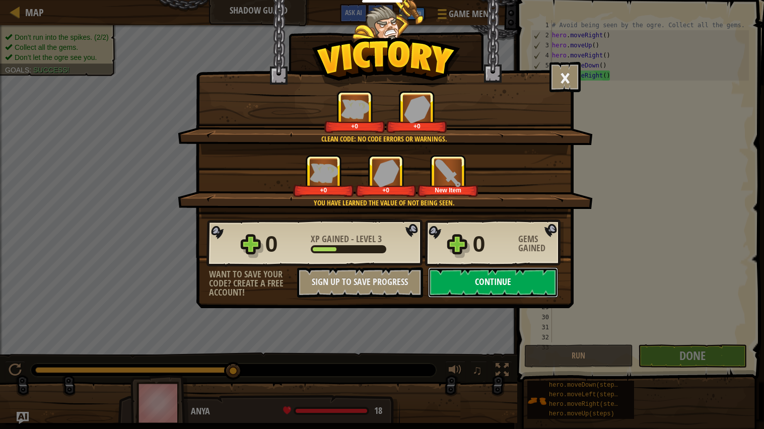
click at [501, 298] on button "Continue" at bounding box center [493, 283] width 130 height 30
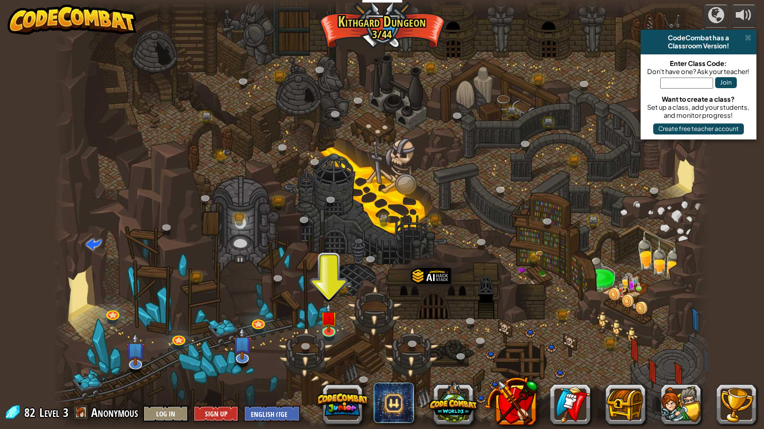
click at [338, 326] on div at bounding box center [382, 215] width 658 height 430
click at [329, 321] on img at bounding box center [328, 310] width 17 height 39
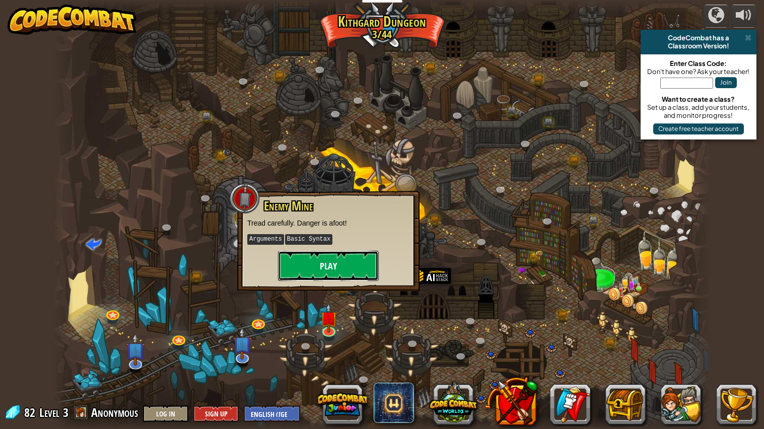
click at [320, 269] on button "Play" at bounding box center [328, 266] width 101 height 30
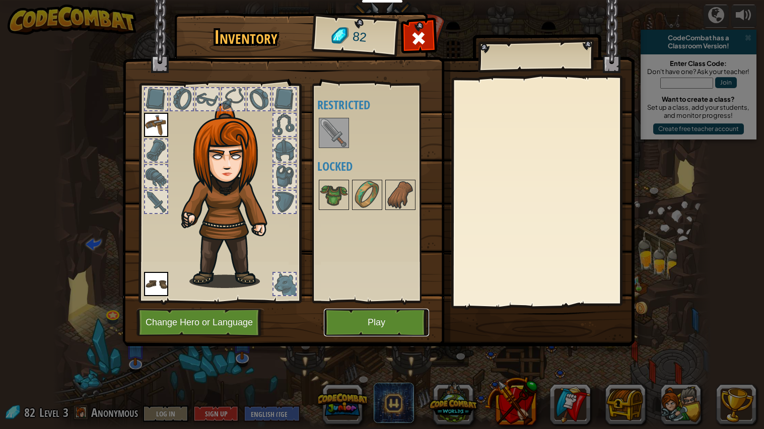
click at [366, 329] on button "Play" at bounding box center [376, 323] width 105 height 28
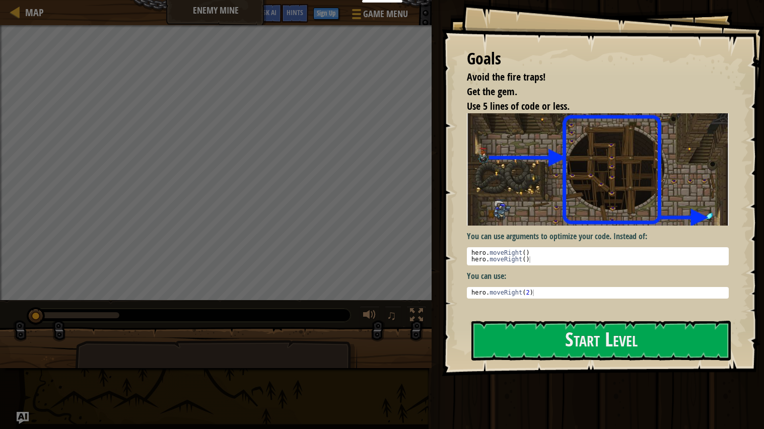
click at [553, 212] on img at bounding box center [598, 169] width 262 height 112
click at [550, 362] on div "Goals Avoid the fire traps! Get the gem. Use 5 lines of code or less. You can u…" at bounding box center [603, 188] width 322 height 376
click at [536, 358] on button "Start Level" at bounding box center [601, 341] width 259 height 40
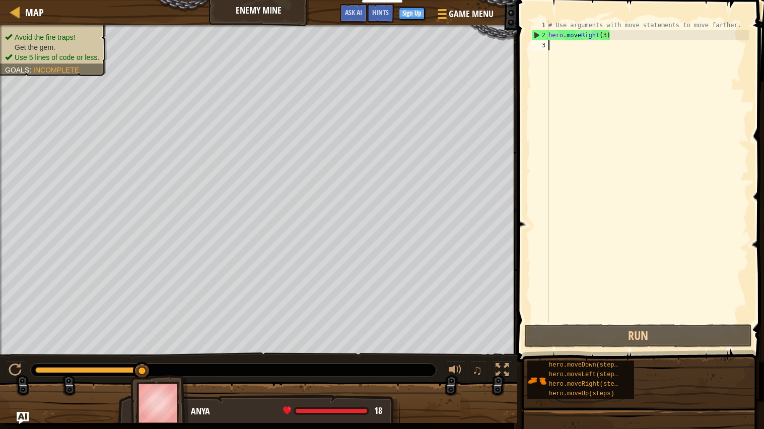
click at [618, 28] on div "# Use arguments with move statements to move farther. hero . moveRight ( 3 )" at bounding box center [648, 181] width 203 height 322
click at [623, 39] on div "# Use arguments with move statements to move farther. hero . moveRight ( 3 )" at bounding box center [648, 181] width 203 height 322
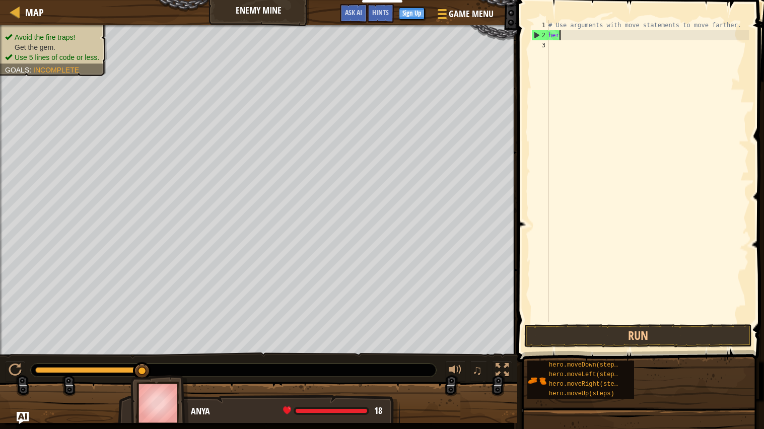
type textarea "h"
type textarea "m"
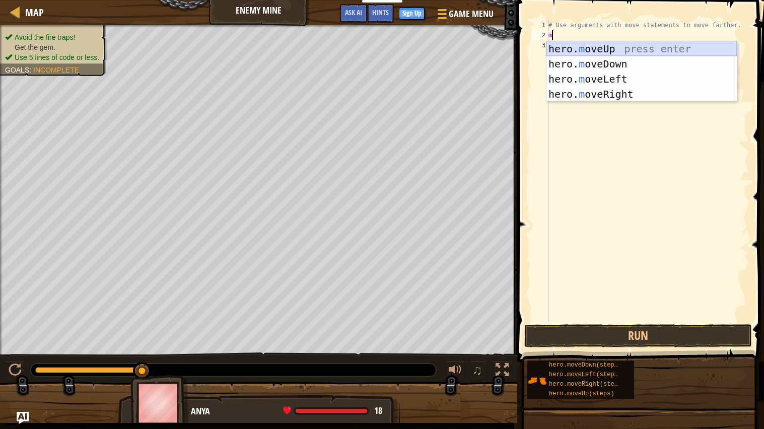
click at [618, 48] on div "hero. m oveUp press enter hero. m oveDown press enter hero. m oveLeft press ent…" at bounding box center [642, 86] width 190 height 91
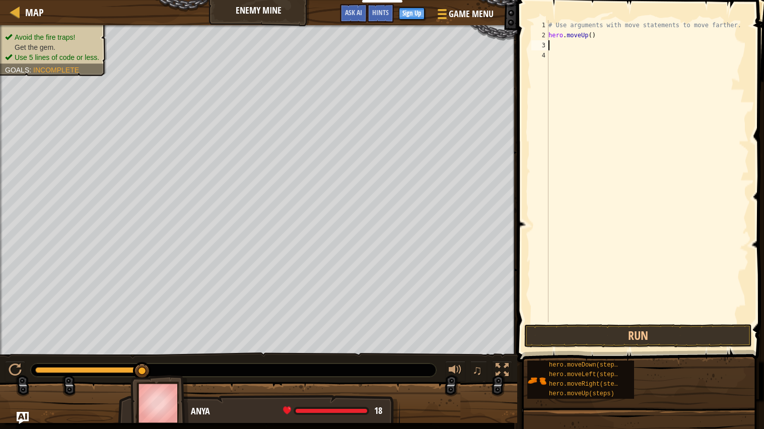
type textarea "m"
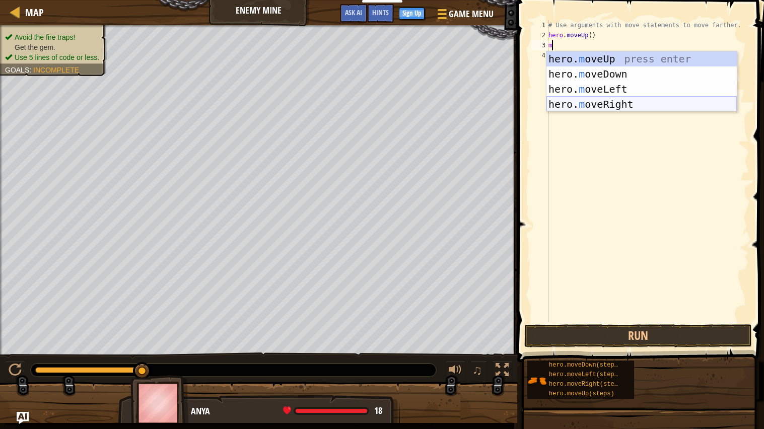
click at [613, 106] on div "hero. m oveUp press enter hero. m oveDown press enter hero. m oveLeft press ent…" at bounding box center [642, 96] width 190 height 91
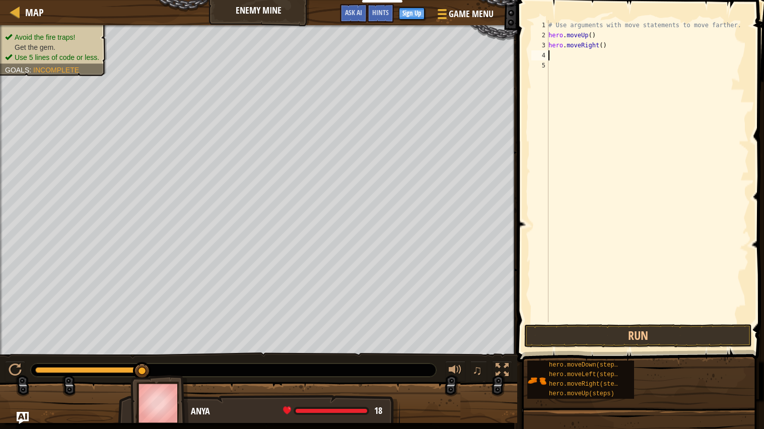
type textarea "m"
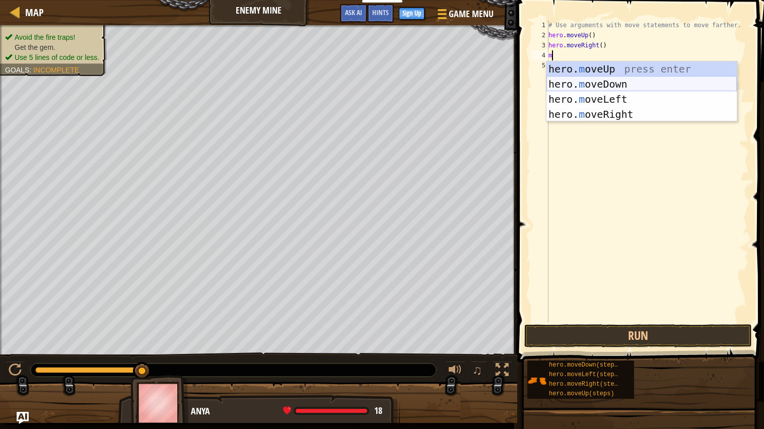
click at [625, 82] on div "hero. m oveUp press enter hero. m oveDown press enter hero. m oveLeft press ent…" at bounding box center [642, 106] width 190 height 91
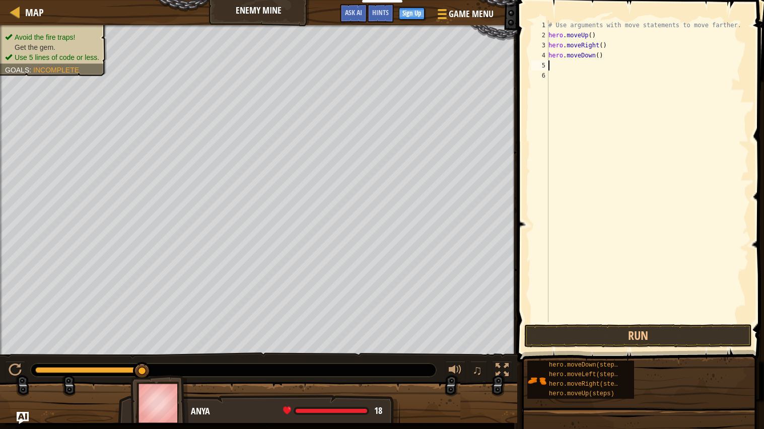
type textarea "m"
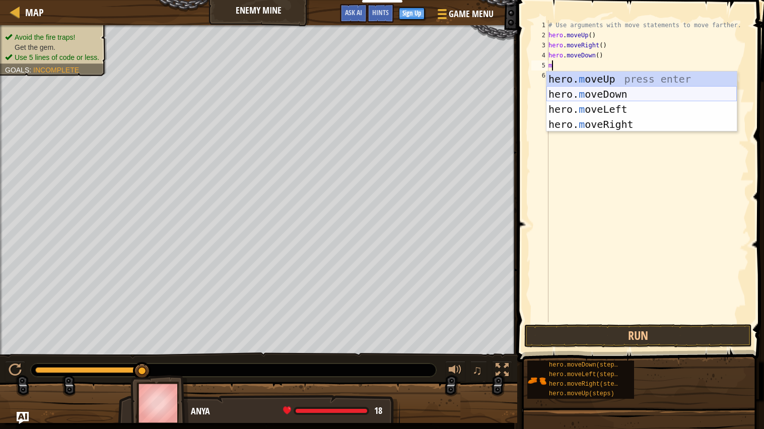
click at [616, 96] on div "hero. m oveUp press enter hero. m oveDown press enter hero. m oveLeft press ent…" at bounding box center [642, 117] width 190 height 91
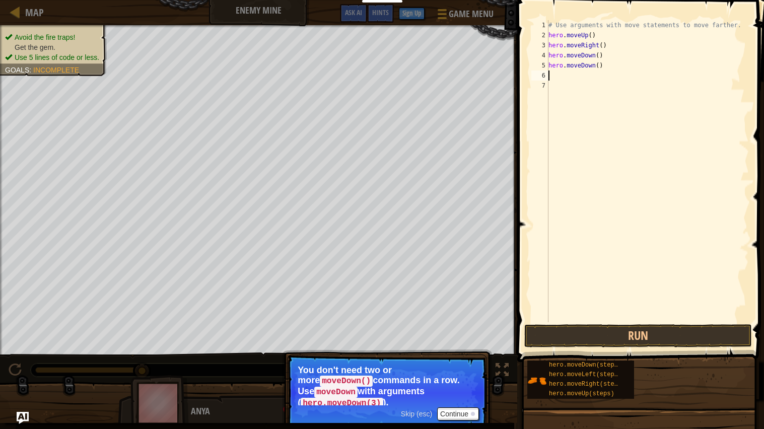
click at [613, 61] on div "# Use arguments with move statements to move farther. hero . moveUp ( ) hero . …" at bounding box center [648, 181] width 203 height 322
type textarea "h"
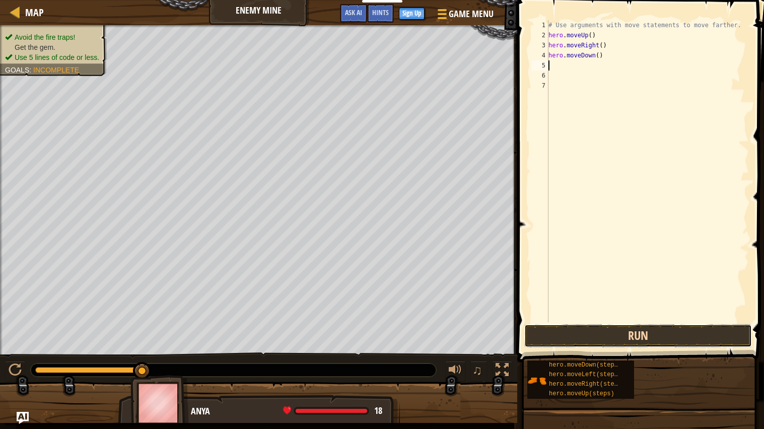
click at [647, 340] on button "Run" at bounding box center [639, 335] width 228 height 23
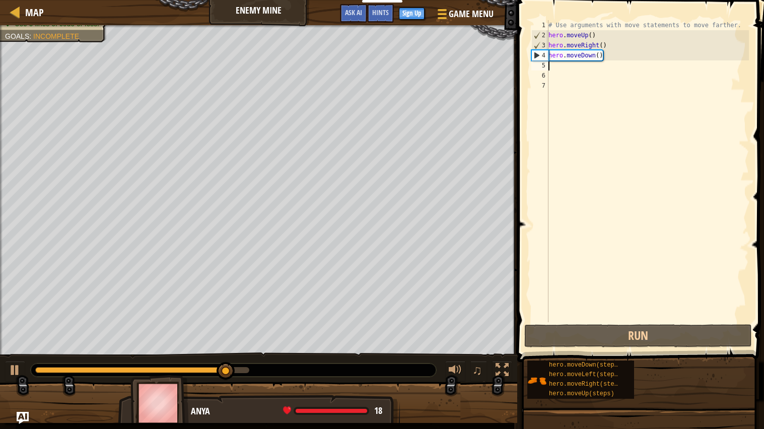
click at [616, 58] on div "# Use arguments with move statements to move farther. hero . moveUp ( ) hero . …" at bounding box center [648, 181] width 203 height 322
click at [597, 54] on div "# Use arguments with move statements to move farther. hero . moveUp ( ) hero . …" at bounding box center [648, 181] width 203 height 322
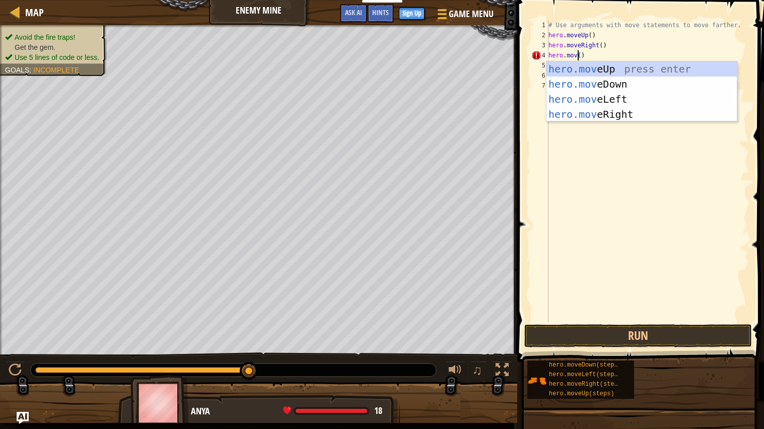
scroll to position [4, 2]
click at [633, 114] on div "hero.mov eUp press enter hero.mov eDown press enter hero.mov eLeft press enter …" at bounding box center [642, 106] width 190 height 91
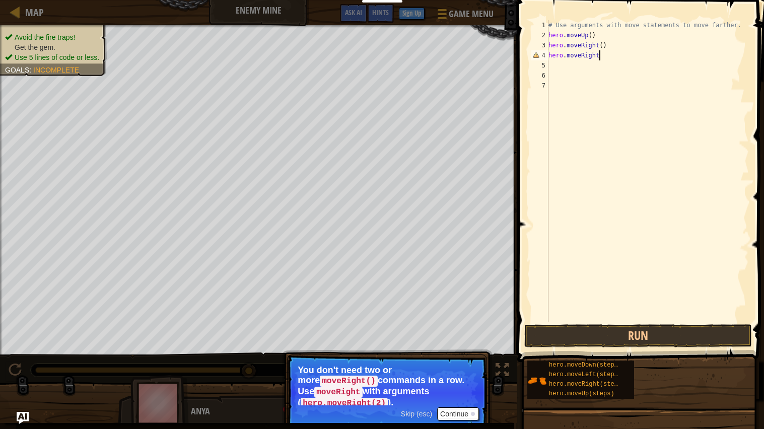
type textarea "hero.moveRight"
click at [461, 409] on button "Continue" at bounding box center [458, 414] width 42 height 13
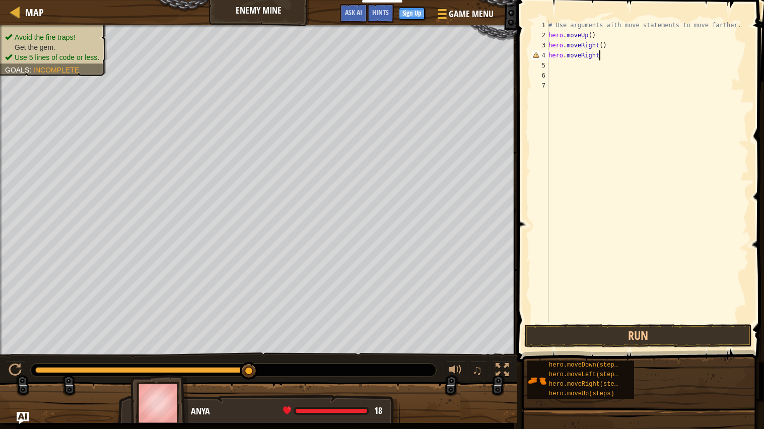
scroll to position [4, 3]
click at [633, 61] on div "# Use arguments with move statements to move farther. hero . moveUp ( ) hero . …" at bounding box center [648, 181] width 203 height 322
click at [607, 54] on div "# Use arguments with move statements to move farther. hero . moveUp ( ) hero . …" at bounding box center [648, 181] width 203 height 322
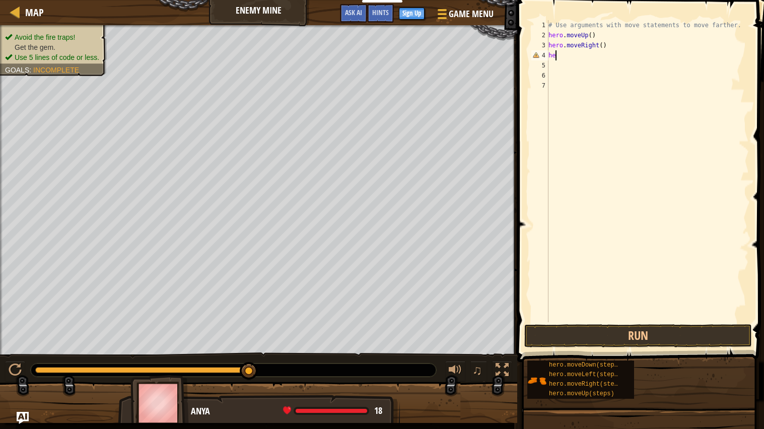
type textarea "h"
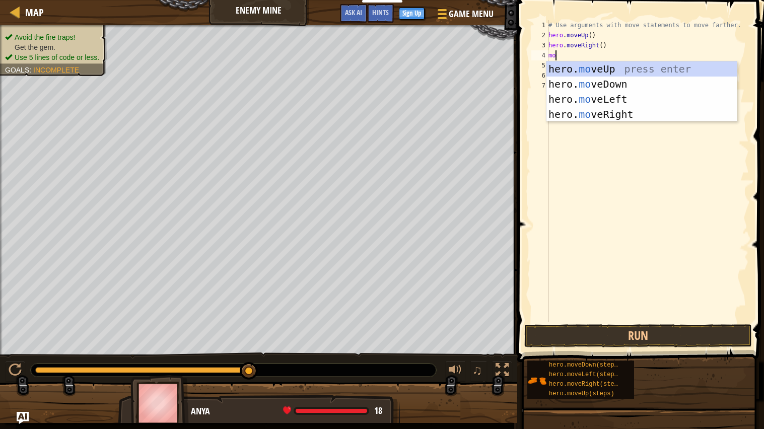
type textarea "mov"
click at [653, 69] on div "hero. mov eUp press enter hero. mov eDown press enter hero. mov eLeft press ent…" at bounding box center [642, 106] width 190 height 91
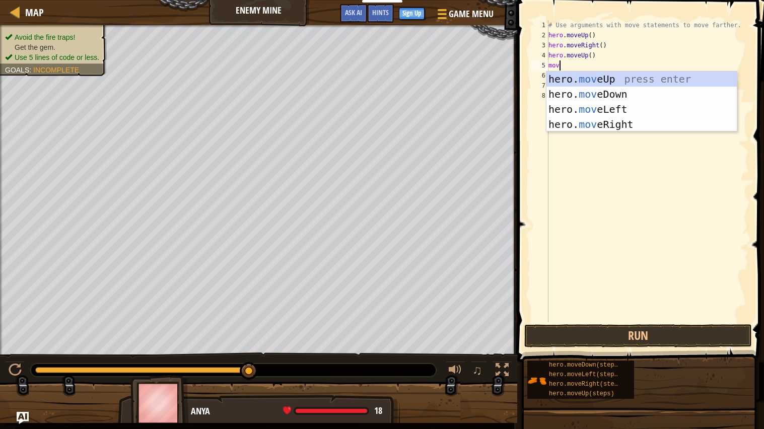
type textarea "move"
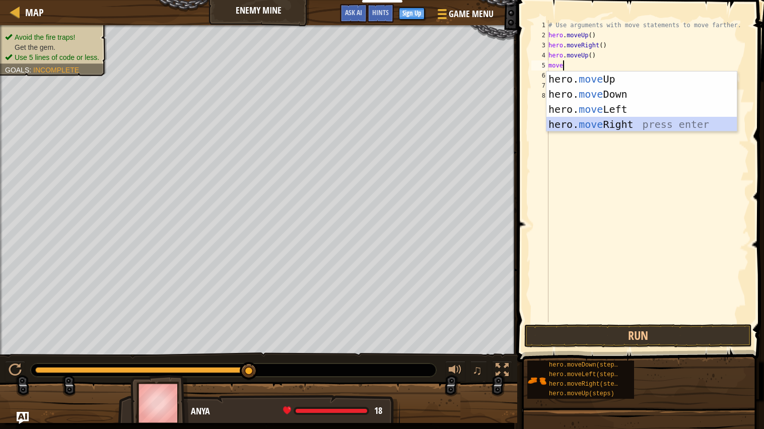
click at [642, 128] on div "hero. move Up press enter hero. move Down press enter hero. move Left press ent…" at bounding box center [642, 117] width 190 height 91
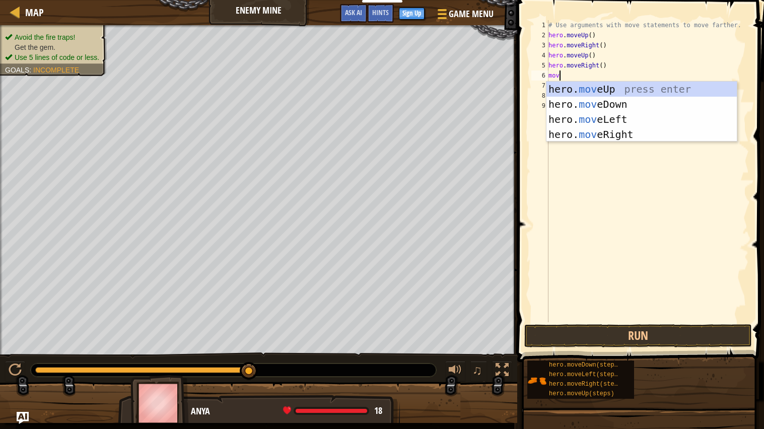
type textarea "move"
click at [619, 96] on div "hero. move Up press enter hero. move Down press enter hero. move Left press ent…" at bounding box center [642, 127] width 190 height 91
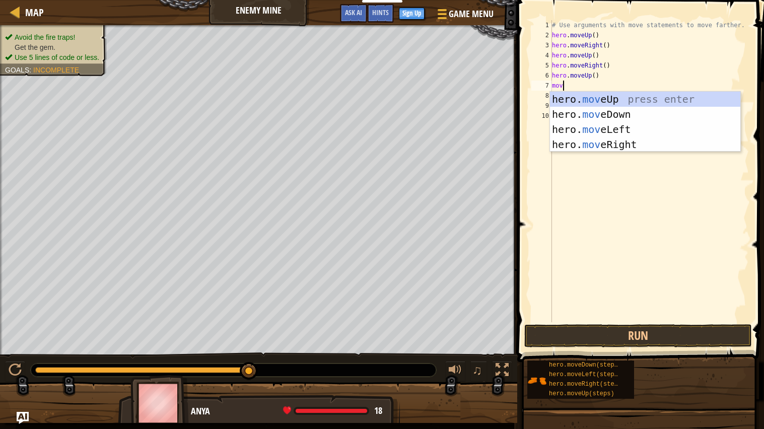
type textarea "move"
click at [624, 145] on div "hero. move Up press enter hero. move Down press enter hero. move Left press ent…" at bounding box center [645, 137] width 190 height 91
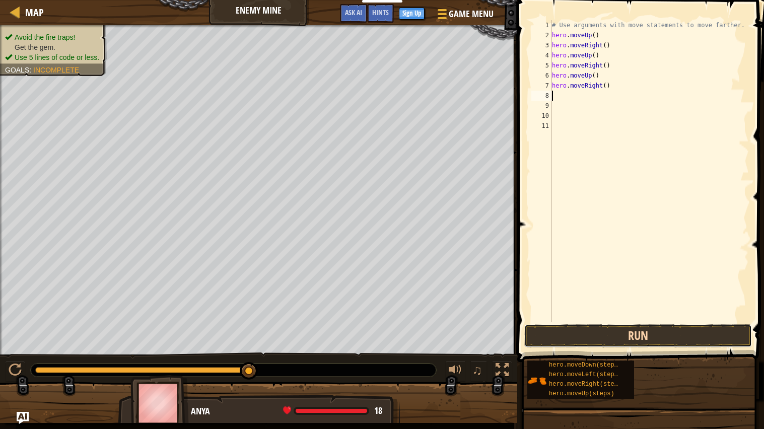
click at [615, 337] on button "Run" at bounding box center [639, 335] width 228 height 23
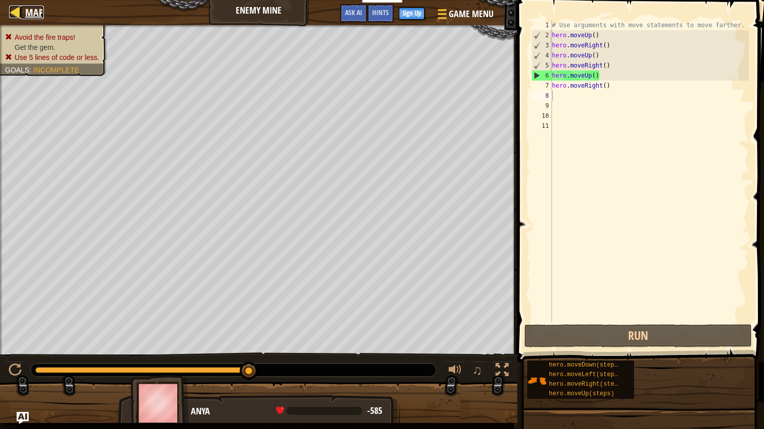
click at [32, 17] on span "Map" at bounding box center [34, 13] width 19 height 14
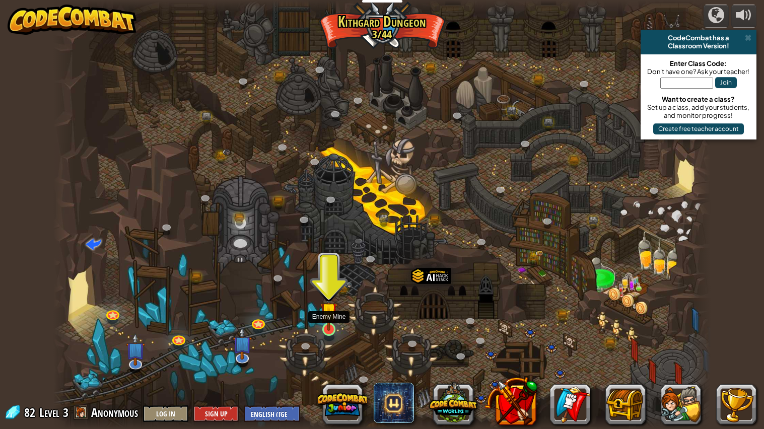
click at [332, 328] on img at bounding box center [328, 310] width 17 height 39
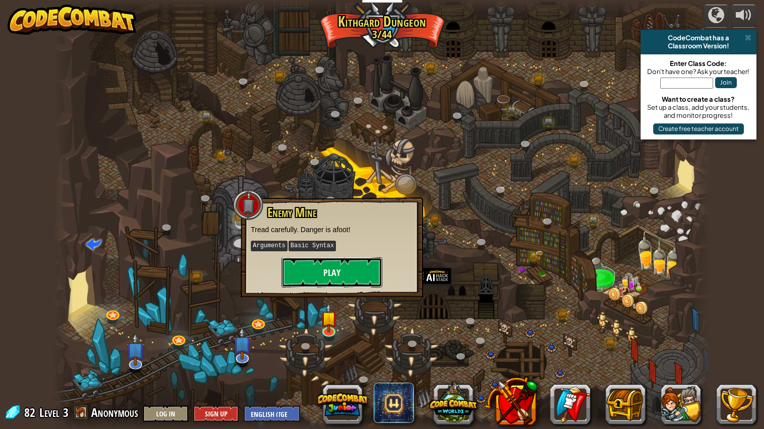
click at [335, 277] on button "Play" at bounding box center [332, 272] width 101 height 30
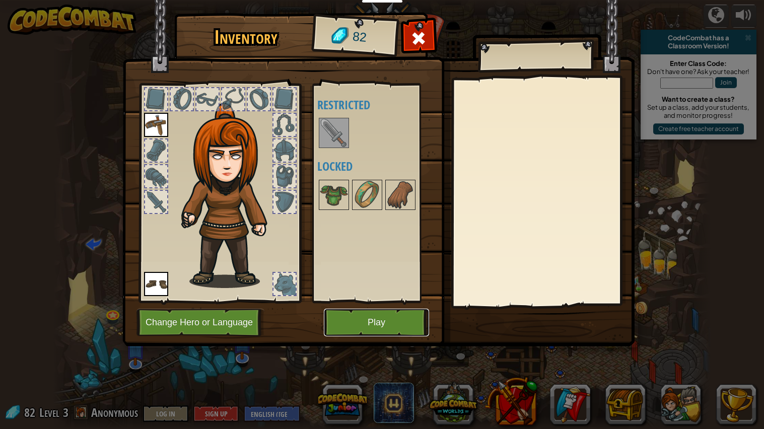
click at [355, 320] on button "Play" at bounding box center [376, 323] width 105 height 28
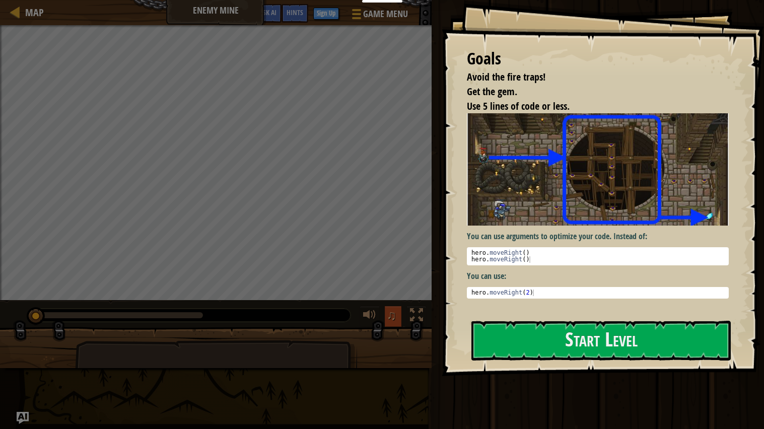
click at [398, 314] on div "Avoid the fire traps! Get the gem. Use 5 lines of code or less. Goals : Incompl…" at bounding box center [382, 196] width 764 height 343
click at [510, 323] on div "Educators Create Free Account School & District Solutions Teacher Toolkit Previ…" at bounding box center [382, 214] width 764 height 429
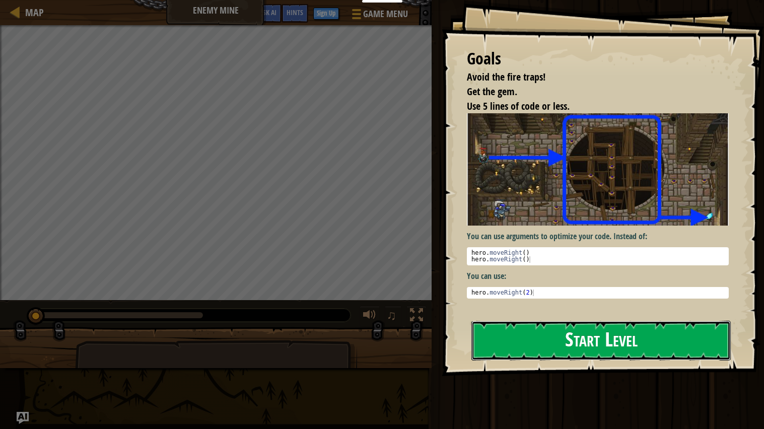
click at [574, 357] on button "Start Level" at bounding box center [601, 341] width 259 height 40
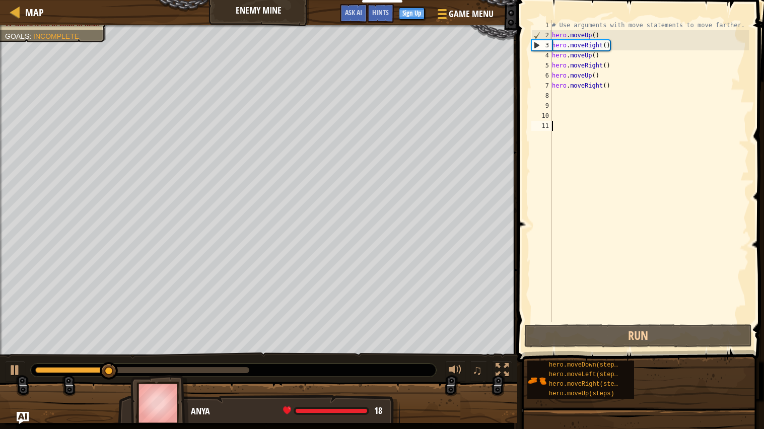
click at [619, 36] on div "# Use arguments with move statements to move farther. hero . moveUp ( ) hero . …" at bounding box center [649, 181] width 199 height 322
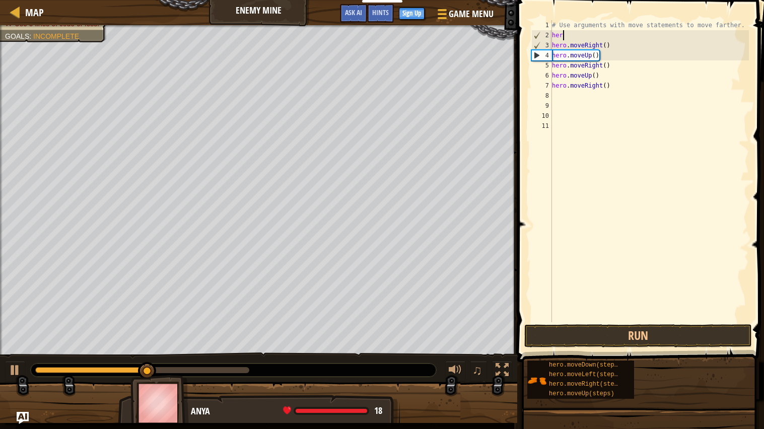
type textarea "h"
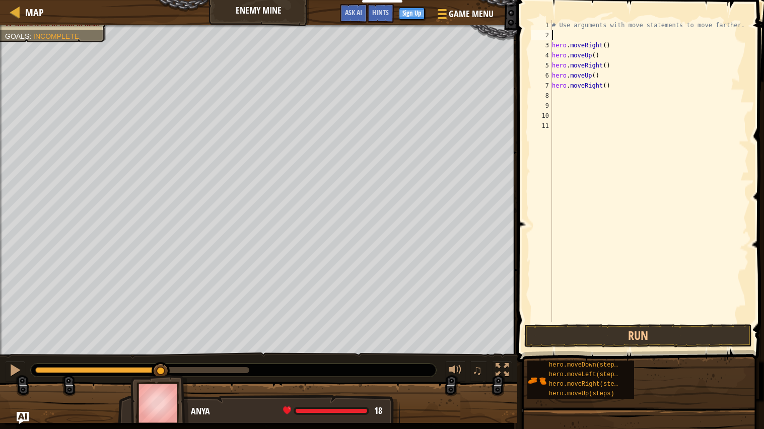
type textarea "# Use arguments with move statements to move farther."
click at [558, 86] on div "# Use arguments with move statements to move farther. hero . moveRight ( ) hero…" at bounding box center [649, 181] width 199 height 322
click at [589, 332] on button "Run" at bounding box center [639, 335] width 228 height 23
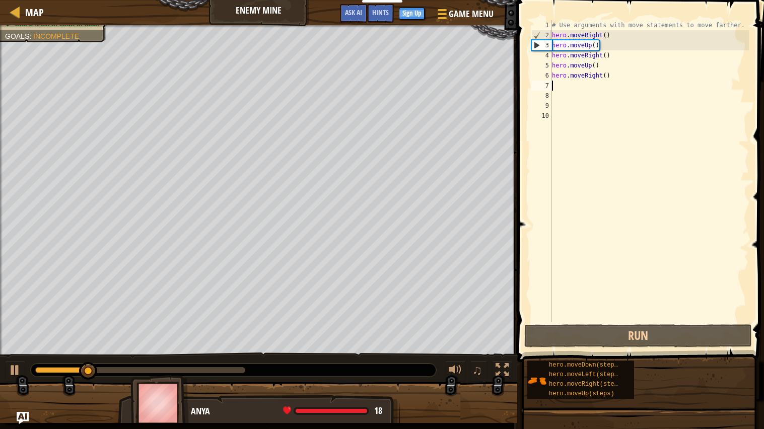
click at [609, 51] on div "# Use arguments with move statements to move farther. hero . moveRight ( ) hero…" at bounding box center [649, 181] width 199 height 322
click at [605, 48] on div "# Use arguments with move statements to move farther. hero . moveRight ( ) hero…" at bounding box center [649, 181] width 199 height 322
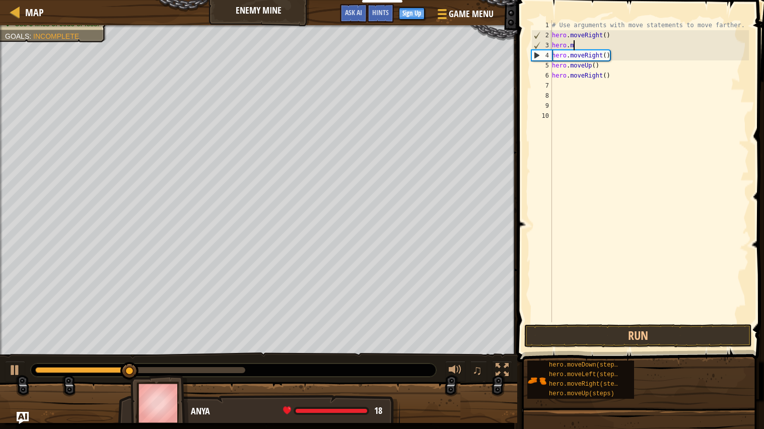
type textarea "h"
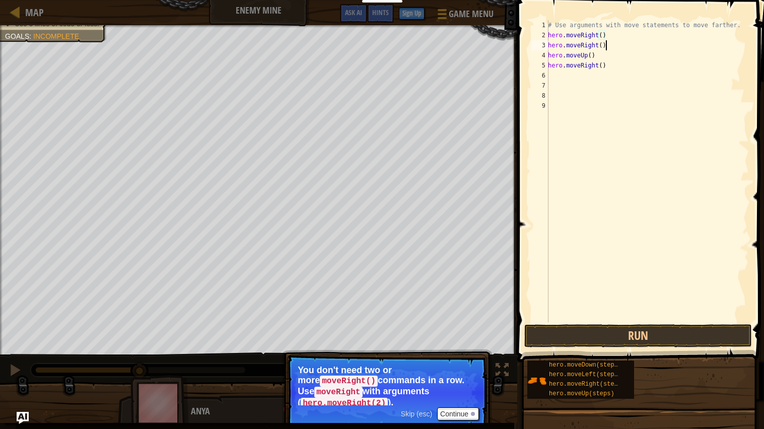
click at [610, 46] on div "# Use arguments with move statements to move farther. hero . moveRight ( ) hero…" at bounding box center [647, 181] width 203 height 322
click at [610, 29] on div "# Use arguments with move statements to move farther. hero . moveRight ( ) hero…" at bounding box center [647, 181] width 203 height 322
click at [613, 32] on div "# Use arguments with move statements to move farther. hero . moveRight ( ) hero…" at bounding box center [647, 181] width 203 height 322
click at [601, 28] on div "# Use arguments with move statements to move farther. hero . moveRight ( ) hero…" at bounding box center [647, 181] width 203 height 322
click at [602, 40] on div "# Use arguments with move statements to move farther. hero . moveRight ( ) hero…" at bounding box center [647, 181] width 203 height 322
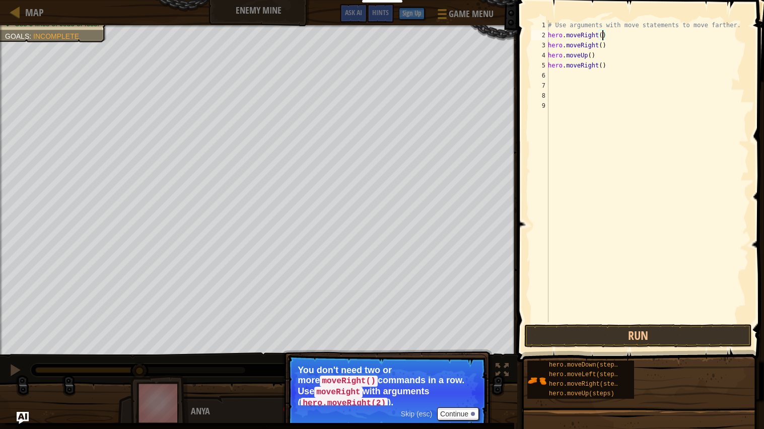
click at [601, 38] on div "# Use arguments with move statements to move farther. hero . moveRight ( ) hero…" at bounding box center [647, 181] width 203 height 322
click at [613, 49] on div "# Use arguments with move statements to move farther. hero . moveRight ( 2 ) he…" at bounding box center [647, 181] width 203 height 322
type textarea "h"
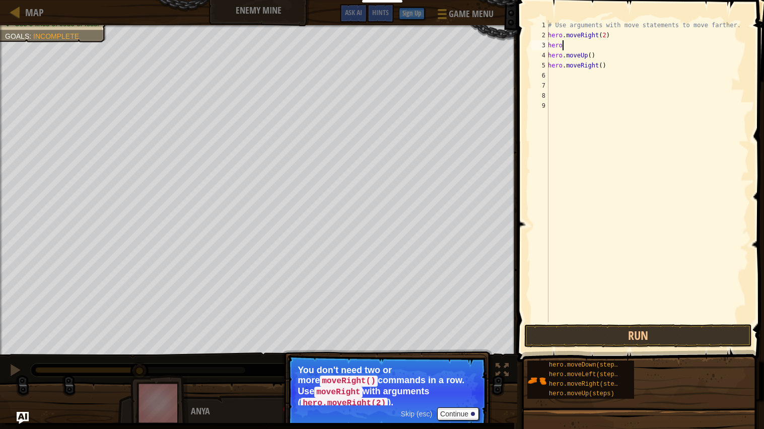
scroll to position [4, 0]
type textarea "hero.moveRight(2)"
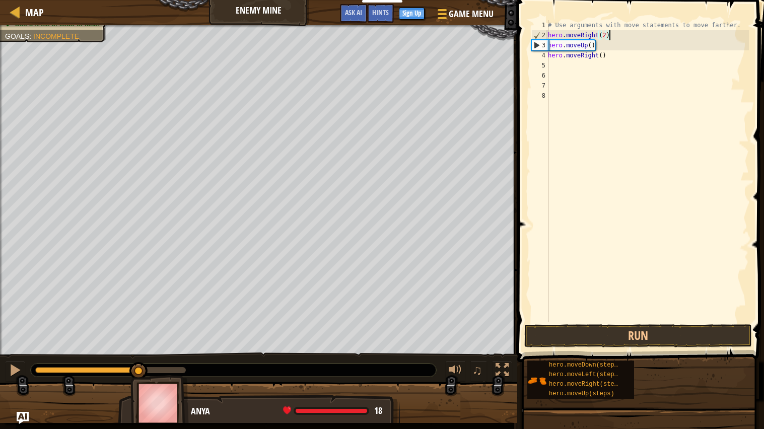
click at [592, 318] on div "# Use arguments with move statements to move farther. hero . moveRight ( 2 ) he…" at bounding box center [647, 181] width 203 height 322
click at [582, 346] on button "Run" at bounding box center [639, 335] width 228 height 23
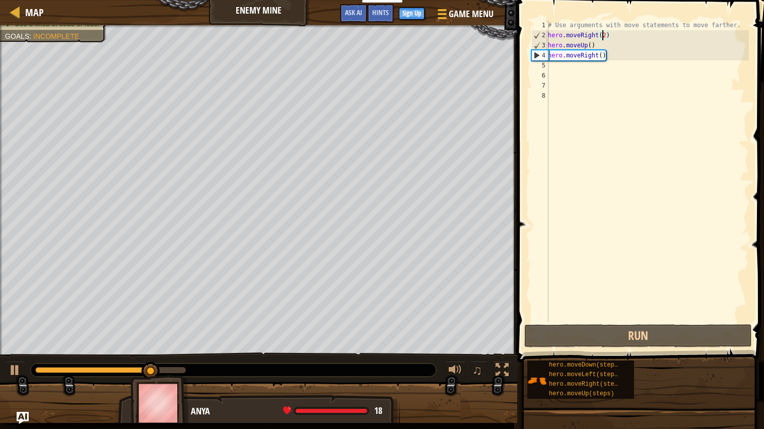
click at [604, 37] on div "# Use arguments with move statements to move farther. hero . moveRight ( 2 ) he…" at bounding box center [647, 181] width 203 height 322
click at [604, 36] on div "# Use arguments with move statements to move farther. hero . moveRight ( 2 ) he…" at bounding box center [647, 181] width 203 height 322
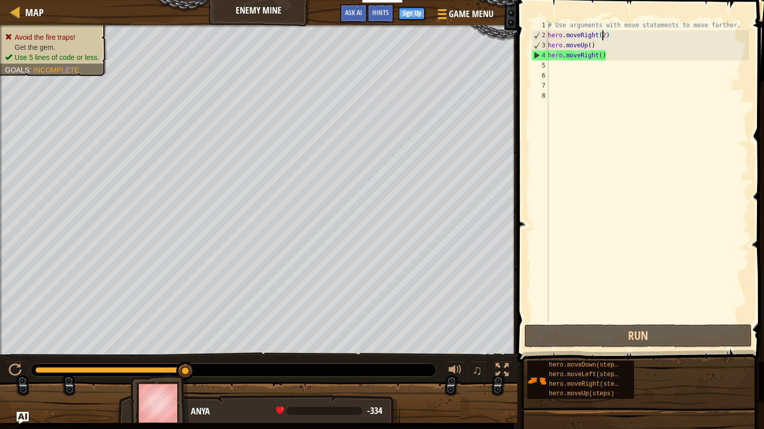
click at [606, 37] on div "# Use arguments with move statements to move farther. hero . moveRight ( 2 ) he…" at bounding box center [647, 181] width 203 height 322
click at [603, 37] on div "# Use arguments with move statements to move farther. hero . moveRight ( 2 ) he…" at bounding box center [647, 181] width 203 height 322
click at [605, 38] on div "# Use arguments with move statements to move farther. hero . moveRight ( 2 ) he…" at bounding box center [647, 181] width 203 height 322
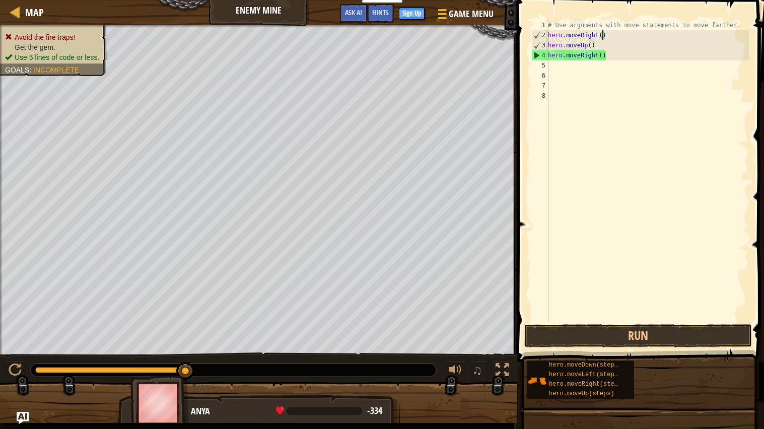
type textarea "hero.moveRight(3)"
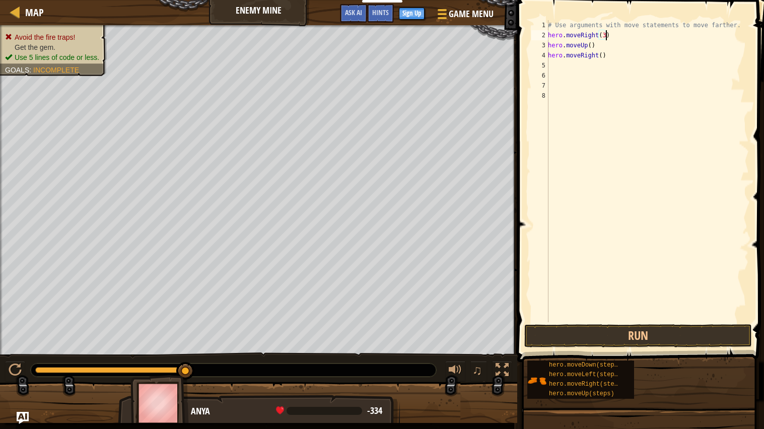
scroll to position [4, 4]
click at [554, 65] on div "# Use arguments with move statements to move farther. hero . moveRight ( 3 ) he…" at bounding box center [647, 181] width 203 height 322
click at [553, 62] on div "# Use arguments with move statements to move farther. hero . moveRight ( 3 ) he…" at bounding box center [647, 181] width 203 height 322
click at [553, 58] on div "# Use arguments with move statements to move farther. hero . moveRight ( 3 ) he…" at bounding box center [647, 181] width 203 height 322
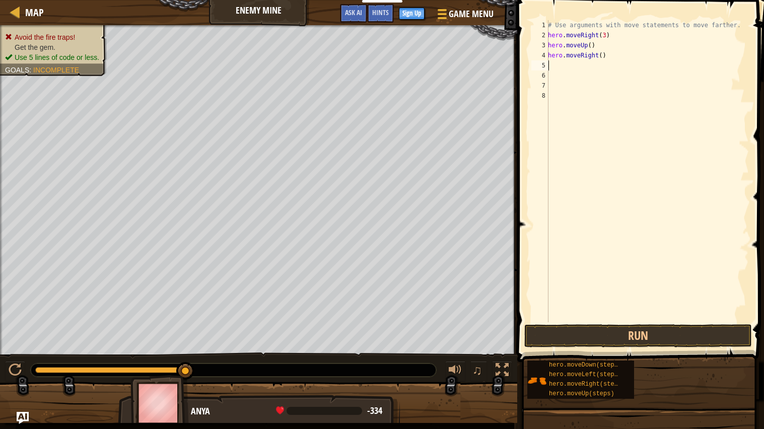
type textarea "hero.moveRight()"
click at [551, 70] on div "# Use arguments with move statements to move farther. hero . moveRight ( 3 ) he…" at bounding box center [647, 181] width 203 height 322
click at [549, 66] on div "# Use arguments with move statements to move farther. hero . moveRight ( 3 ) he…" at bounding box center [647, 181] width 203 height 322
type textarea "d"
click at [610, 76] on div "hero.[PERSON_NAME] own press enter" at bounding box center [641, 94] width 190 height 45
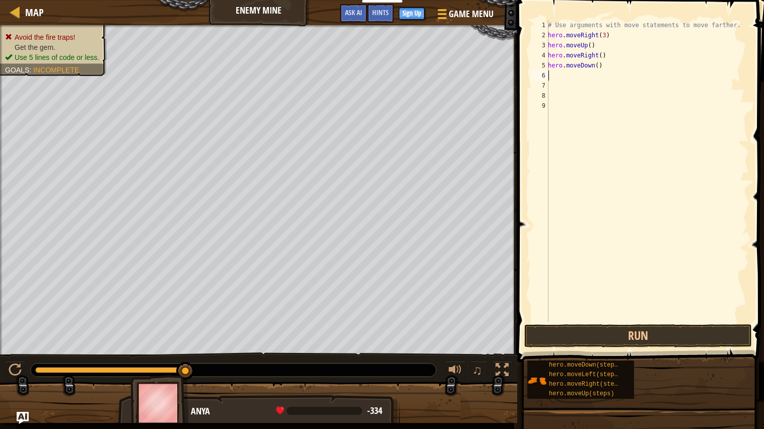
click at [552, 72] on div "# Use arguments with move statements to move farther. hero . moveRight ( 3 ) he…" at bounding box center [647, 181] width 203 height 322
click at [552, 80] on div "# Use arguments with move statements to move farther. hero . moveRight ( 3 ) he…" at bounding box center [647, 181] width 203 height 322
click at [553, 74] on div "# Use arguments with move statements to move farther. hero . moveRight ( 3 ) he…" at bounding box center [647, 181] width 203 height 322
type textarea "d"
click at [572, 87] on div "hero.[PERSON_NAME] own press enter" at bounding box center [641, 104] width 190 height 45
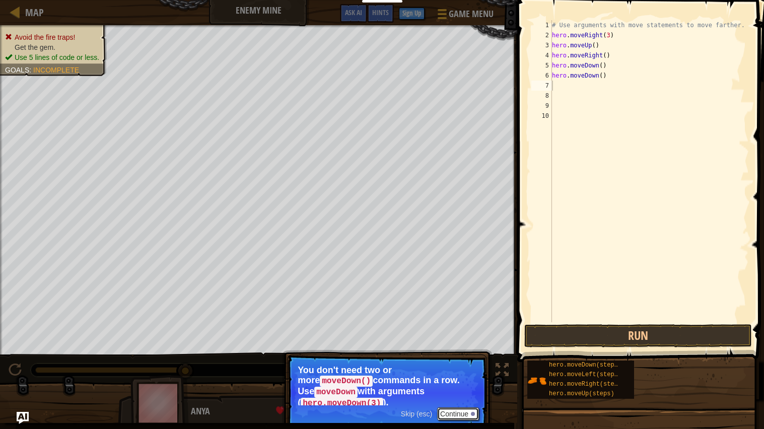
click at [465, 408] on button "Continue" at bounding box center [458, 414] width 42 height 13
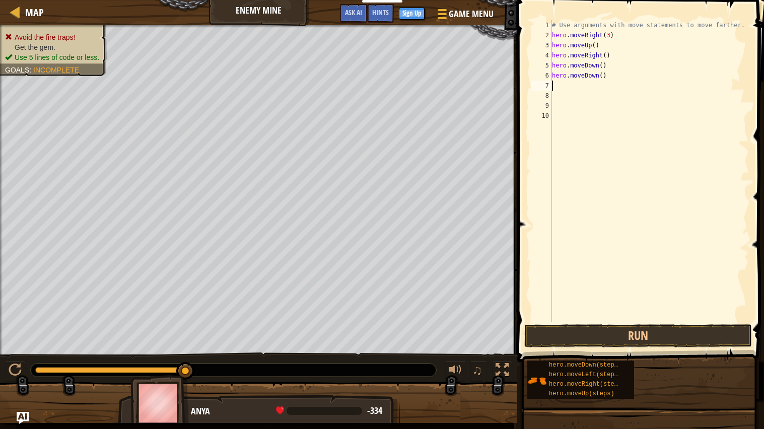
type textarea "d"
click at [598, 115] on div "# Use arguments with move statements to move farther. hero . moveRight ( 3 ) he…" at bounding box center [650, 181] width 200 height 322
click at [561, 83] on div "# Use arguments with move statements to move farther. hero . moveRight ( 3 ) he…" at bounding box center [647, 181] width 203 height 322
type textarea "d"
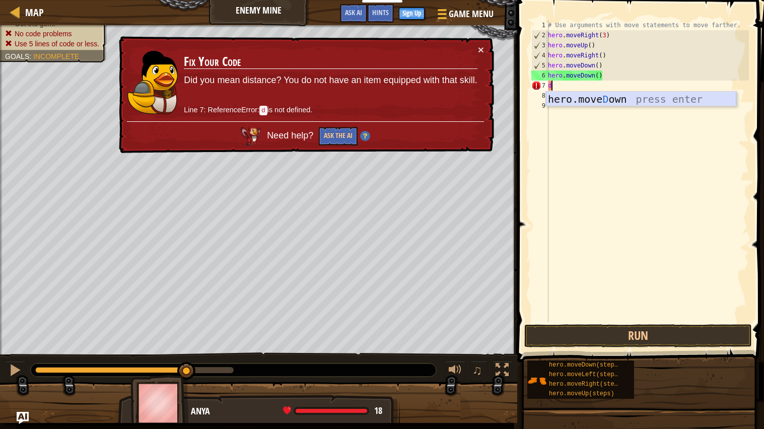
click at [599, 99] on div "hero.[PERSON_NAME] own press enter" at bounding box center [641, 114] width 190 height 45
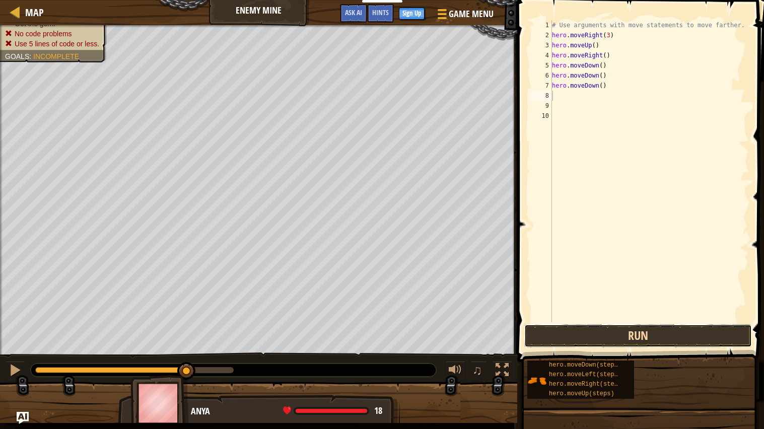
click at [557, 338] on button "Run" at bounding box center [639, 335] width 228 height 23
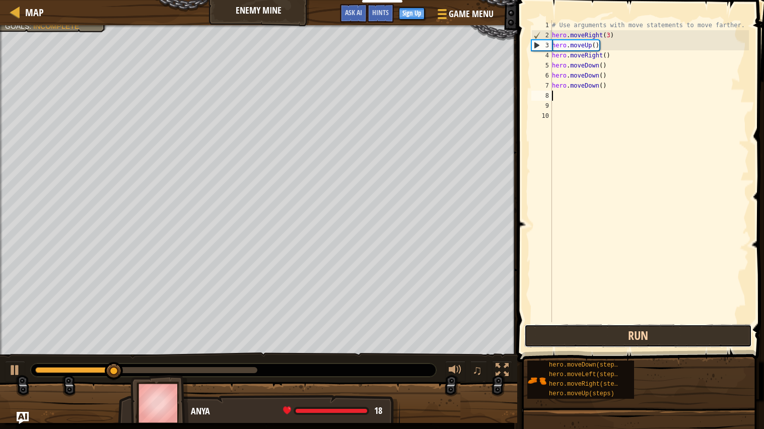
click at [557, 338] on button "Run" at bounding box center [639, 335] width 228 height 23
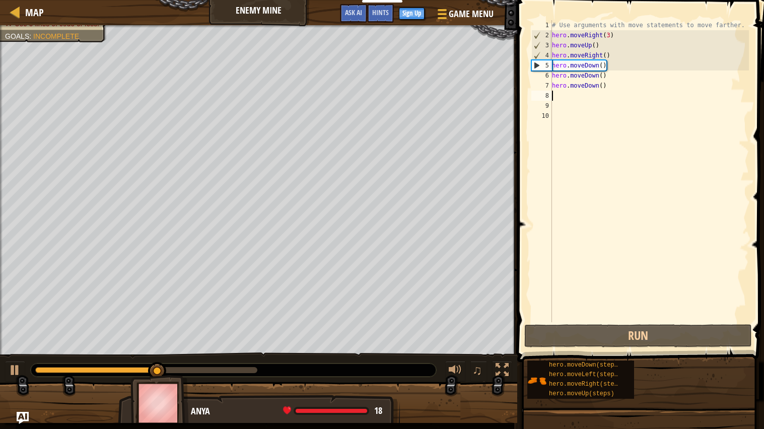
type textarea "r"
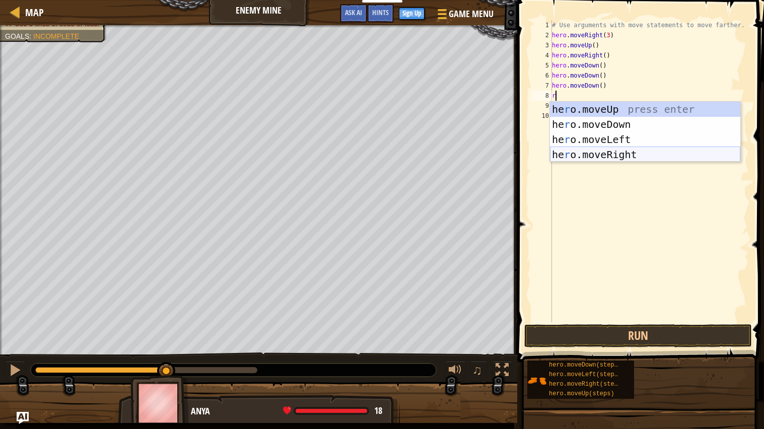
click at [627, 148] on div "he r o.moveUp press enter he r o.moveDown press enter he r o.moveLeft press ent…" at bounding box center [645, 147] width 190 height 91
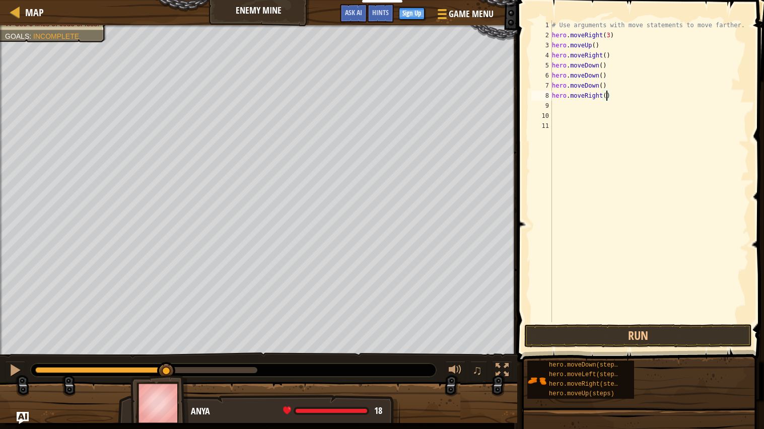
click at [608, 99] on div "# Use arguments with move statements to move farther. hero . moveRight ( 3 ) he…" at bounding box center [650, 181] width 200 height 322
click at [640, 340] on button "Run" at bounding box center [639, 335] width 228 height 23
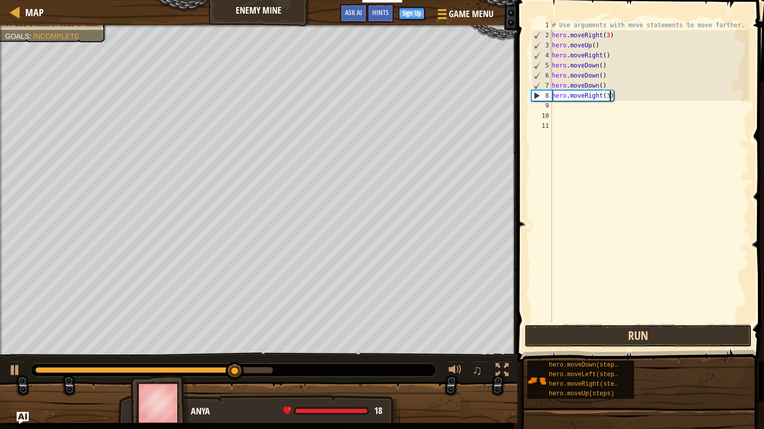
click at [613, 344] on button "Run" at bounding box center [639, 335] width 228 height 23
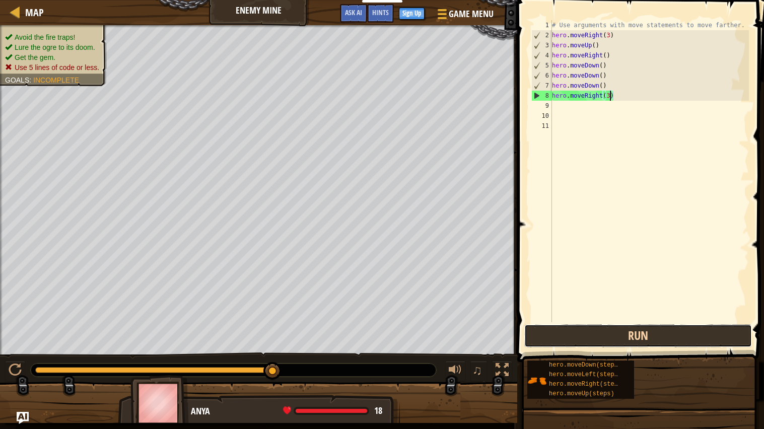
click at [562, 332] on button "Run" at bounding box center [639, 335] width 228 height 23
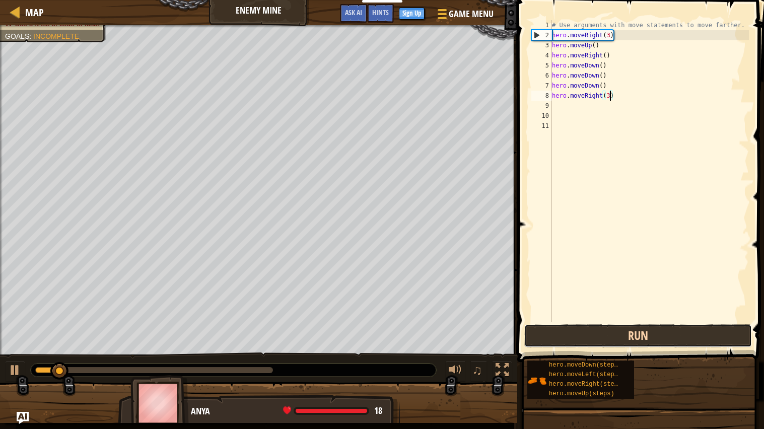
click at [562, 332] on button "Run" at bounding box center [639, 335] width 228 height 23
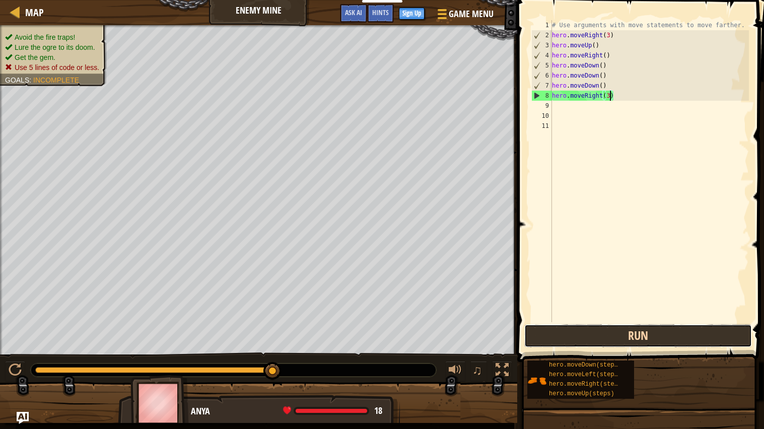
click at [654, 347] on button "Run" at bounding box center [639, 335] width 228 height 23
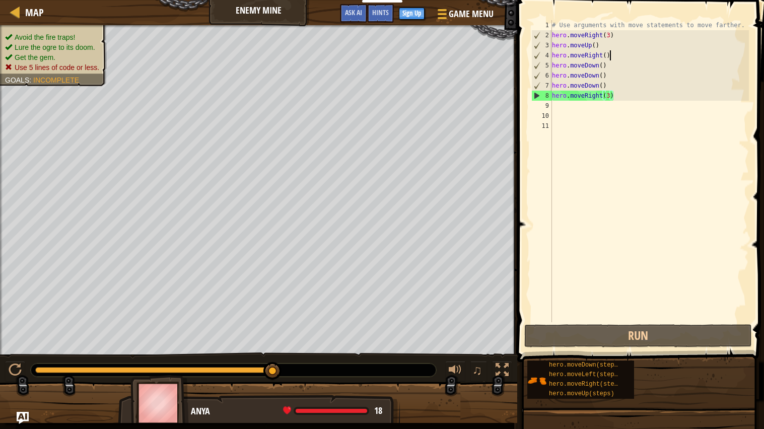
click at [616, 53] on div "# Use arguments with move statements to move farther. hero . moveRight ( 3 ) he…" at bounding box center [650, 181] width 200 height 322
click at [620, 47] on div "# Use arguments with move statements to move farther. hero . moveRight ( 3 ) he…" at bounding box center [650, 181] width 200 height 322
click at [617, 38] on div "# Use arguments with move statements to move farther. hero . moveRight ( 3 ) he…" at bounding box center [650, 181] width 200 height 322
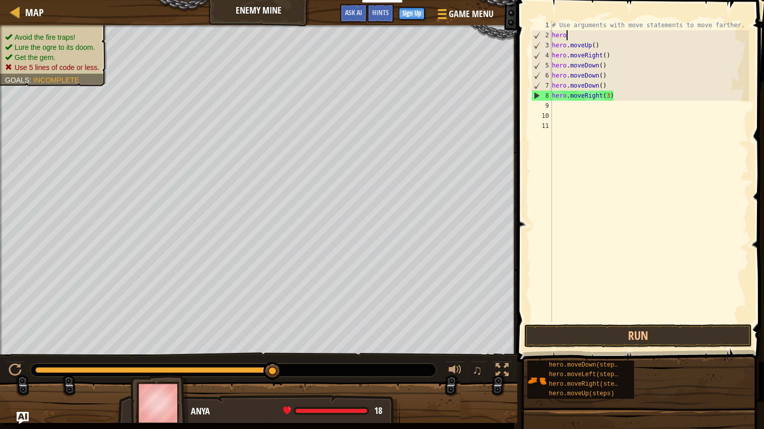
scroll to position [4, 1]
type textarea "h"
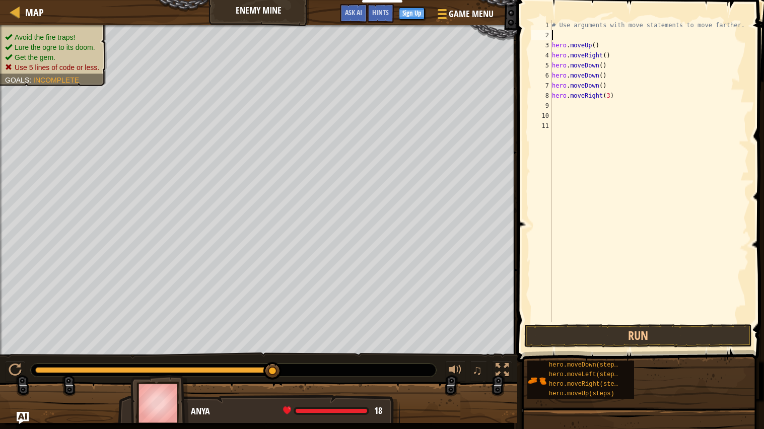
click at [618, 55] on div "# Use arguments with move statements to move farther. hero . moveUp ( ) hero . …" at bounding box center [650, 181] width 200 height 322
click at [603, 49] on div "# Use arguments with move statements to move farther. hero . moveUp ( ) hero . …" at bounding box center [650, 181] width 200 height 322
type textarea "h"
click at [622, 51] on div "# Use arguments with move statements to move farther. hero . moveRight ( ) hero…" at bounding box center [650, 181] width 200 height 322
type textarea "h"
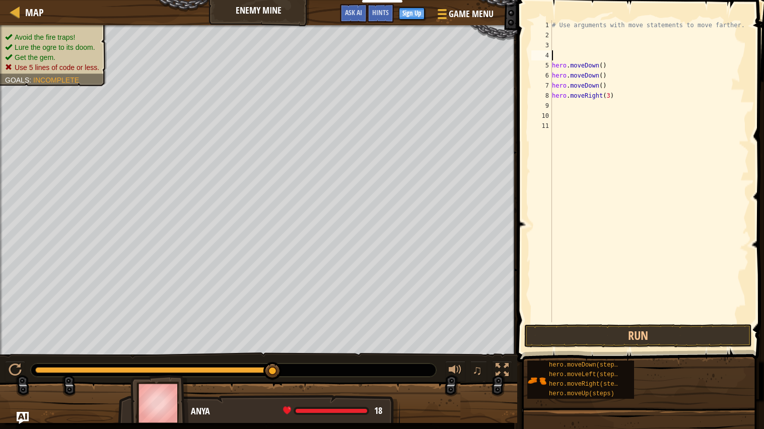
click at [618, 62] on div "# Use arguments with move statements to move farther. hero . moveDown ( ) hero …" at bounding box center [650, 181] width 200 height 322
type textarea "h"
click at [609, 94] on div "# Use arguments with move statements to move farther. hero . moveDown ( ) hero …" at bounding box center [650, 181] width 200 height 322
click at [617, 97] on div "# Use arguments with move statements to move farther. hero . moveDown ( ) hero …" at bounding box center [650, 181] width 200 height 322
type textarea "h"
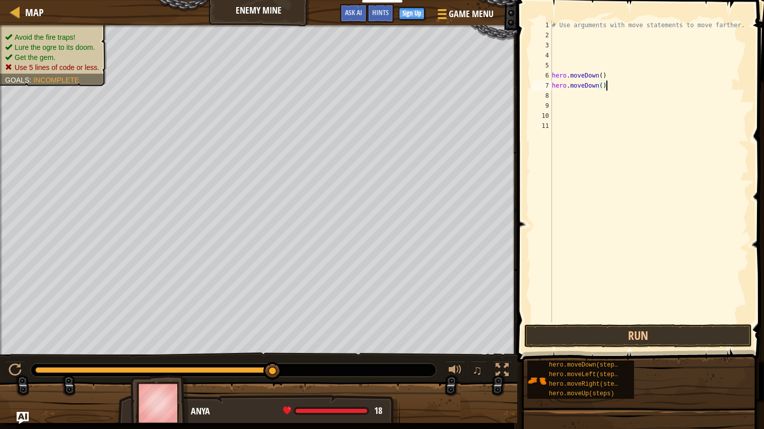
click at [618, 81] on div "# Use arguments with move statements to move farther. hero . moveDown ( ) hero …" at bounding box center [650, 181] width 200 height 322
type textarea "h"
click at [621, 74] on div "# Use arguments with move statements to move farther. hero . moveDown ( )" at bounding box center [650, 181] width 200 height 322
type textarea "h"
click at [555, 32] on div "# Use arguments with move statements to move farther." at bounding box center [650, 181] width 200 height 322
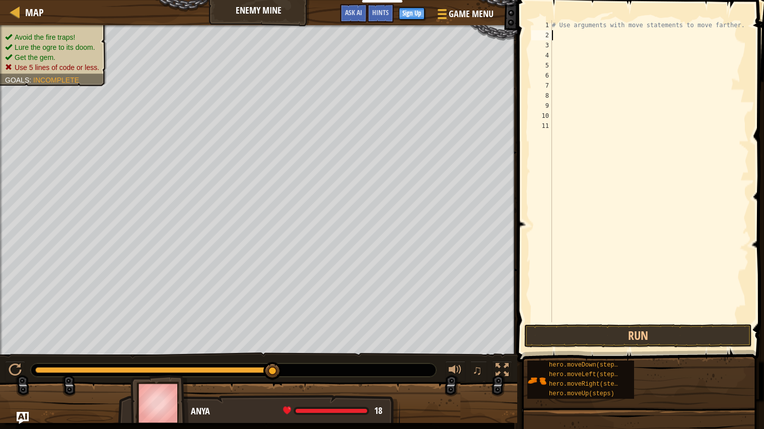
type textarea "m"
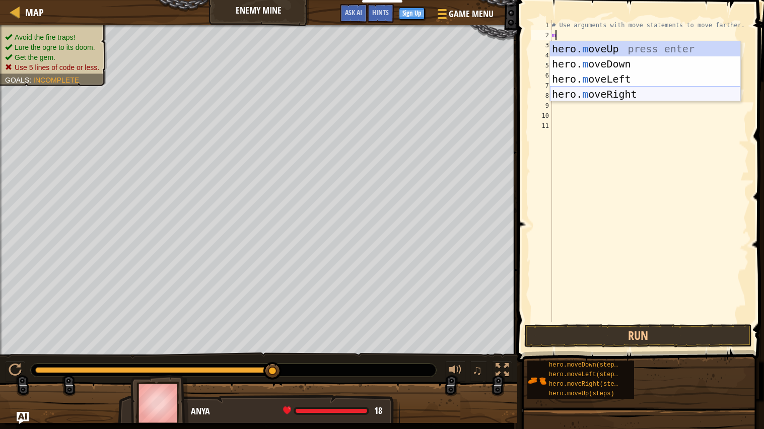
click at [628, 97] on div "hero. m oveUp press enter hero. m oveDown press enter hero. m oveLeft press ent…" at bounding box center [645, 86] width 190 height 91
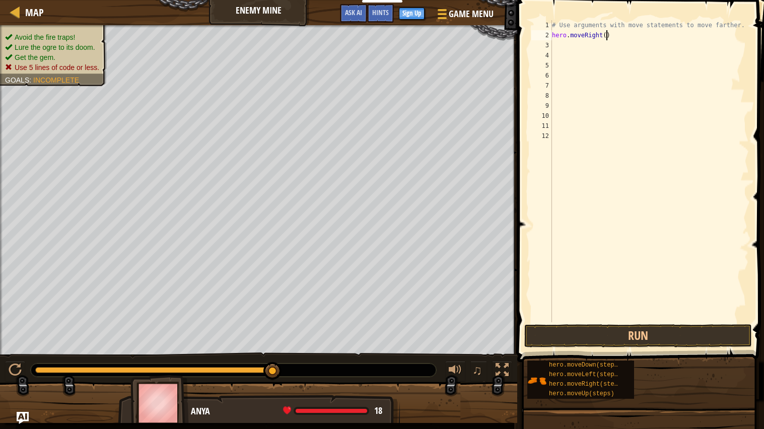
click at [606, 36] on div "# Use arguments with move statements to move farther. hero . moveRight ( )" at bounding box center [650, 181] width 200 height 322
type textarea "hero.moveRight(3)"
click at [557, 48] on div "# Use arguments with move statements to move farther. hero . moveRight ( 3 )" at bounding box center [650, 181] width 200 height 322
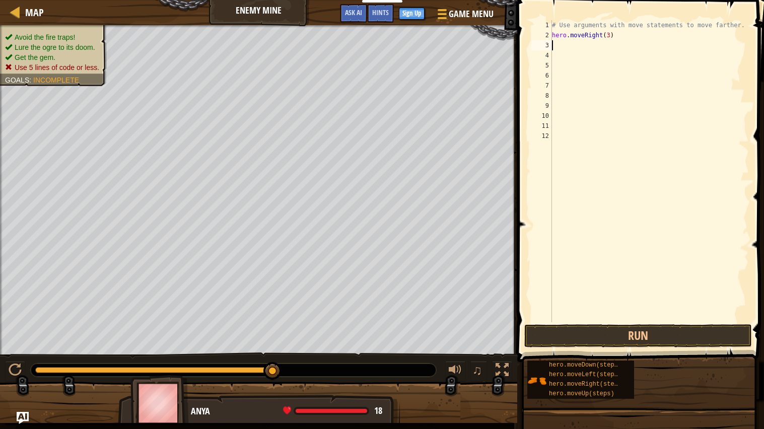
type textarea "m"
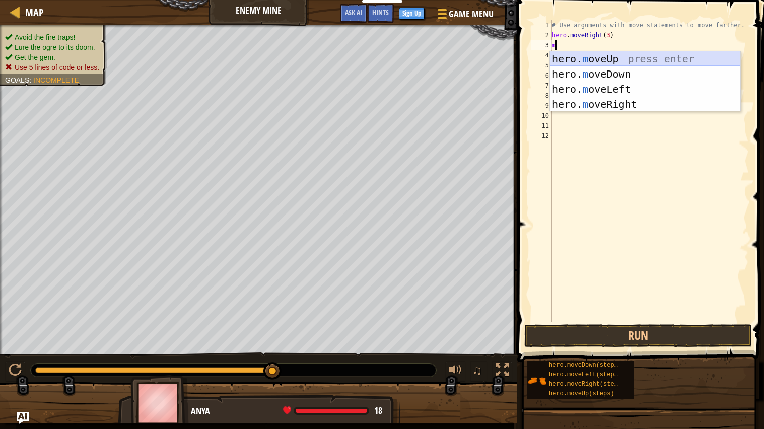
click at [610, 55] on div "hero. m oveUp press enter hero. m oveDown press enter hero. m oveLeft press ent…" at bounding box center [645, 96] width 190 height 91
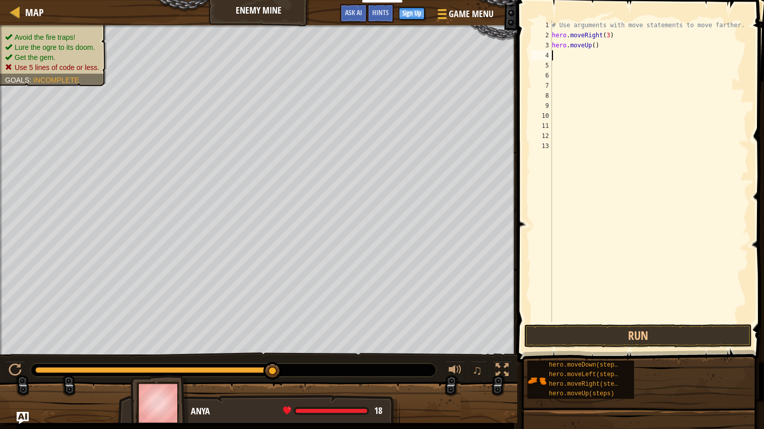
type textarea "m"
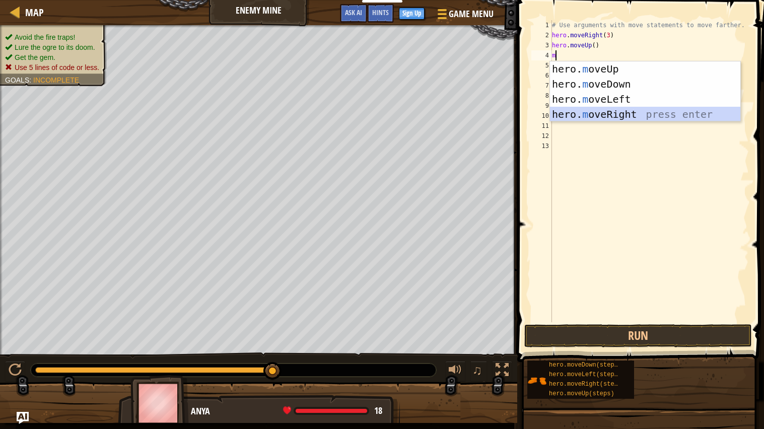
click at [597, 118] on div "hero. m oveUp press enter hero. m oveDown press enter hero. m oveLeft press ent…" at bounding box center [645, 106] width 190 height 91
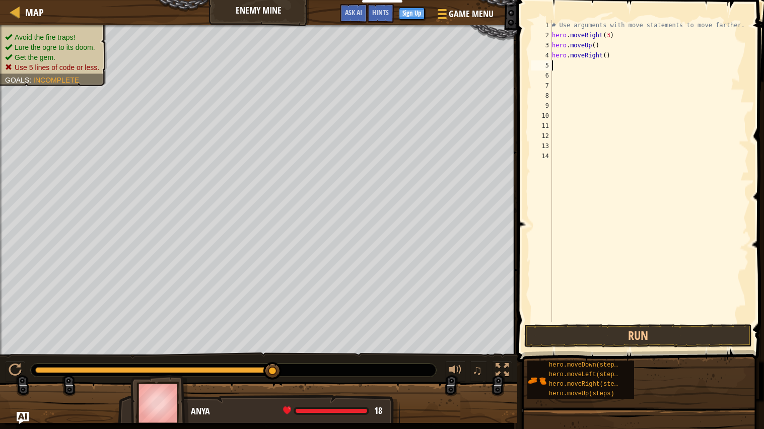
type textarea "m"
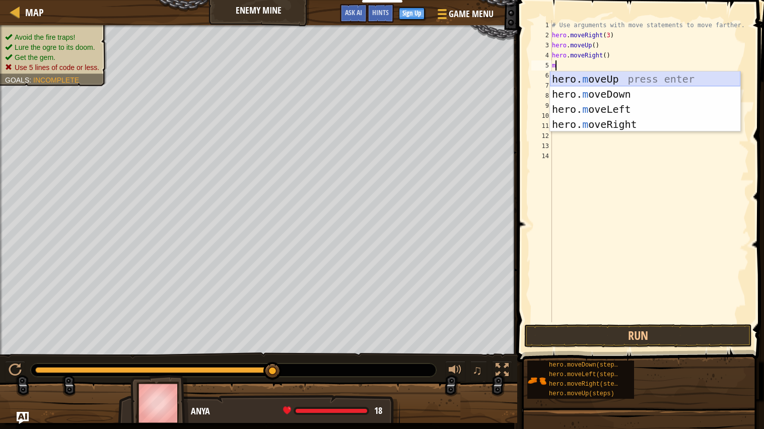
click at [617, 77] on div "hero. m oveUp press enter hero. m oveDown press enter hero. m oveLeft press ent…" at bounding box center [645, 117] width 190 height 91
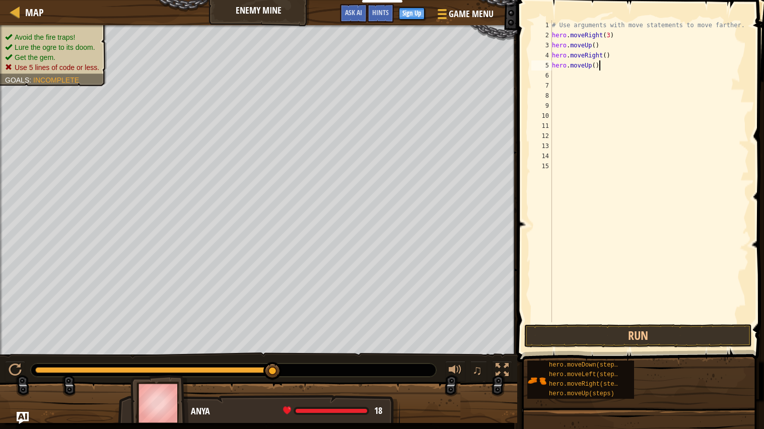
click at [602, 65] on div "# Use arguments with move statements to move farther. hero . moveRight ( 3 ) he…" at bounding box center [650, 181] width 200 height 322
type textarea "hero.m"
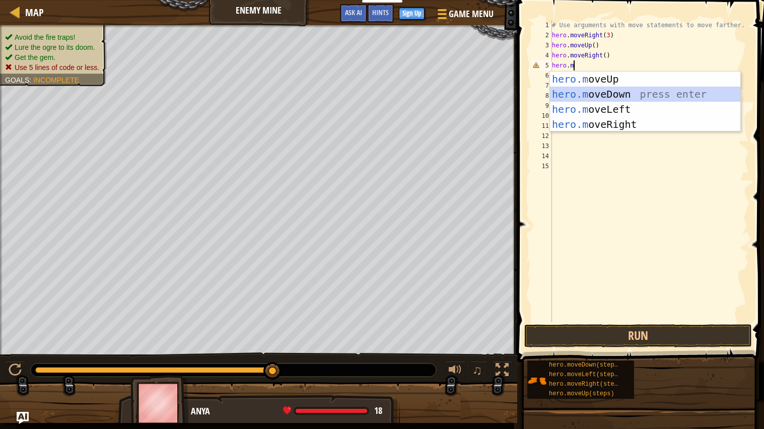
click at [630, 94] on div "hero.m oveUp press enter hero.m oveDown press enter hero.m oveLeft press enter …" at bounding box center [645, 117] width 190 height 91
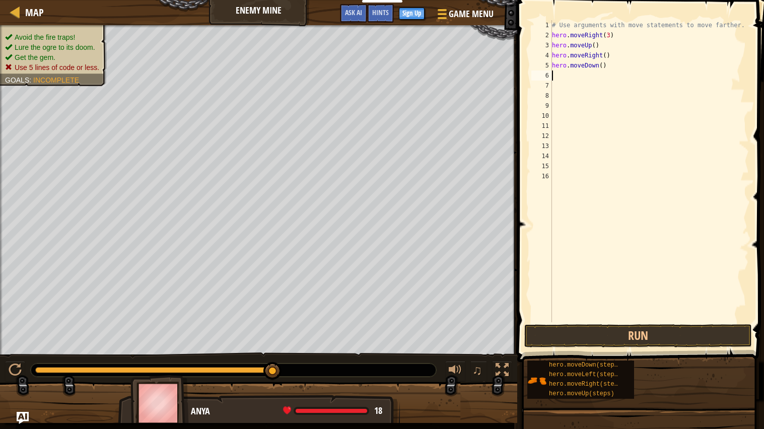
type textarea "m"
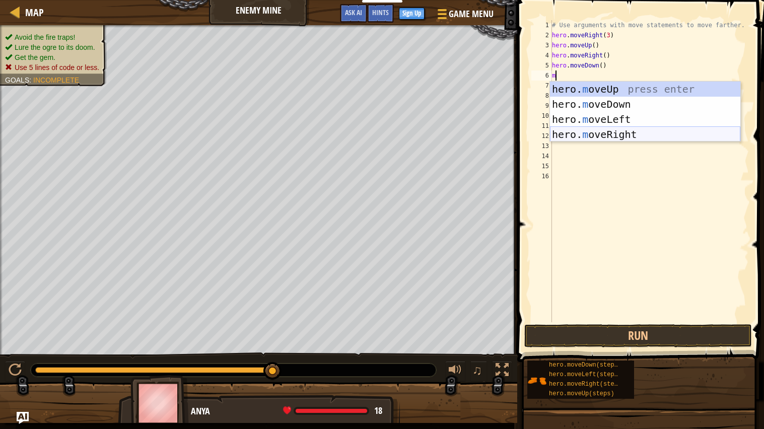
click at [627, 139] on div "hero. m oveUp press enter hero. m oveDown press enter hero. m oveLeft press ent…" at bounding box center [645, 127] width 190 height 91
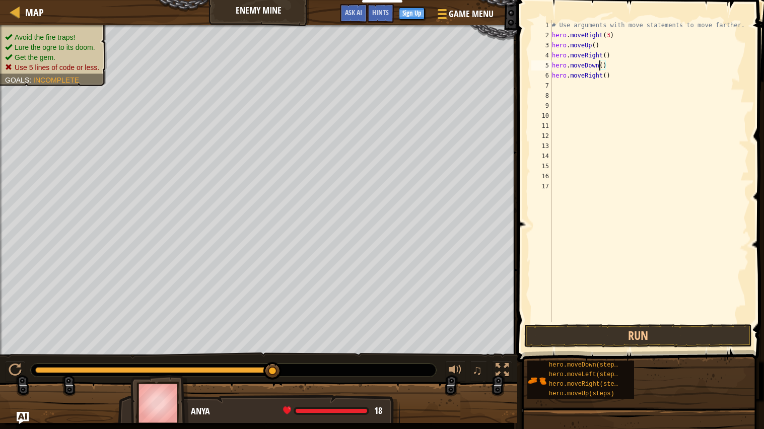
click at [600, 61] on div "# Use arguments with move statements to move farther. hero . moveRight ( 3 ) he…" at bounding box center [650, 181] width 200 height 322
click at [599, 61] on div "# Use arguments with move statements to move farther. hero . moveRight ( 3 ) he…" at bounding box center [650, 181] width 200 height 322
click at [607, 62] on div "# Use arguments with move statements to move farther. hero . moveRight ( 3 ) he…" at bounding box center [650, 181] width 200 height 322
click at [602, 62] on div "# Use arguments with move statements to move farther. hero . moveRight ( 3 ) he…" at bounding box center [650, 181] width 200 height 322
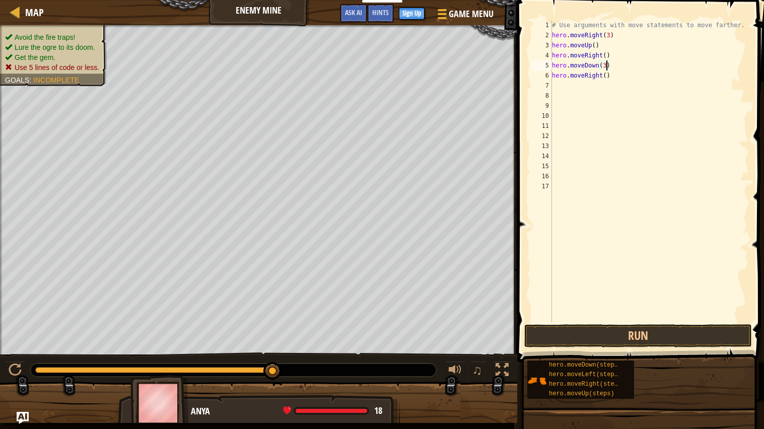
click at [604, 73] on div "# Use arguments with move statements to move farther. hero . moveRight ( 3 ) he…" at bounding box center [650, 181] width 200 height 322
click at [608, 76] on div "# Use arguments with move statements to move farther. hero . moveRight ( 3 ) he…" at bounding box center [650, 181] width 200 height 322
type textarea "hero.moveRight(2)"
click at [645, 336] on button "Run" at bounding box center [639, 335] width 228 height 23
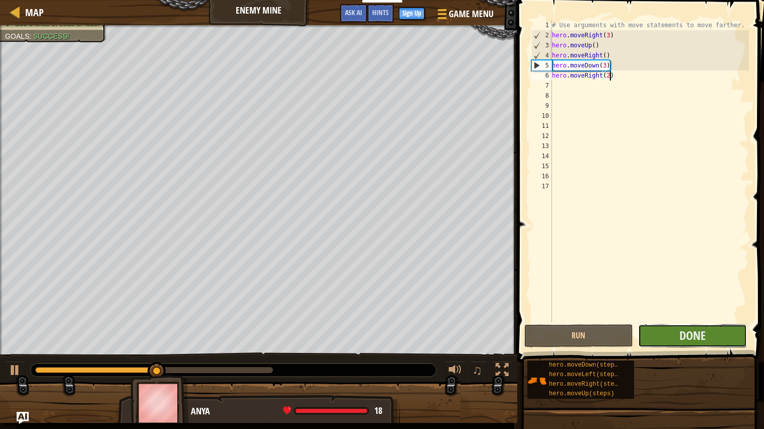
click at [722, 340] on button "Done" at bounding box center [692, 335] width 109 height 23
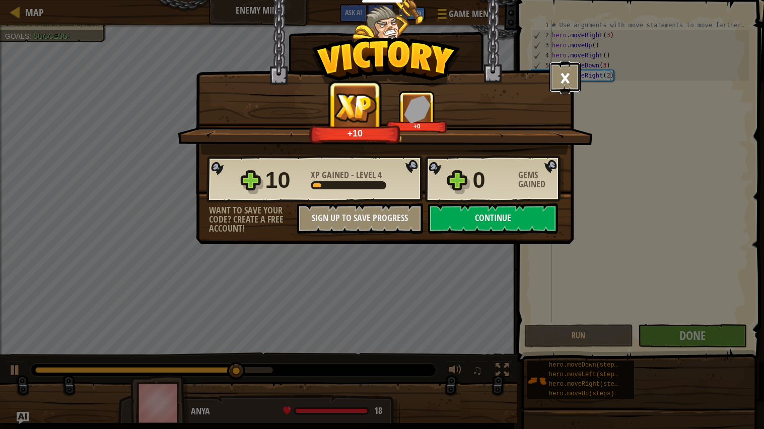
click at [564, 82] on button "×" at bounding box center [565, 77] width 31 height 30
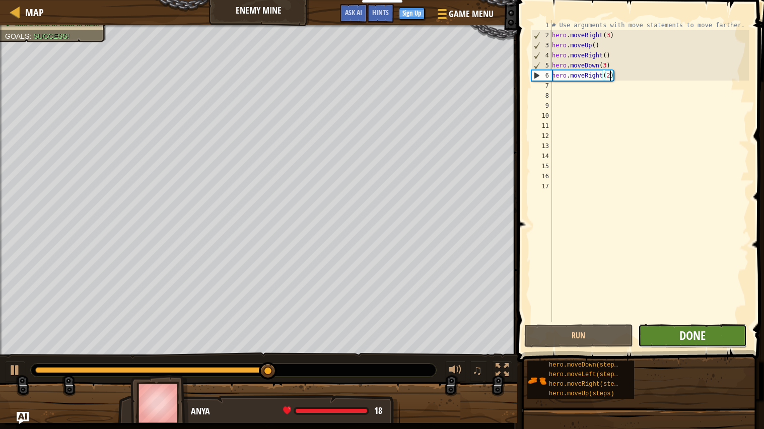
click at [705, 337] on span "Done" at bounding box center [693, 336] width 26 height 16
